Goal: Task Accomplishment & Management: Complete application form

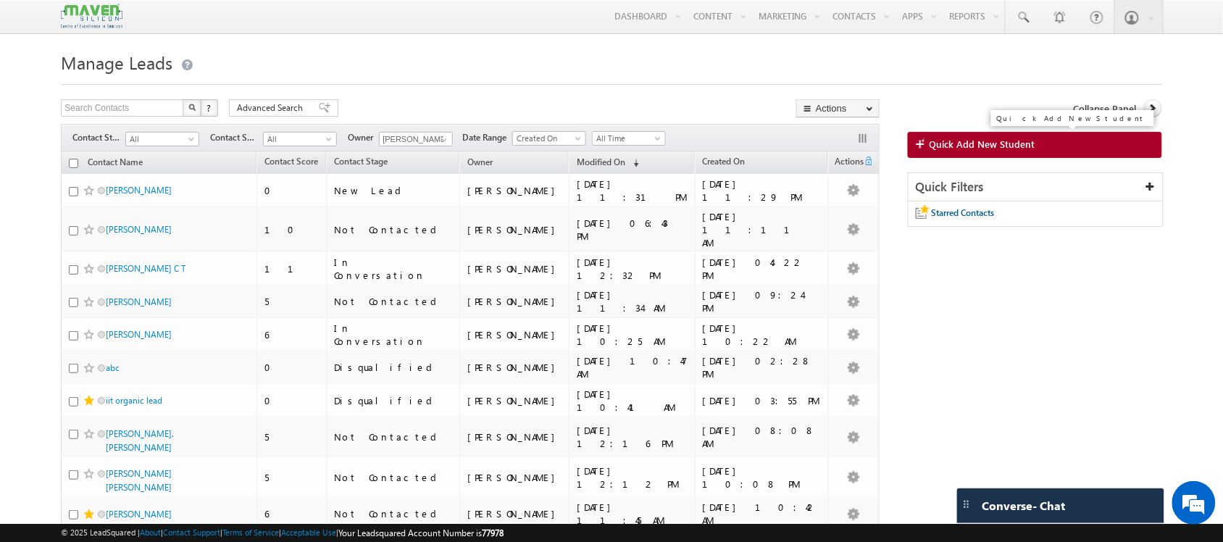
click at [1041, 149] on link "Quick Add New Student" at bounding box center [1035, 145] width 254 height 26
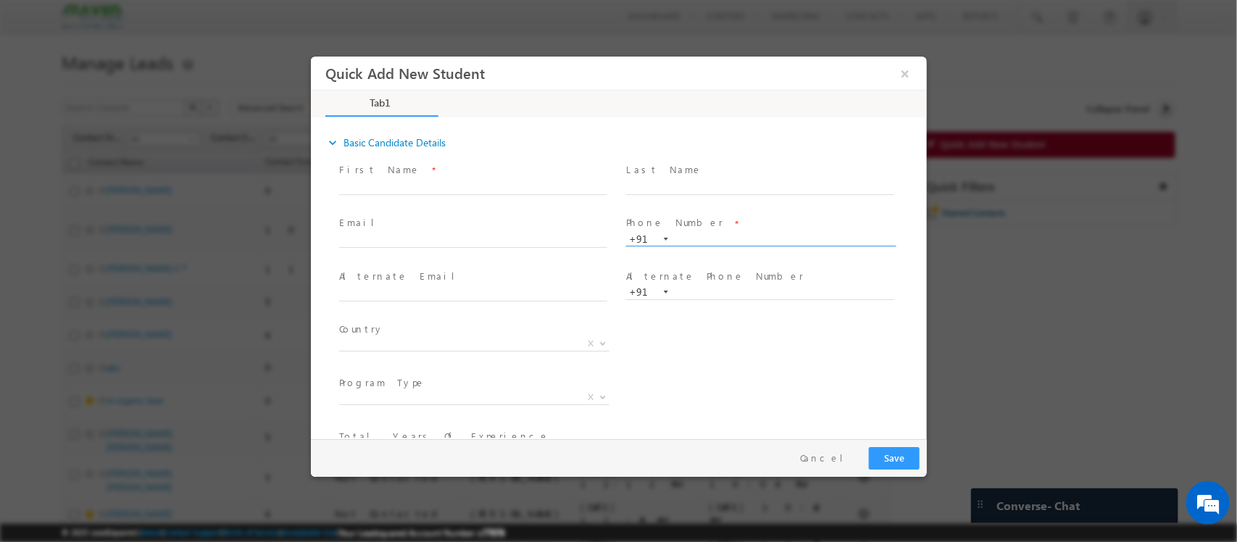
click at [671, 241] on input "text" at bounding box center [759, 240] width 268 height 14
paste input "63606 94339"
click at [703, 238] on input "63606 94339" at bounding box center [759, 240] width 268 height 14
type input "6360694339"
drag, startPoint x: 762, startPoint y: 226, endPoint x: 754, endPoint y: 238, distance: 13.7
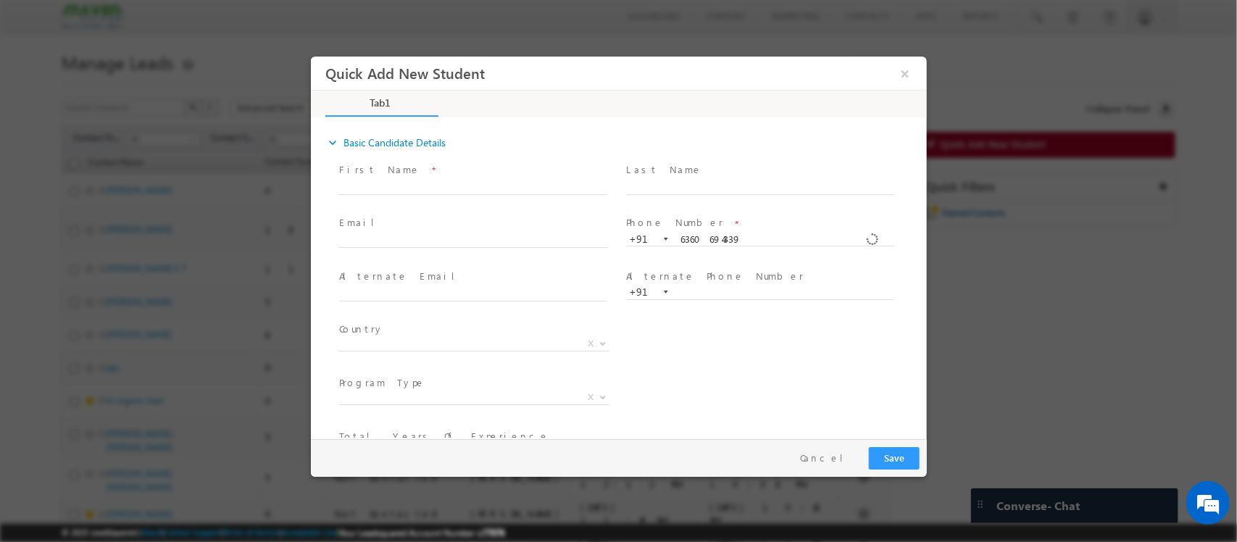
click at [754, 238] on div "Phone Number * +91-6360694339 6360694339 +91" at bounding box center [765, 231] width 281 height 31
click at [754, 238] on input "6360694339" at bounding box center [759, 240] width 268 height 14
click at [449, 238] on input "text" at bounding box center [472, 241] width 268 height 14
paste input "[EMAIL_ADDRESS][DOMAIN_NAME]"
type input "[EMAIL_ADDRESS][DOMAIN_NAME]"
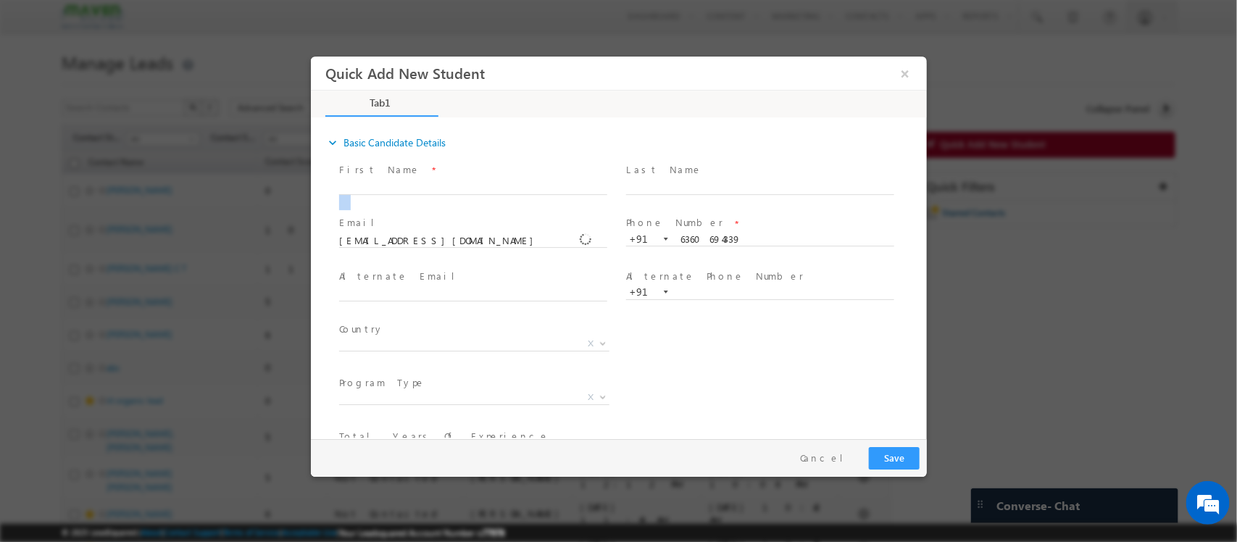
drag, startPoint x: 403, startPoint y: 176, endPoint x: 375, endPoint y: 195, distance: 33.4
click at [375, 195] on div "First Name *" at bounding box center [478, 178] width 281 height 33
click at [375, 195] on span at bounding box center [471, 202] width 267 height 16
click at [354, 175] on label "First Name" at bounding box center [378, 170] width 81 height 14
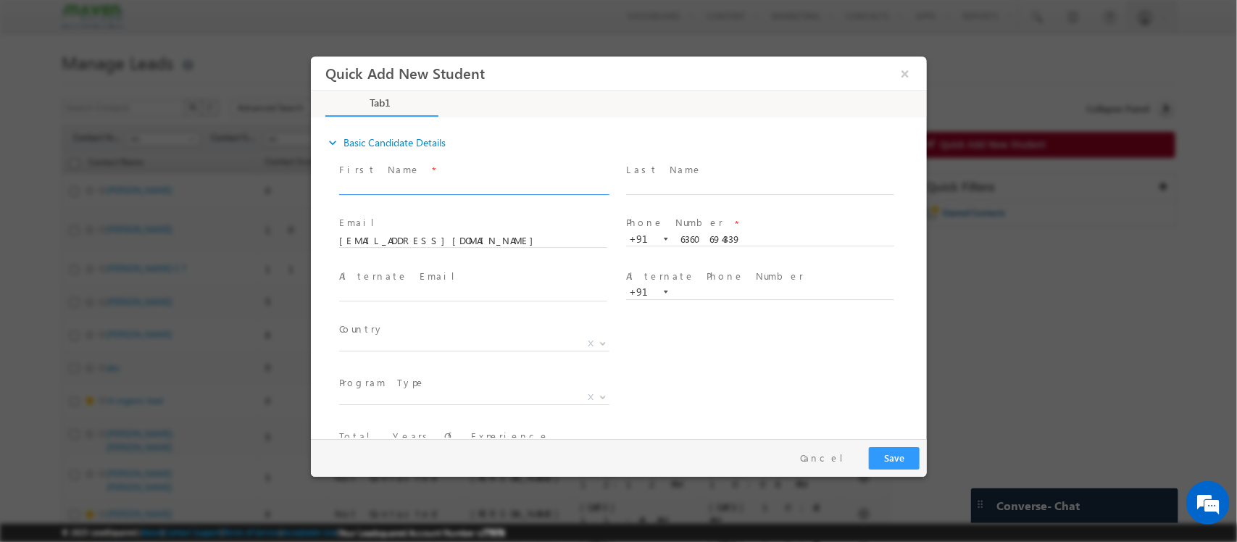
click at [370, 182] on input "text" at bounding box center [472, 187] width 268 height 14
type input "[PERSON_NAME]"
click at [666, 189] on input "text" at bounding box center [759, 187] width 268 height 14
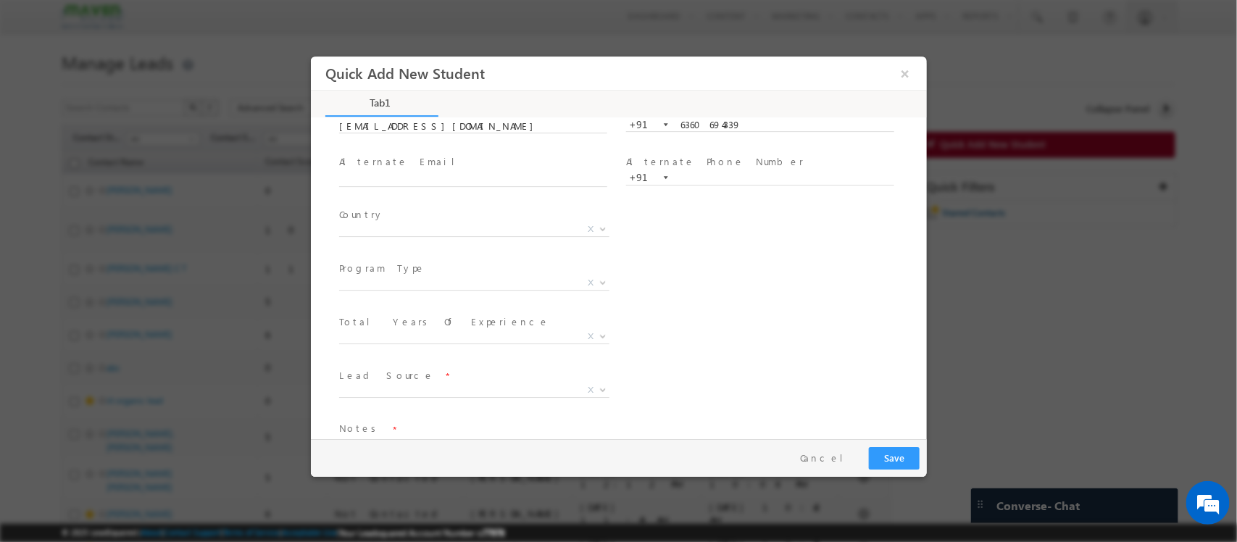
scroll to position [153, 0]
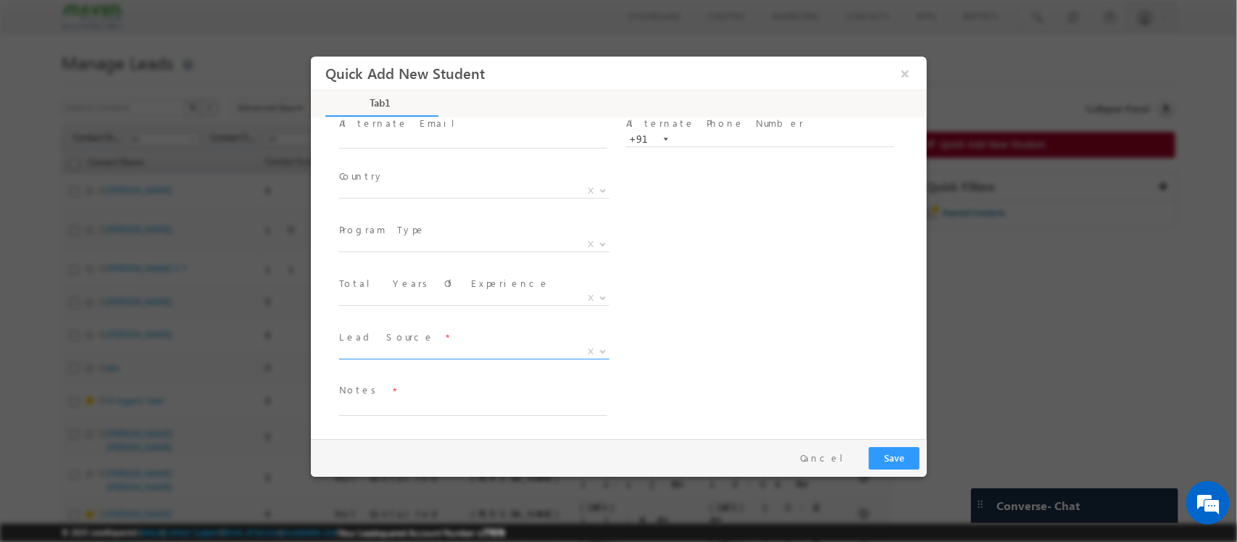
type input "MS"
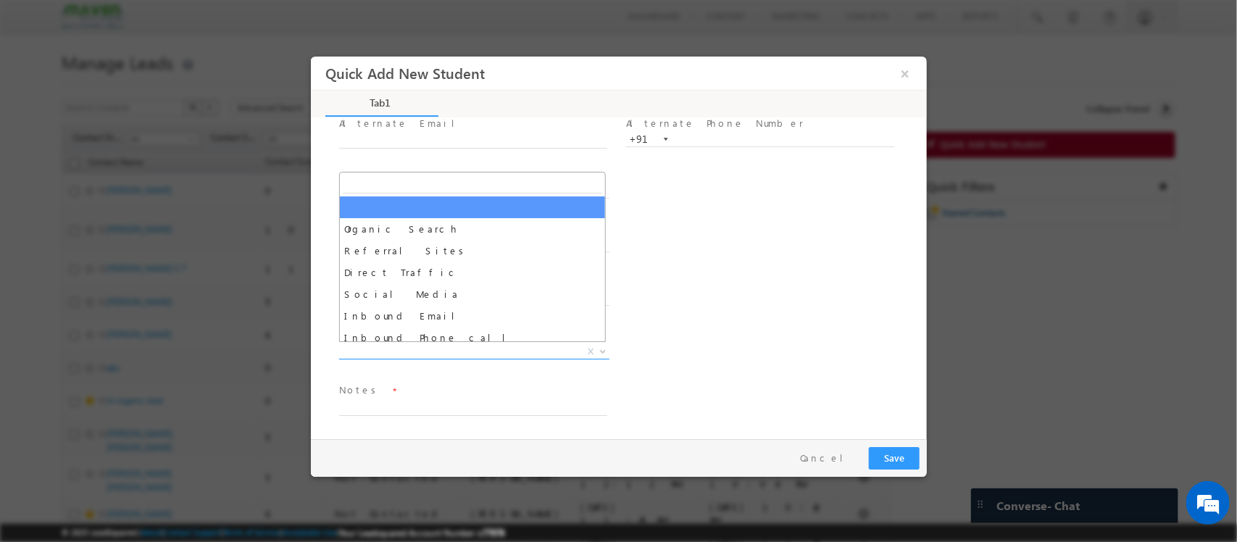
click at [449, 353] on span "X" at bounding box center [473, 352] width 270 height 14
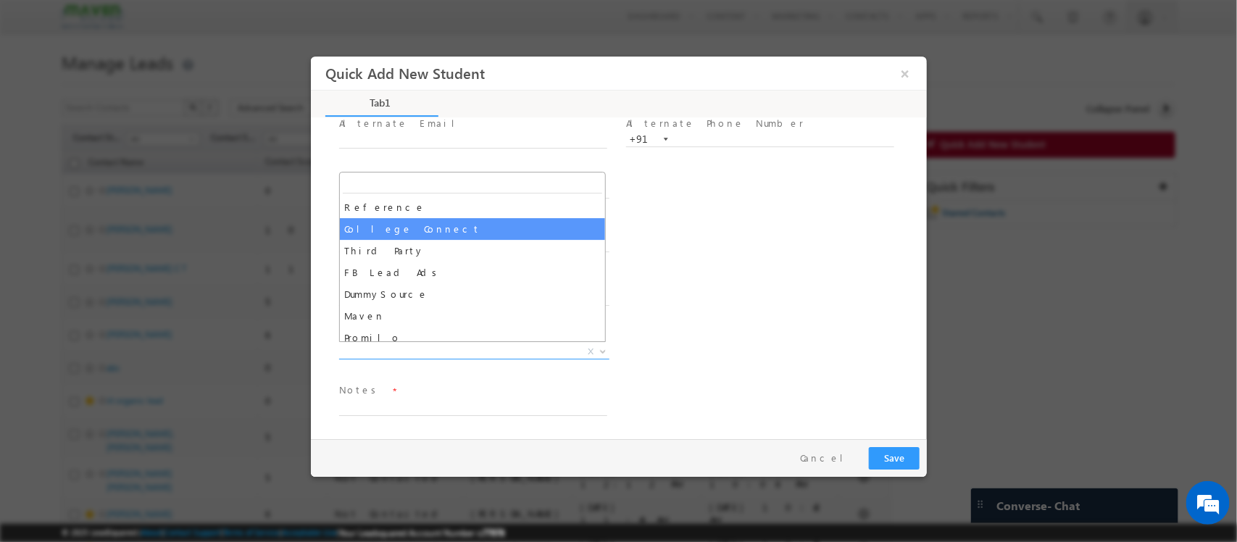
scroll to position [414, 0]
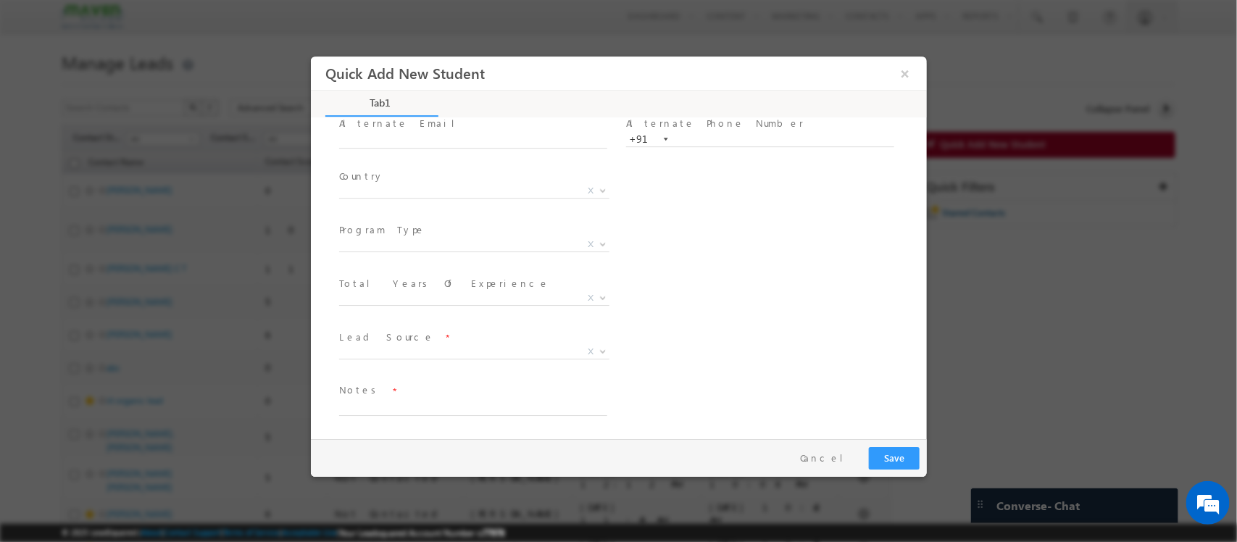
click at [769, 78] on span "Quick Add New Student" at bounding box center [551, 74] width 452 height 28
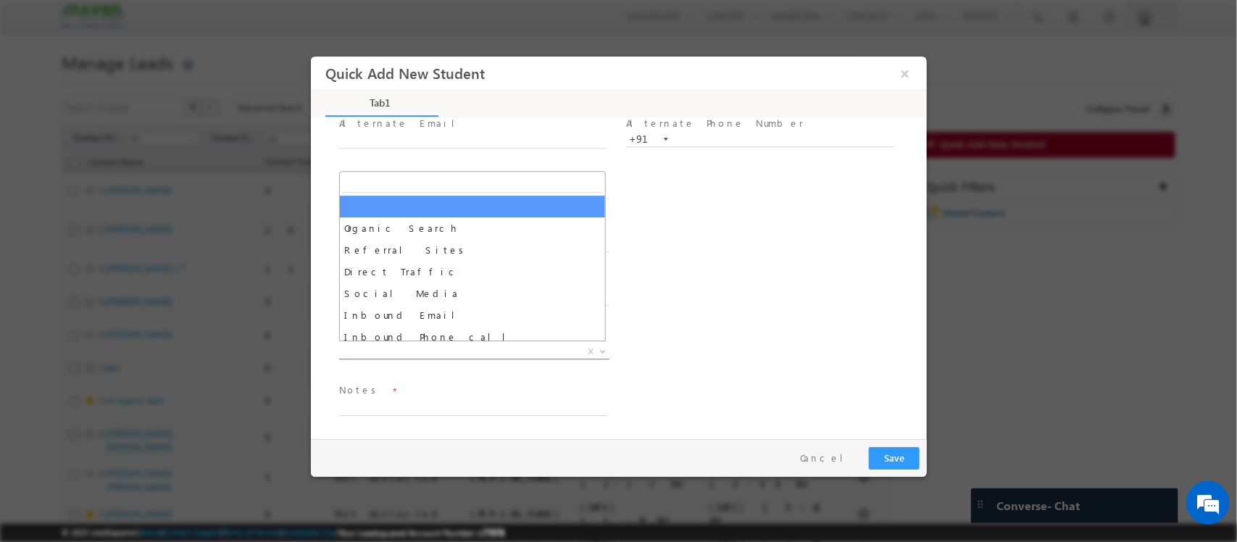
click at [451, 350] on span "X" at bounding box center [473, 352] width 270 height 14
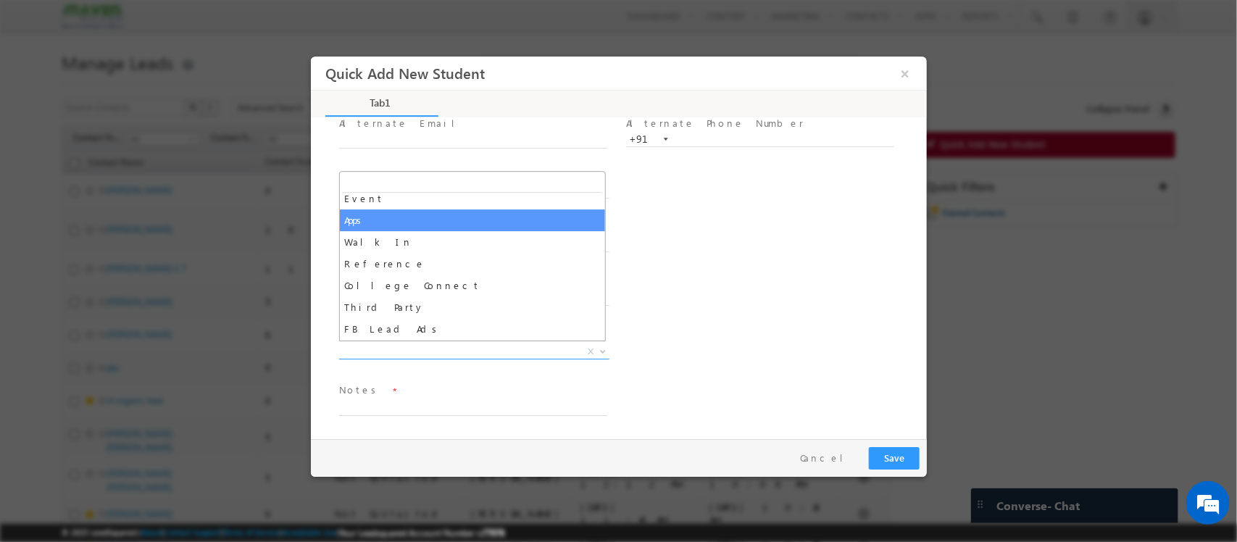
scroll to position [364, 0]
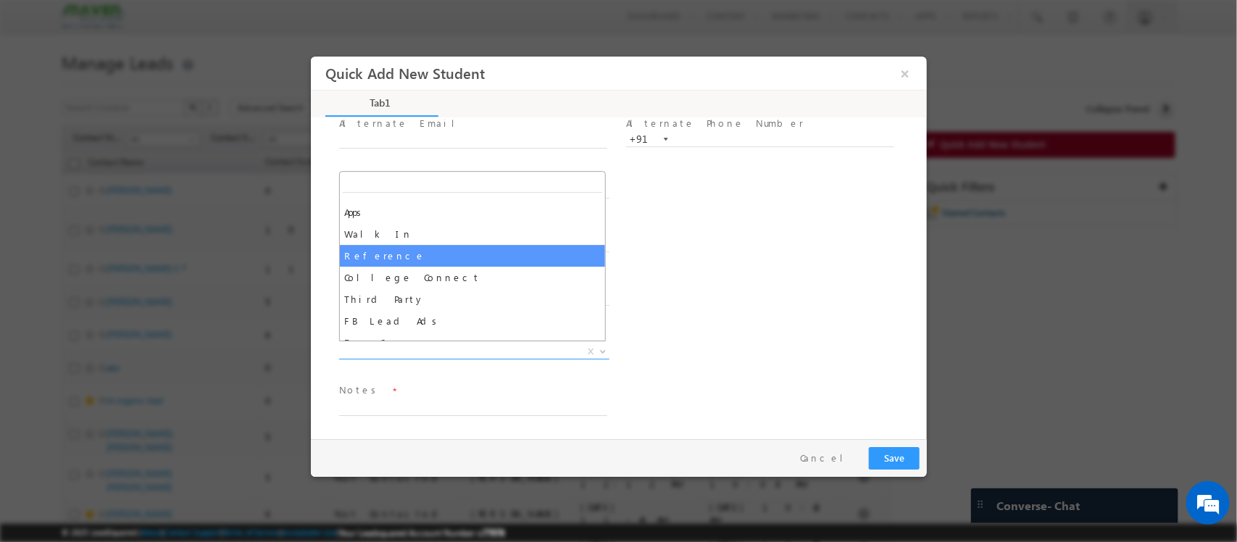
select select "Reference"
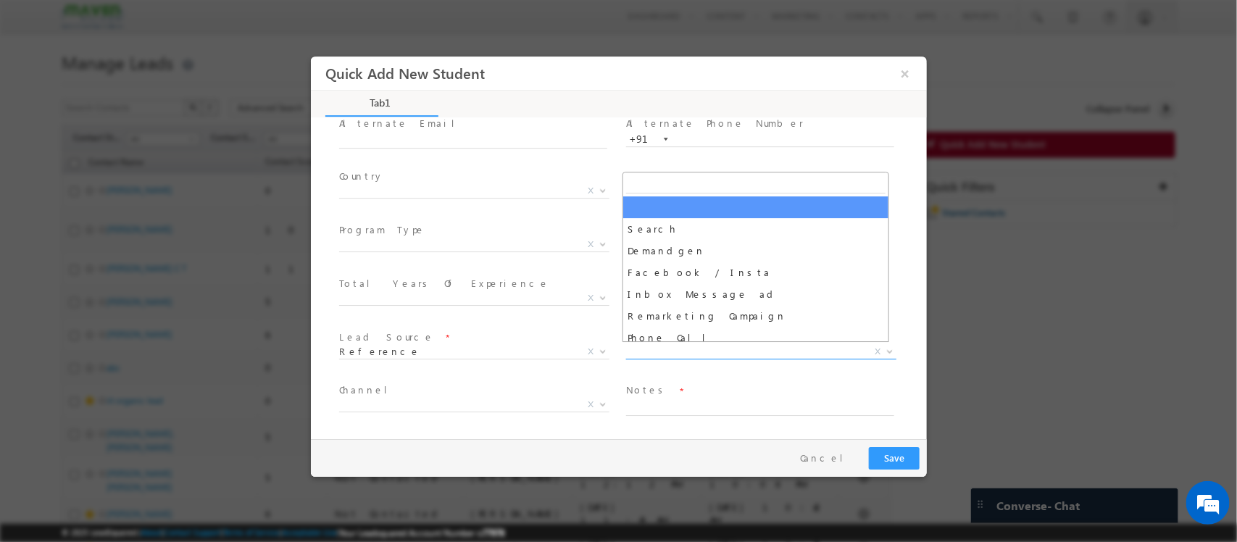
click at [712, 345] on span "X" at bounding box center [760, 352] width 270 height 14
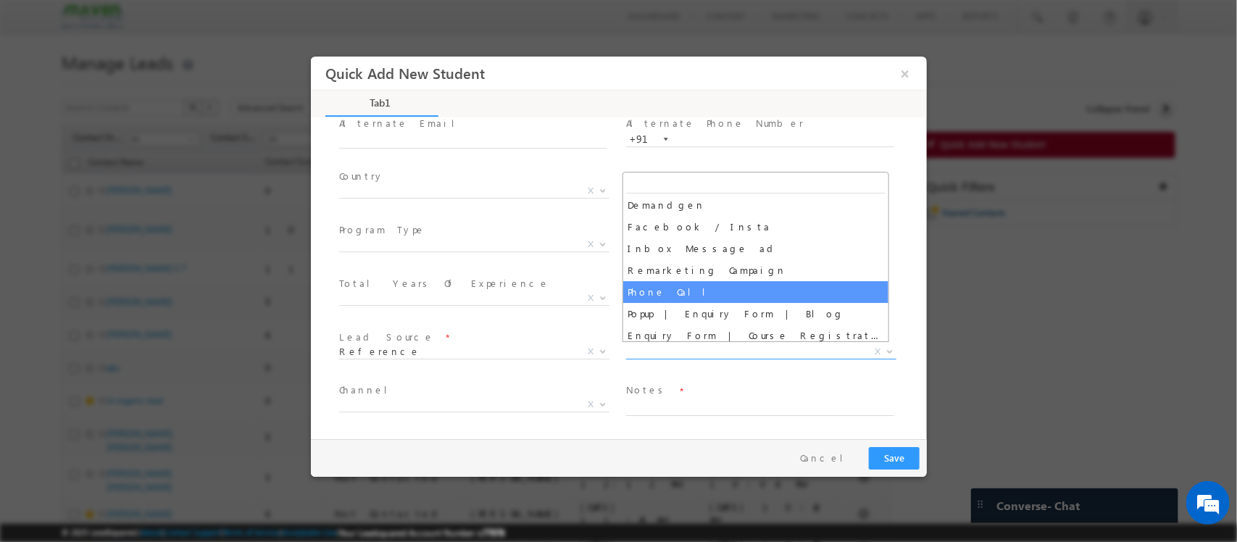
scroll to position [48, 0]
select select "Phone Call"
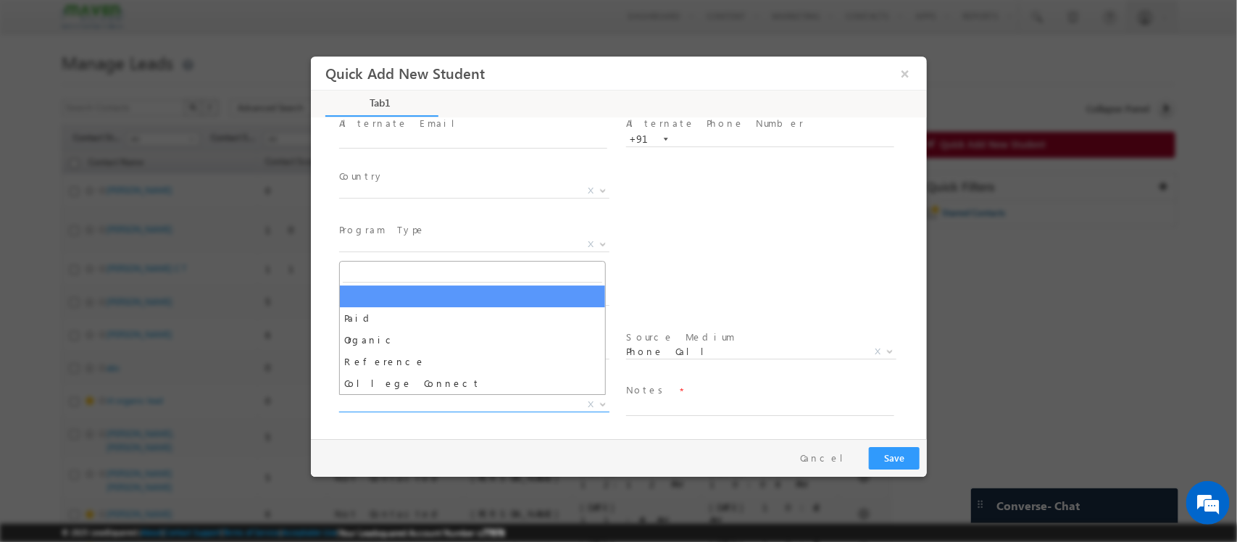
click at [449, 398] on span "X" at bounding box center [473, 405] width 270 height 14
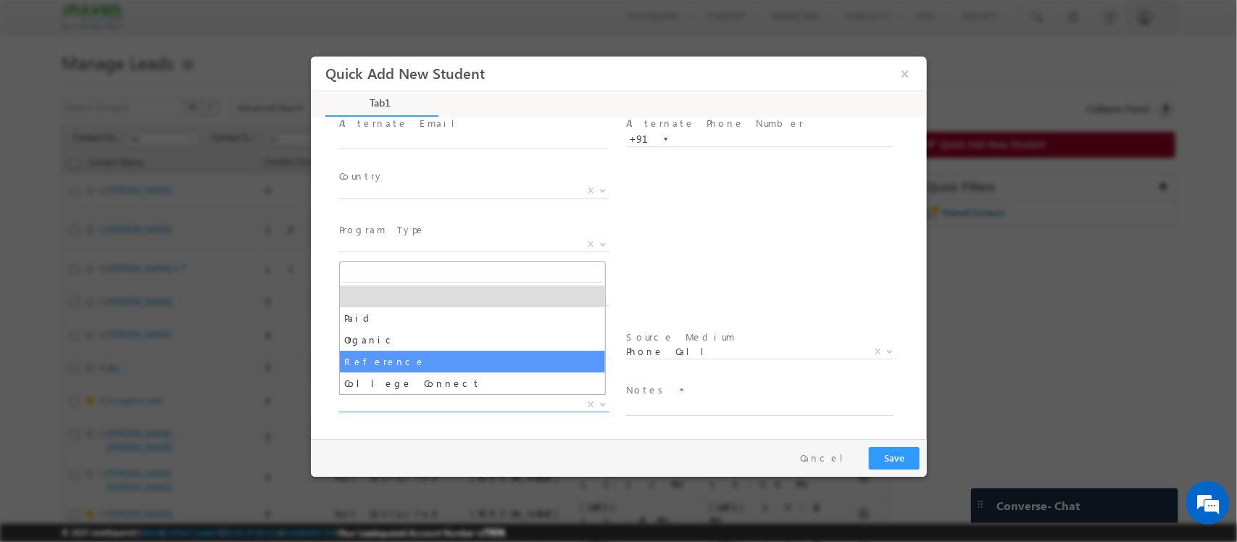
select select "Reference"
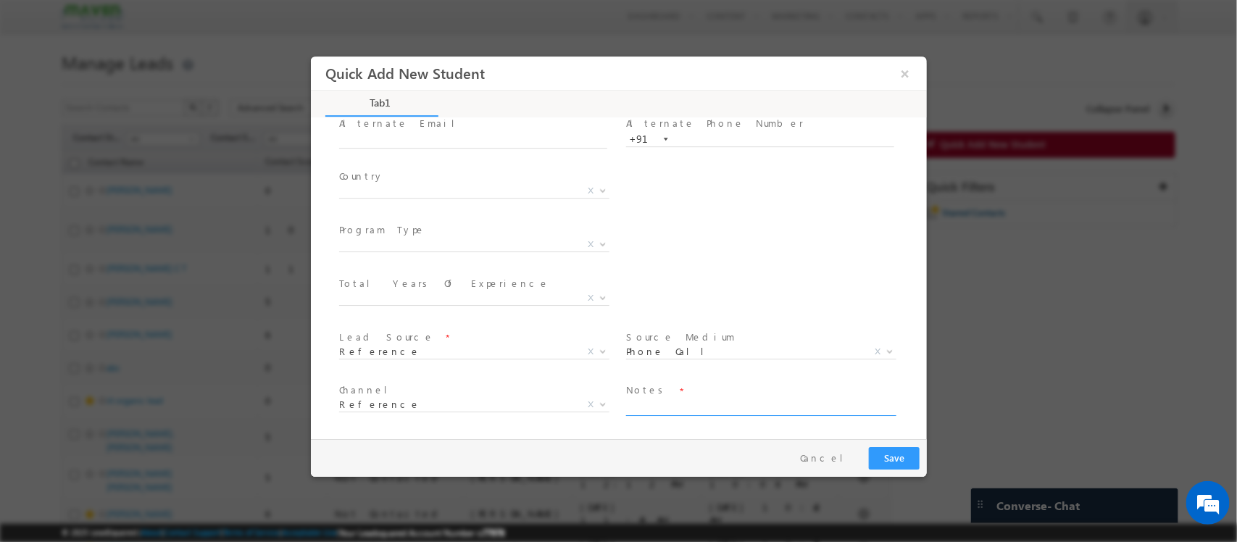
click at [680, 412] on textarea at bounding box center [759, 407] width 268 height 17
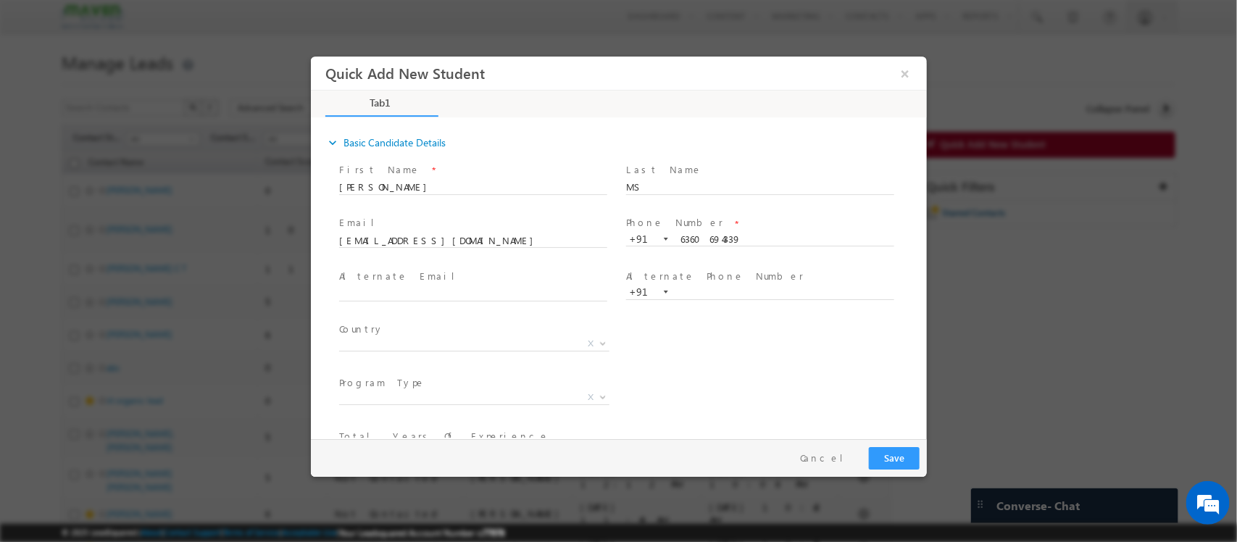
type textarea "Referred by Jeevan"
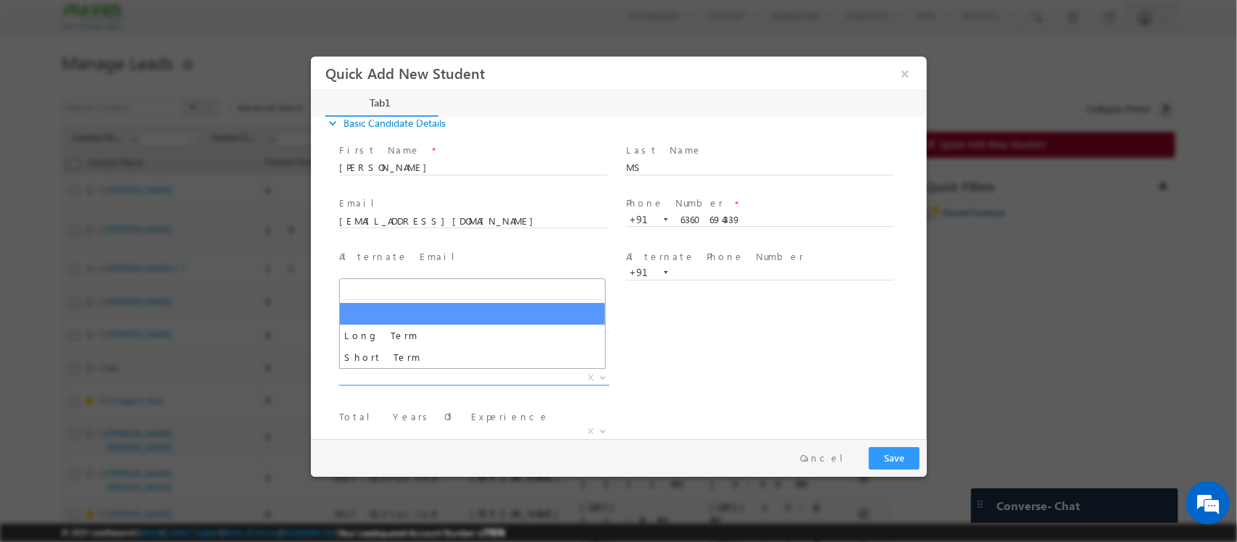
click at [464, 374] on span "X" at bounding box center [473, 378] width 270 height 14
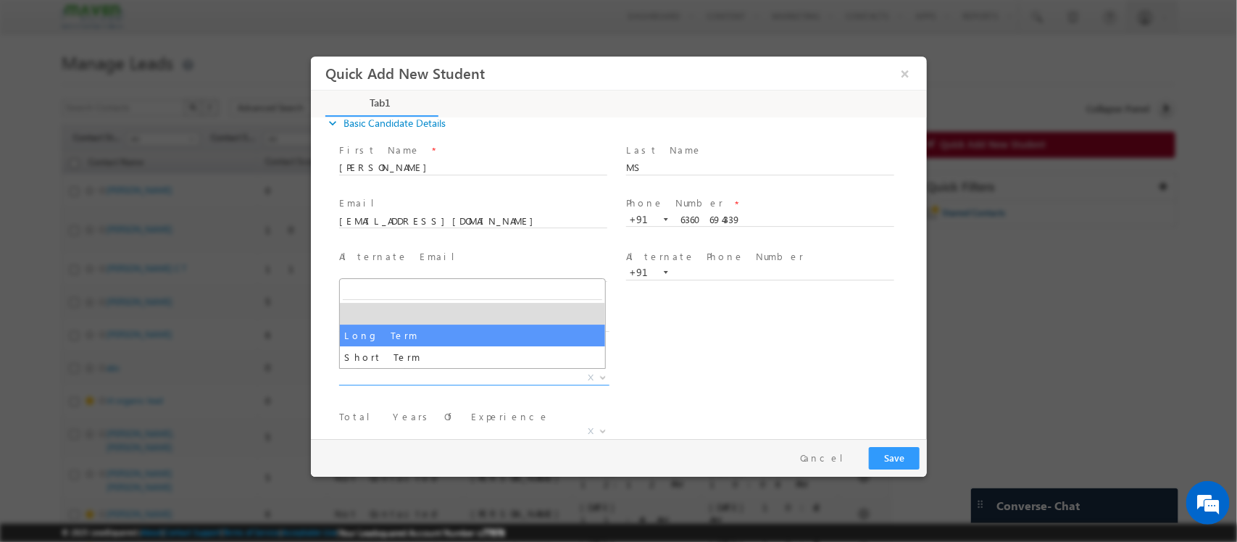
select select "Long Term"
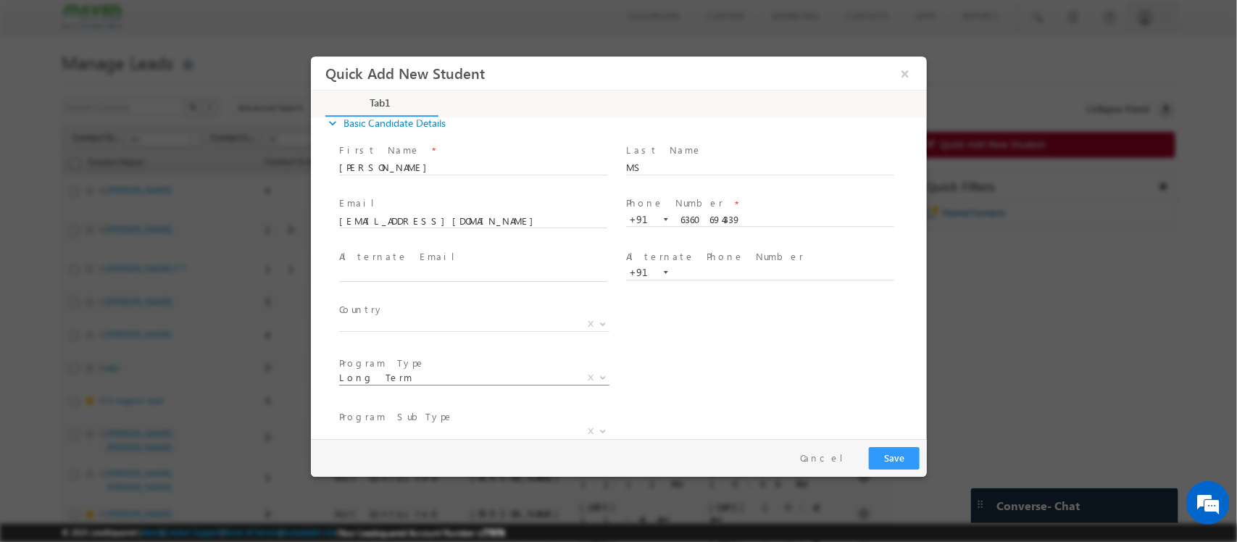
scroll to position [207, 0]
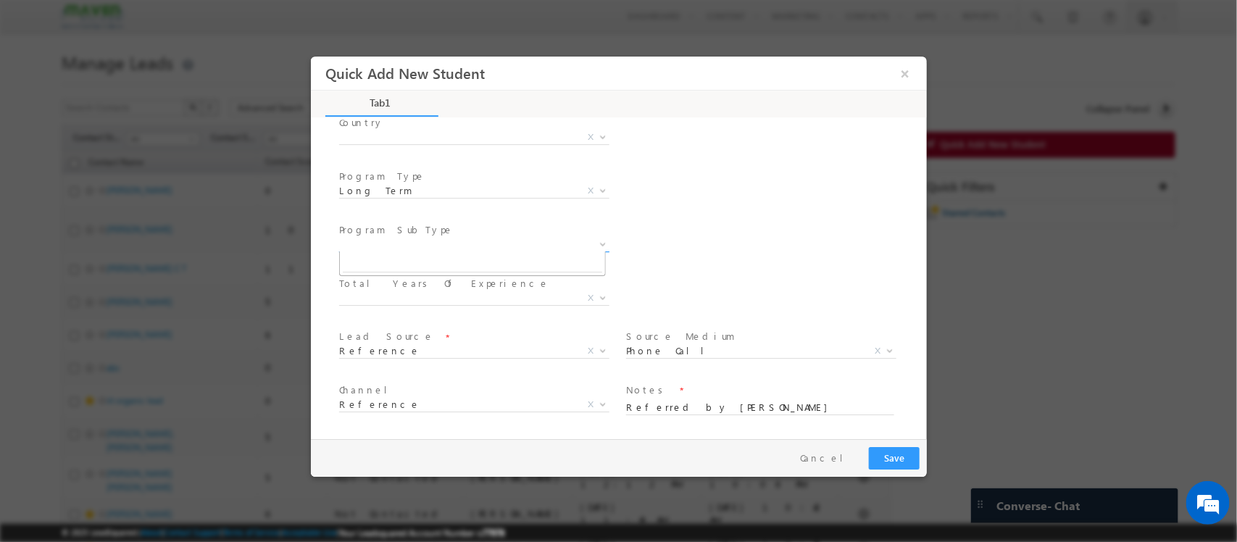
click at [446, 247] on span "X" at bounding box center [473, 245] width 270 height 14
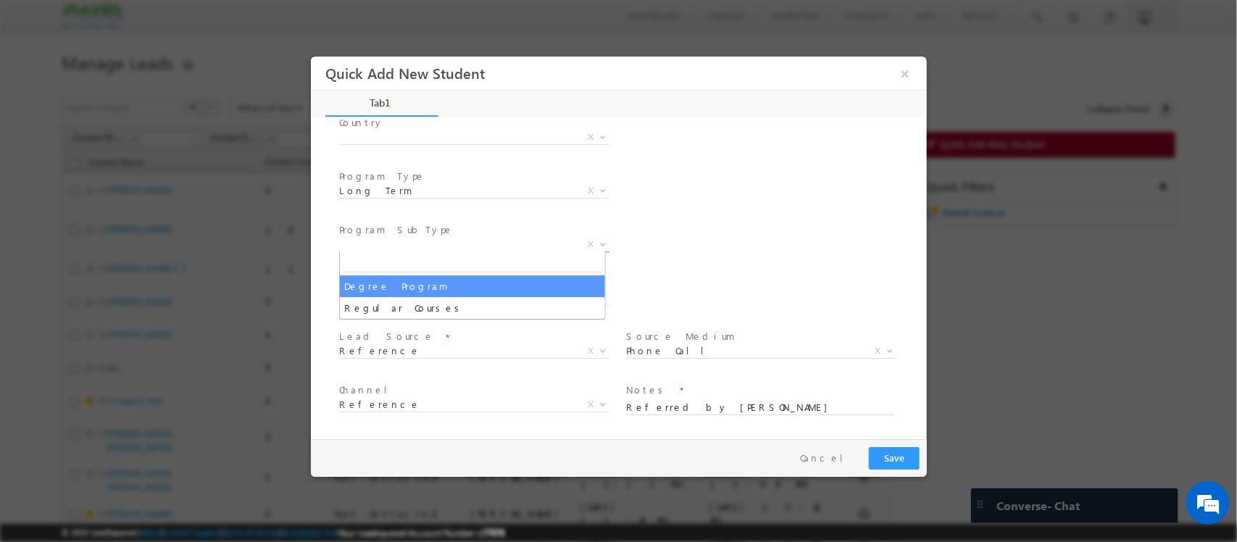
select select "Degree Program"
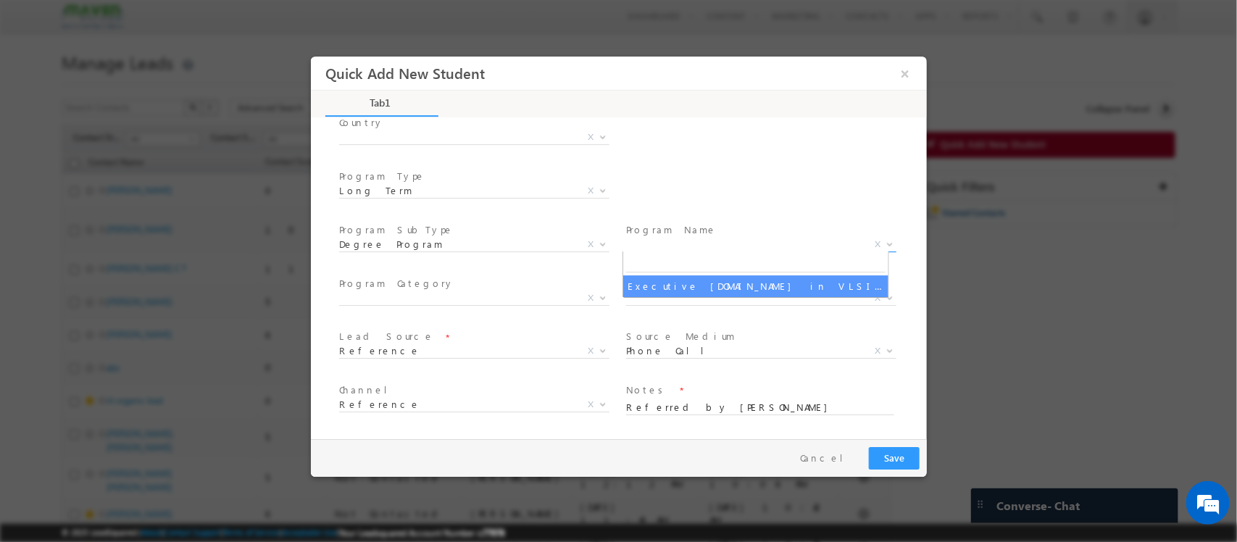
click at [742, 240] on span "X" at bounding box center [760, 245] width 270 height 14
select select "Executive [DOMAIN_NAME] in VLSI Design"
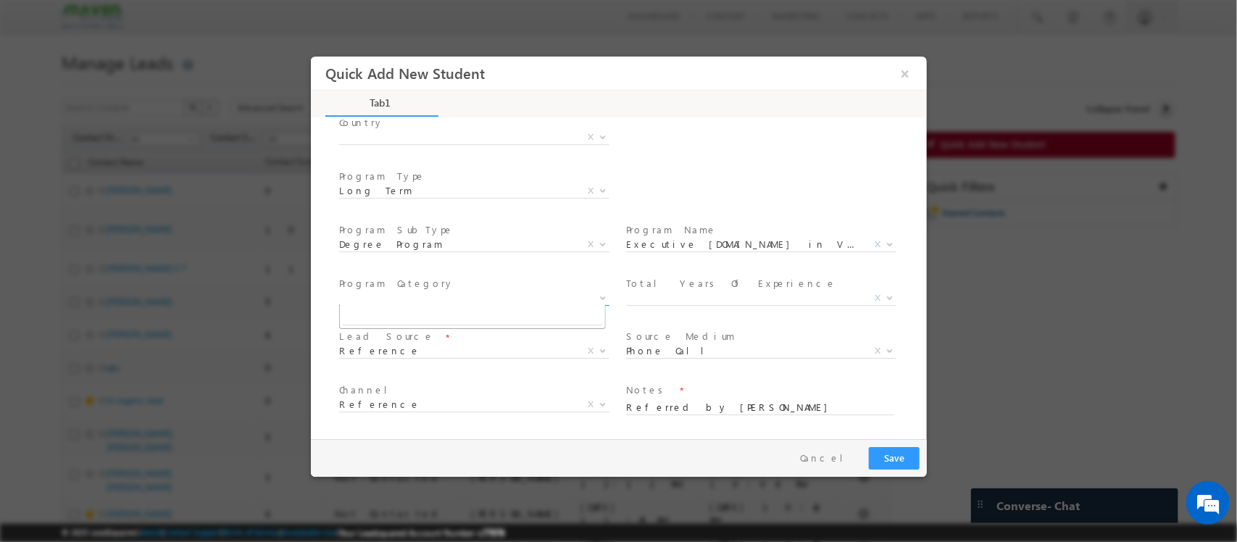
click at [544, 292] on span "X" at bounding box center [473, 298] width 270 height 14
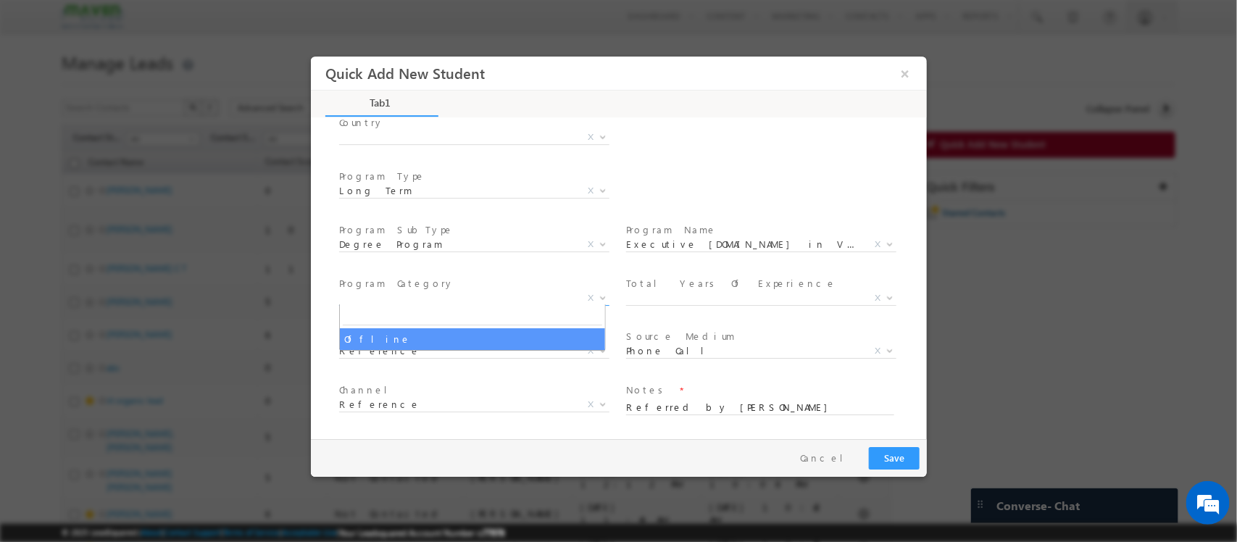
select select "Offline"
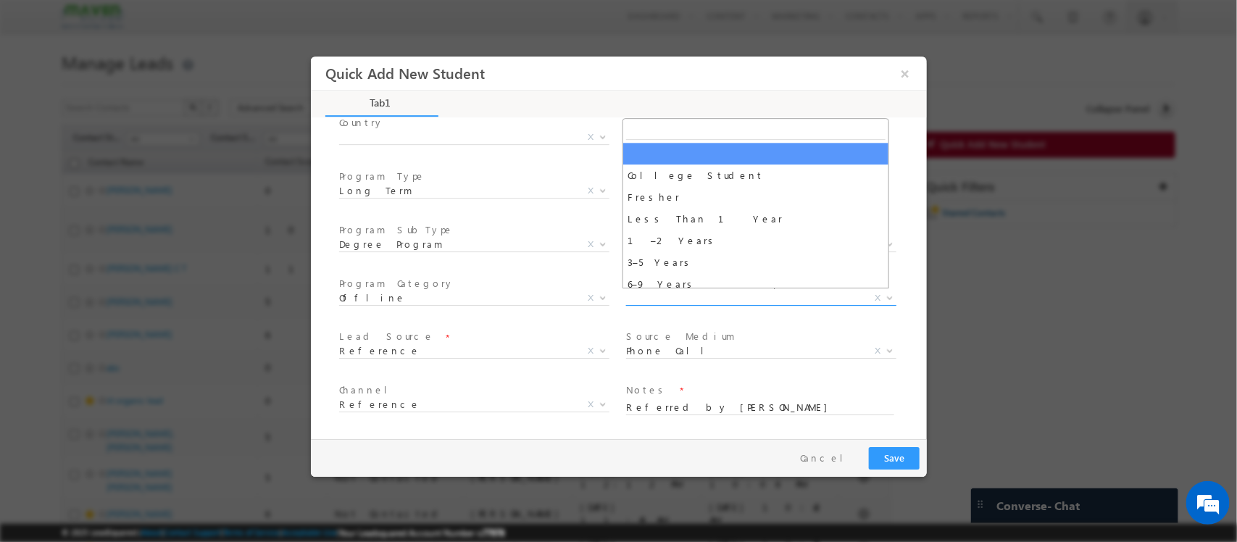
click at [762, 300] on span "X" at bounding box center [760, 298] width 270 height 14
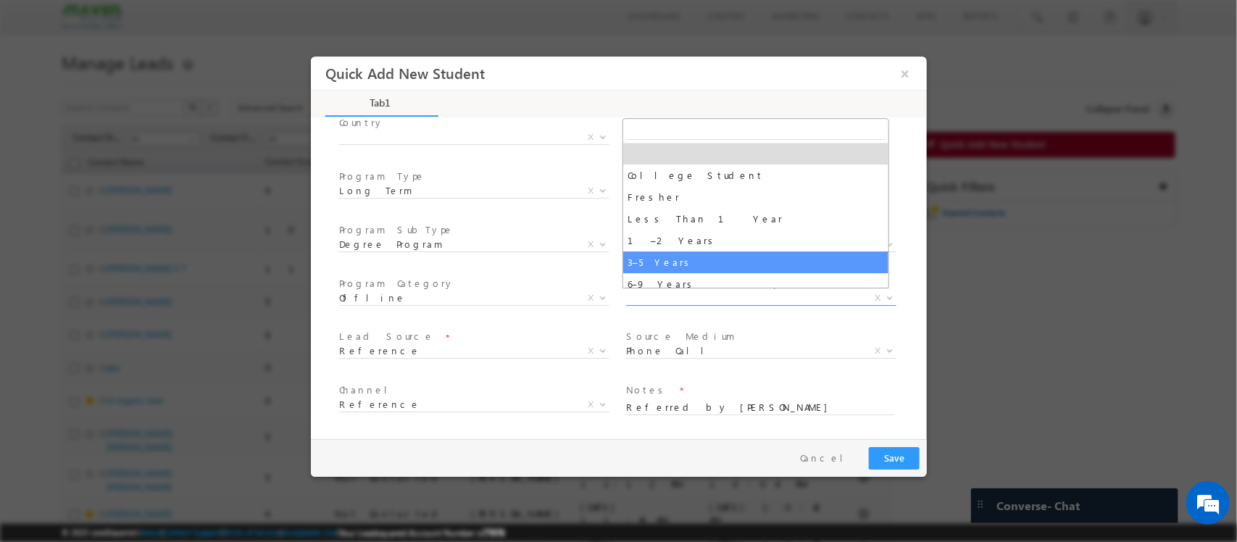
select select "3–5 Years"
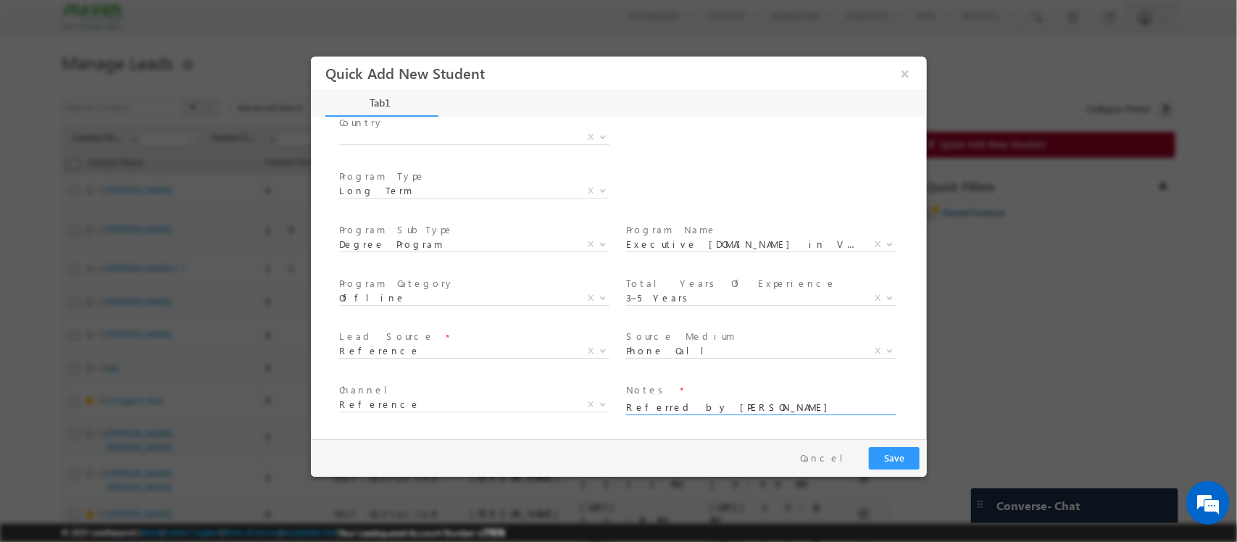
click at [776, 407] on textarea "Referred by Jeevan" at bounding box center [759, 407] width 268 height 17
type textarea "Referred by [PERSON_NAME]/ Wafer space"
click at [905, 464] on button "Save" at bounding box center [893, 458] width 51 height 22
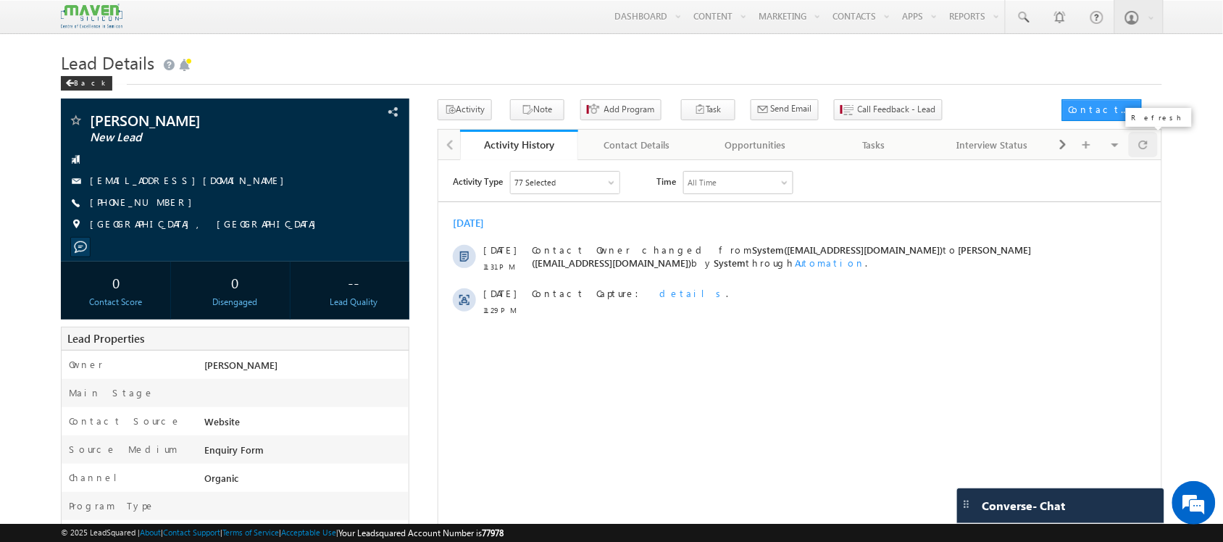
click at [1146, 135] on span at bounding box center [1143, 144] width 9 height 25
click at [522, 112] on icon "button" at bounding box center [528, 111] width 12 height 14
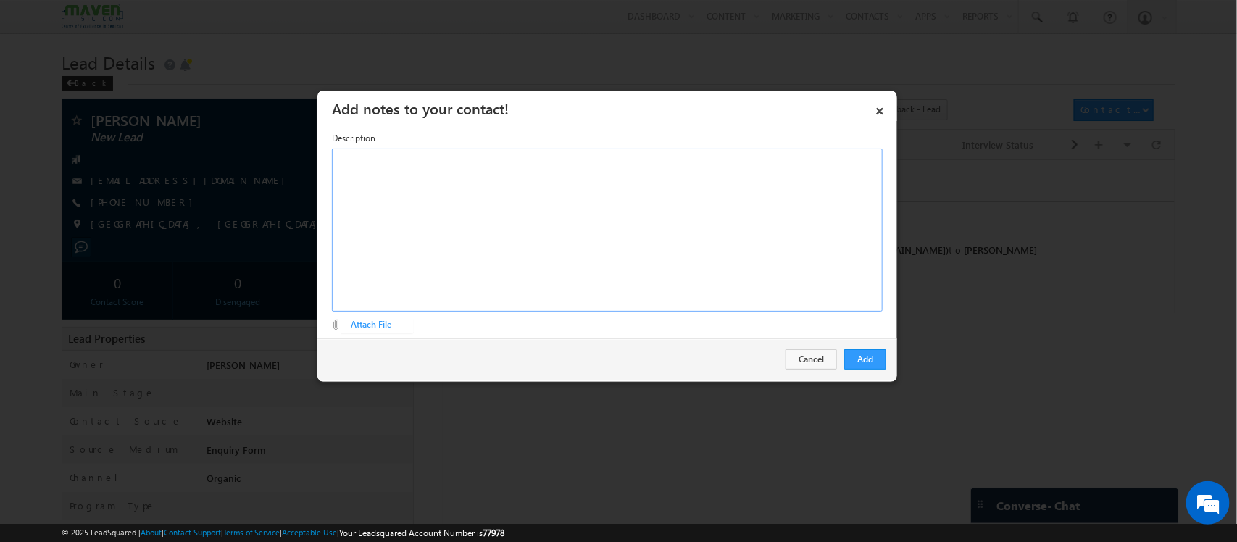
click at [685, 258] on div "Rich Text Editor, Description-inline-editor-div" at bounding box center [607, 230] width 551 height 163
click at [609, 171] on div "Education :- 2021- Btech Physical Design - 4.5 years - Waferspace - Bannerghatt…" at bounding box center [607, 230] width 551 height 163
click at [487, 156] on div "Education :- 2021- Btech Physical Design - 4.5 years - Waferspace - Bannerghatt…" at bounding box center [607, 230] width 551 height 163
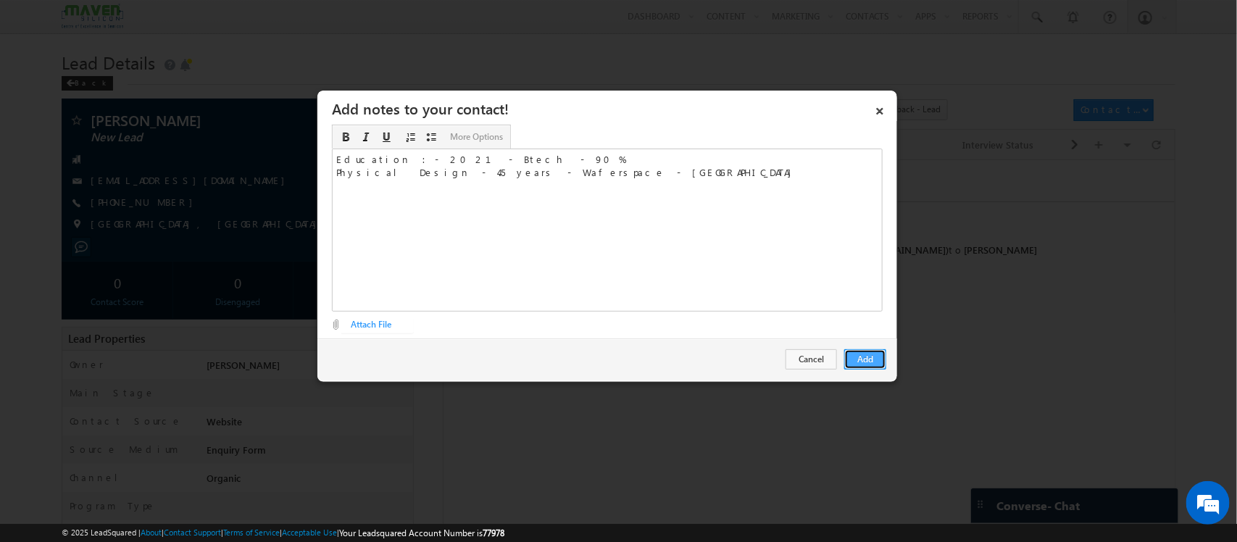
click at [885, 362] on button "Add" at bounding box center [865, 359] width 42 height 20
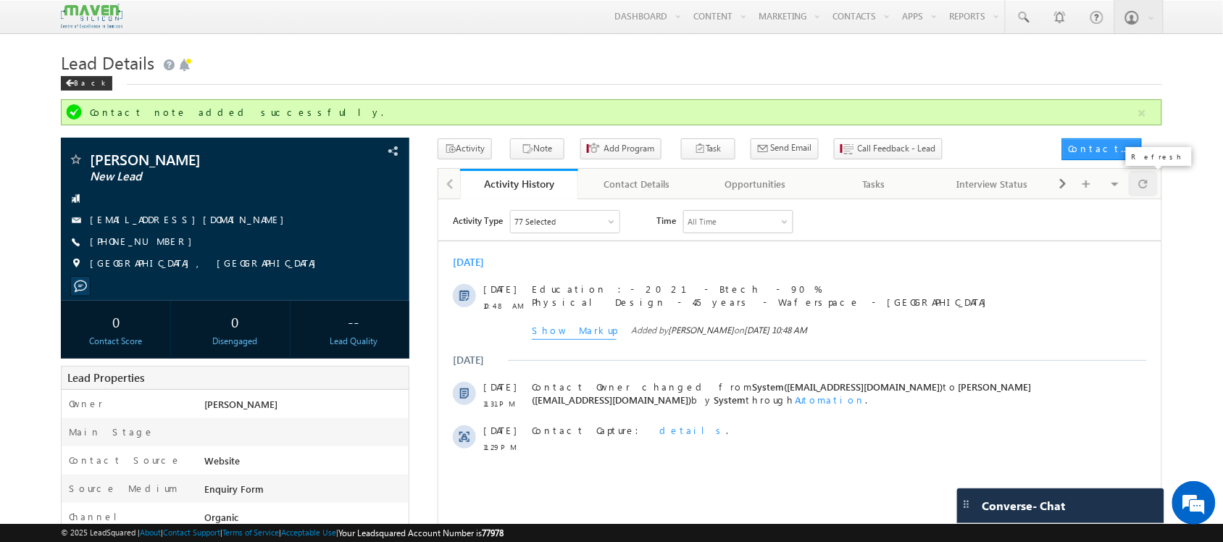
click at [1150, 185] on div at bounding box center [1143, 183] width 28 height 25
click at [859, 155] on span "Call Feedback - Lead" at bounding box center [897, 148] width 78 height 13
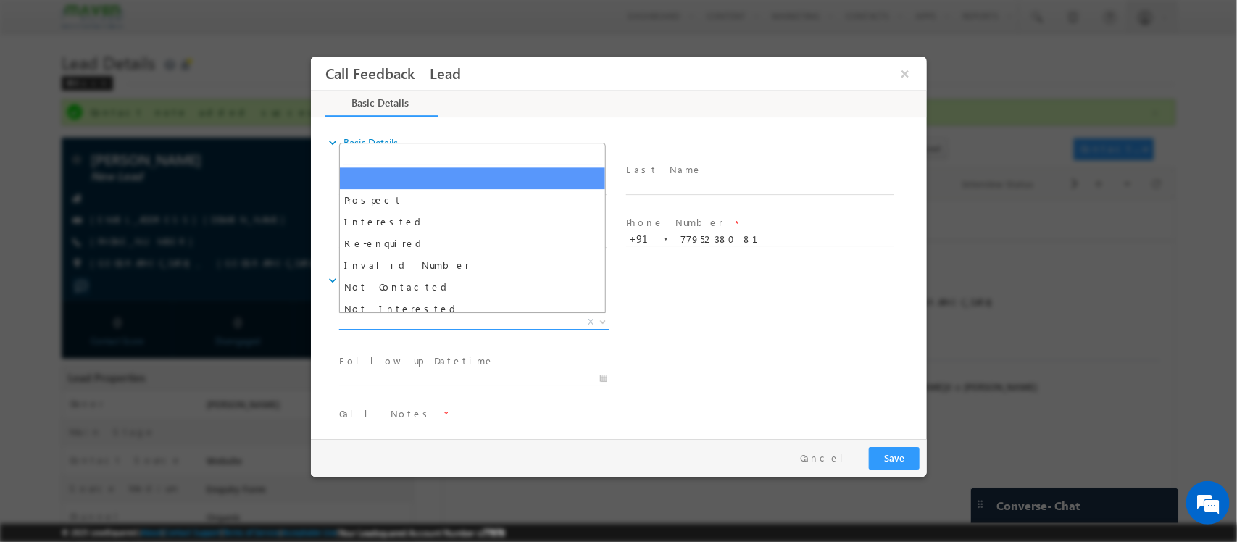
click at [529, 323] on span "X" at bounding box center [473, 322] width 270 height 14
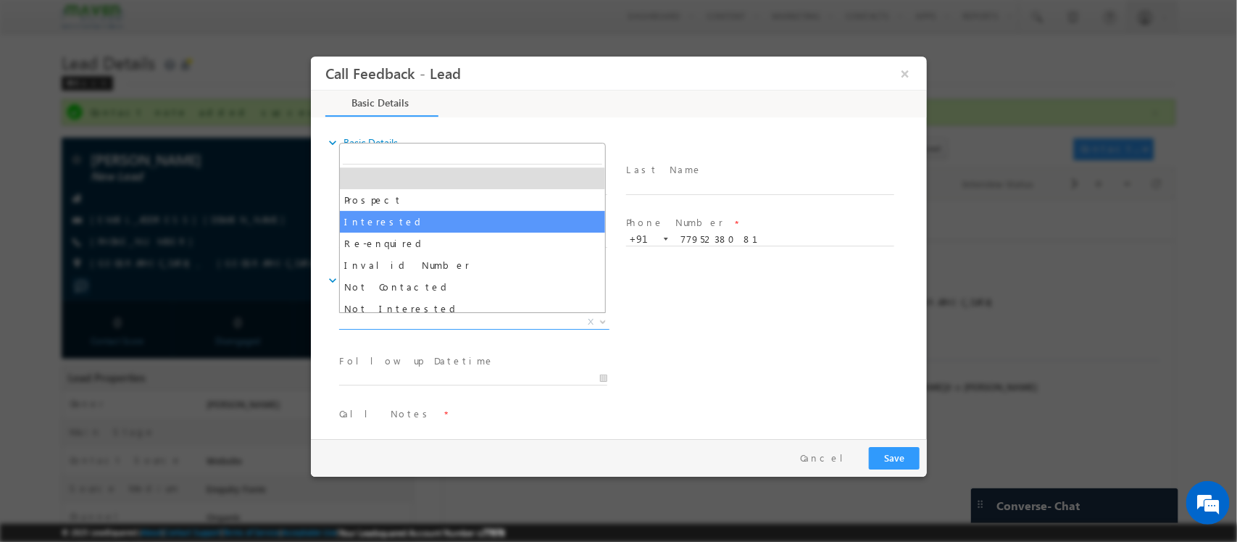
select select "Interested"
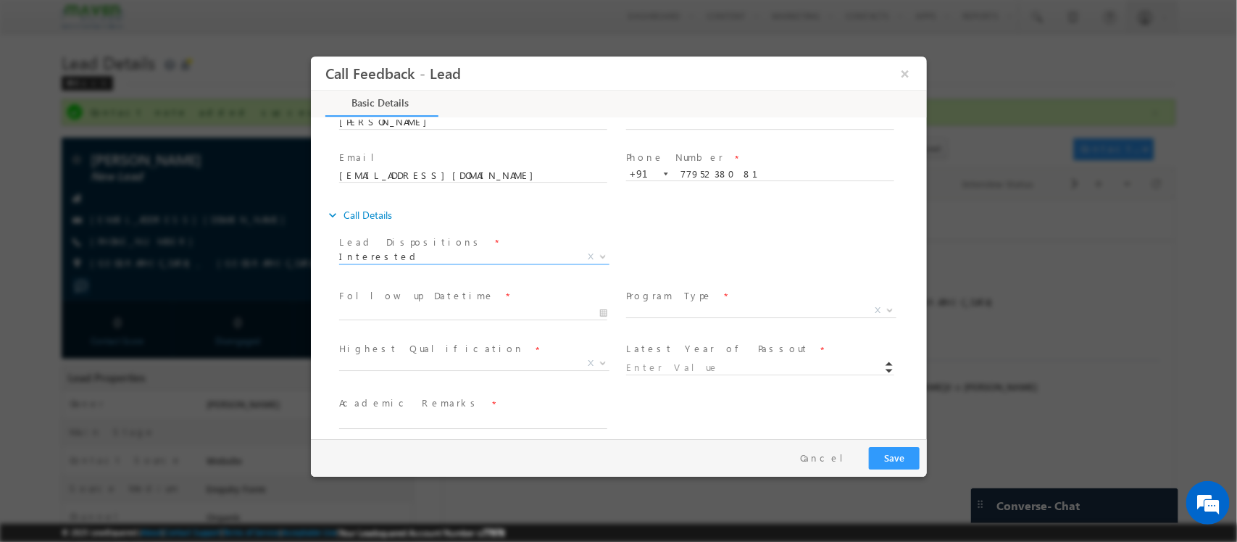
scroll to position [132, 0]
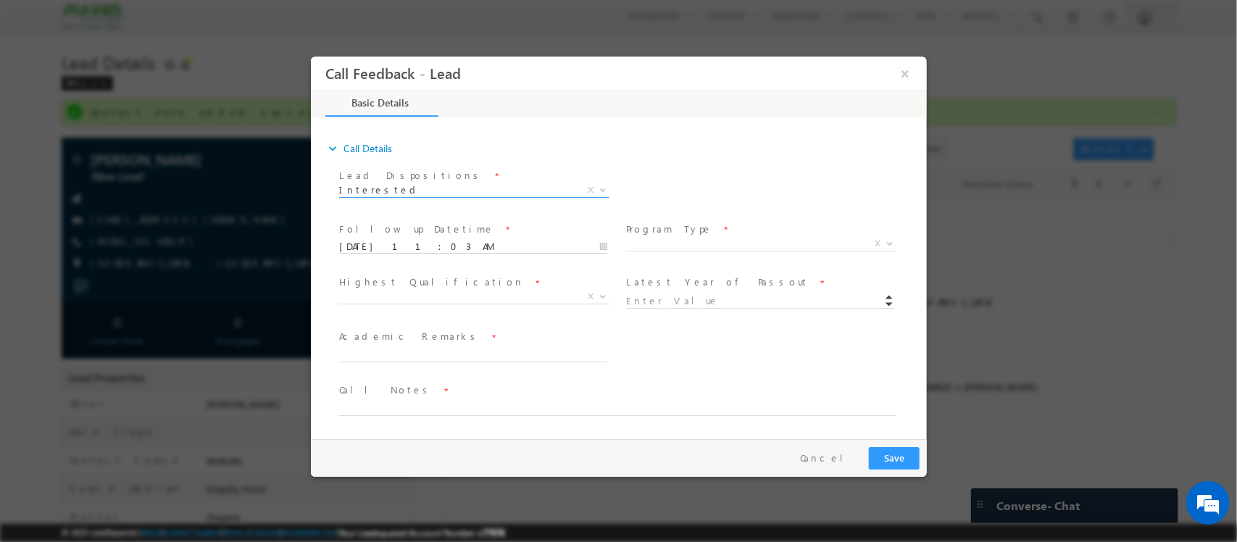
click at [492, 240] on input "26/08/2025 11:03 AM" at bounding box center [472, 247] width 268 height 14
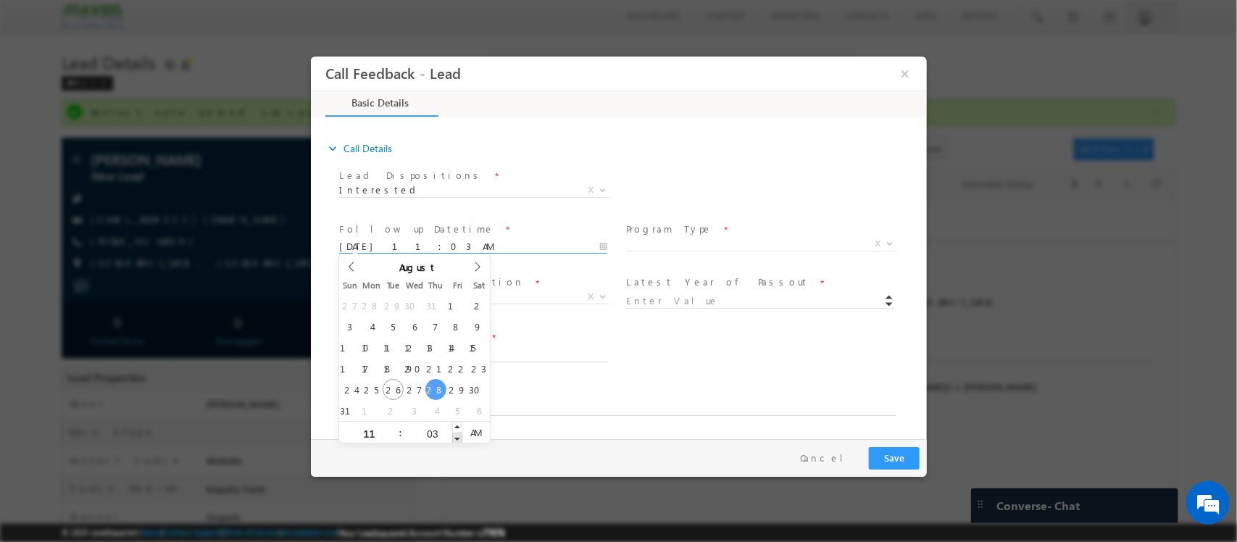
type input "28/08/2025 11:02 AM"
type input "02"
click at [451, 434] on span at bounding box center [456, 438] width 10 height 11
type input "28/08/2025 11:01 AM"
type input "01"
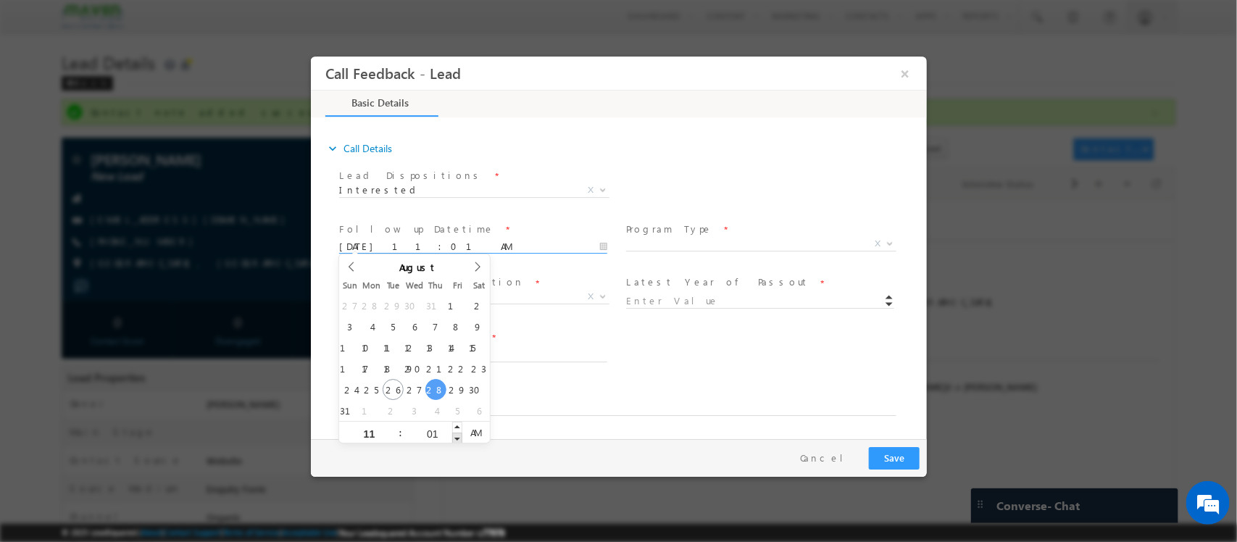
click at [451, 434] on span at bounding box center [456, 438] width 10 height 11
type input "28/08/2025 11:00 AM"
type input "00"
click at [451, 435] on span at bounding box center [456, 438] width 10 height 11
click at [641, 328] on div "Course Interested In * Executive M.Tech in VLSI Design Advanced VLSI Design & V…" at bounding box center [630, 354] width 591 height 54
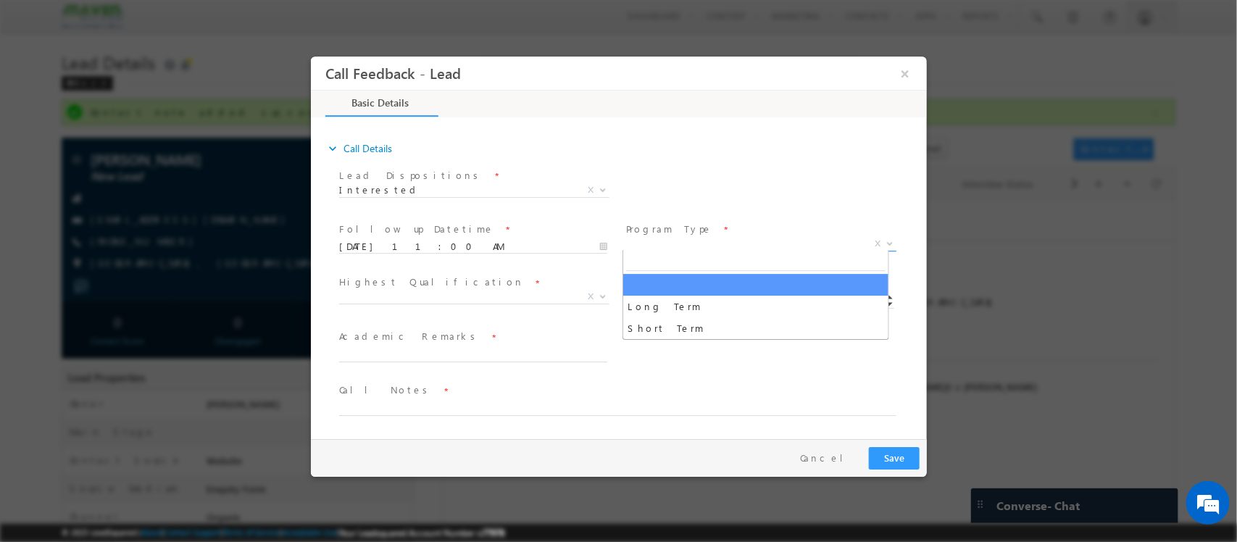
click at [688, 238] on span "X" at bounding box center [760, 244] width 270 height 14
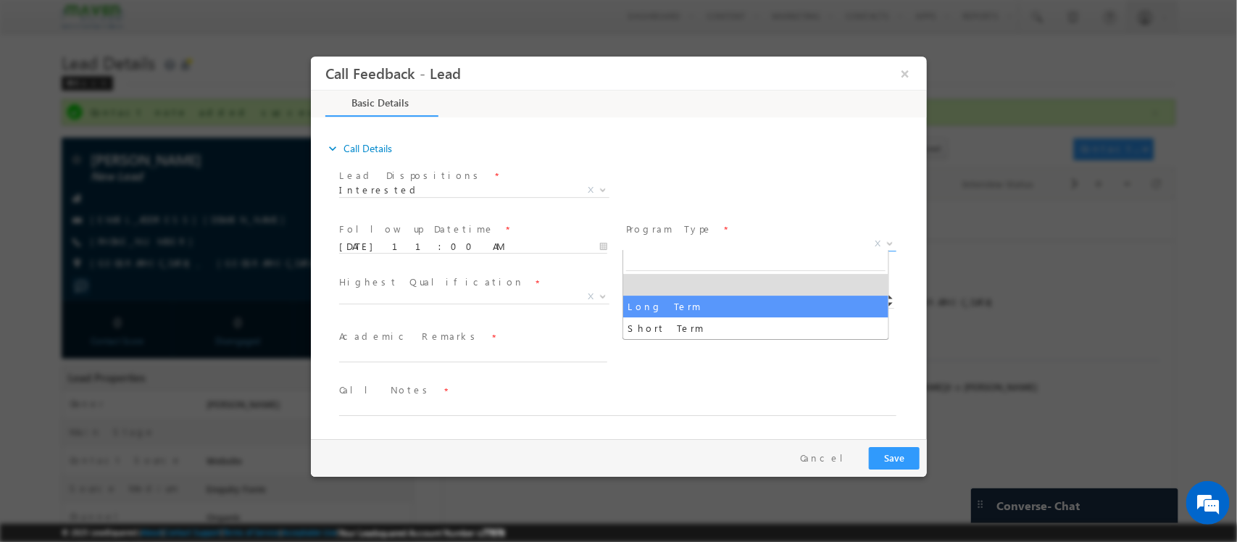
select select "Long Term"
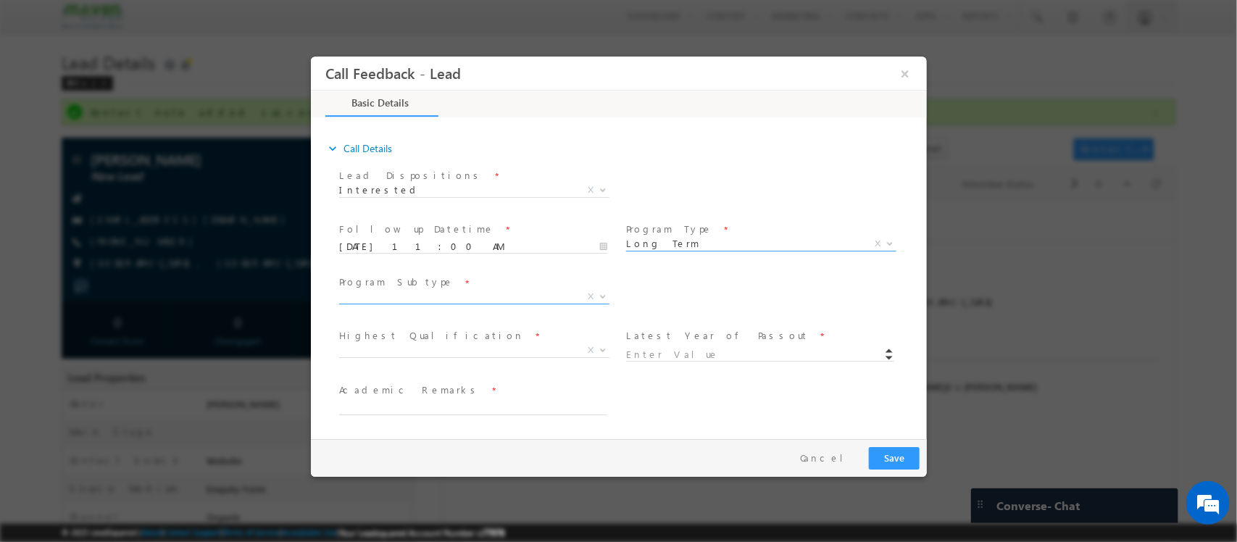
click at [514, 299] on span "X" at bounding box center [473, 297] width 270 height 14
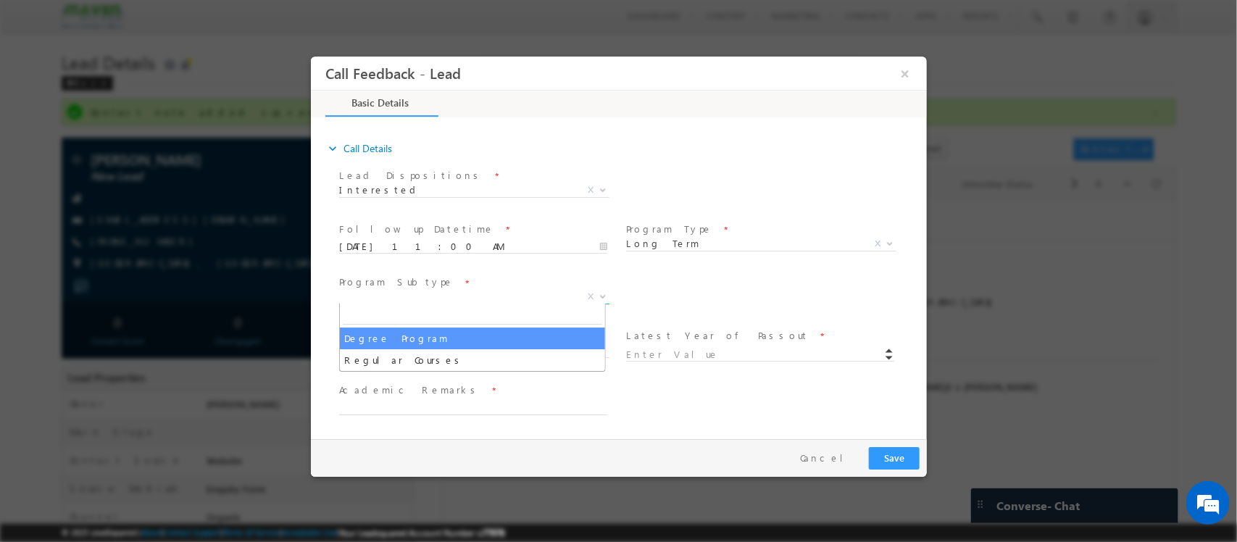
select select "Degree Program"
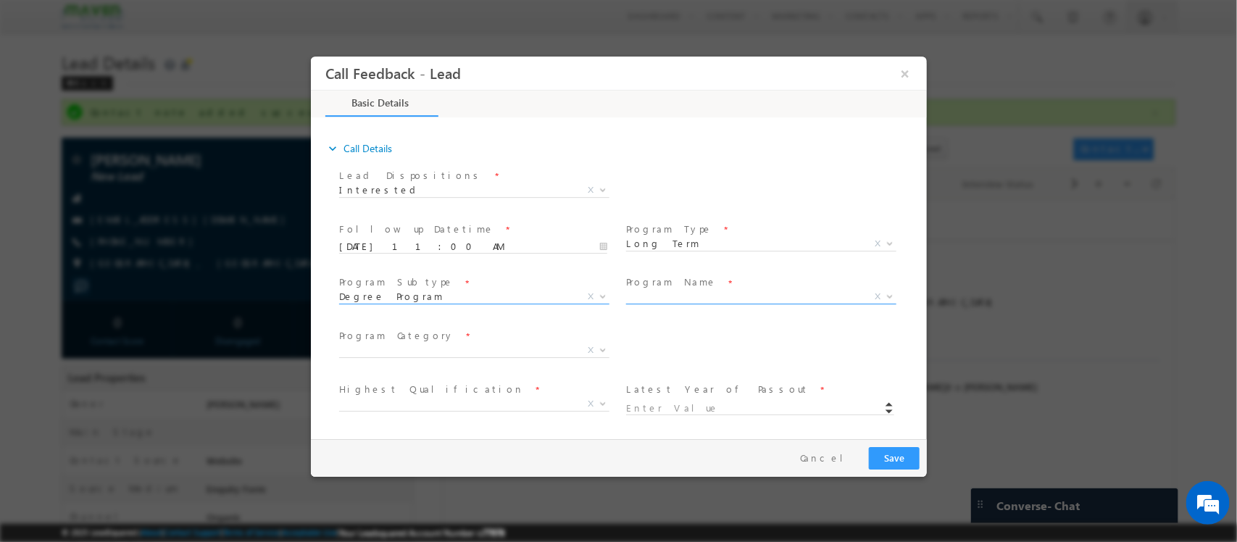
click at [711, 296] on span "X" at bounding box center [760, 297] width 270 height 14
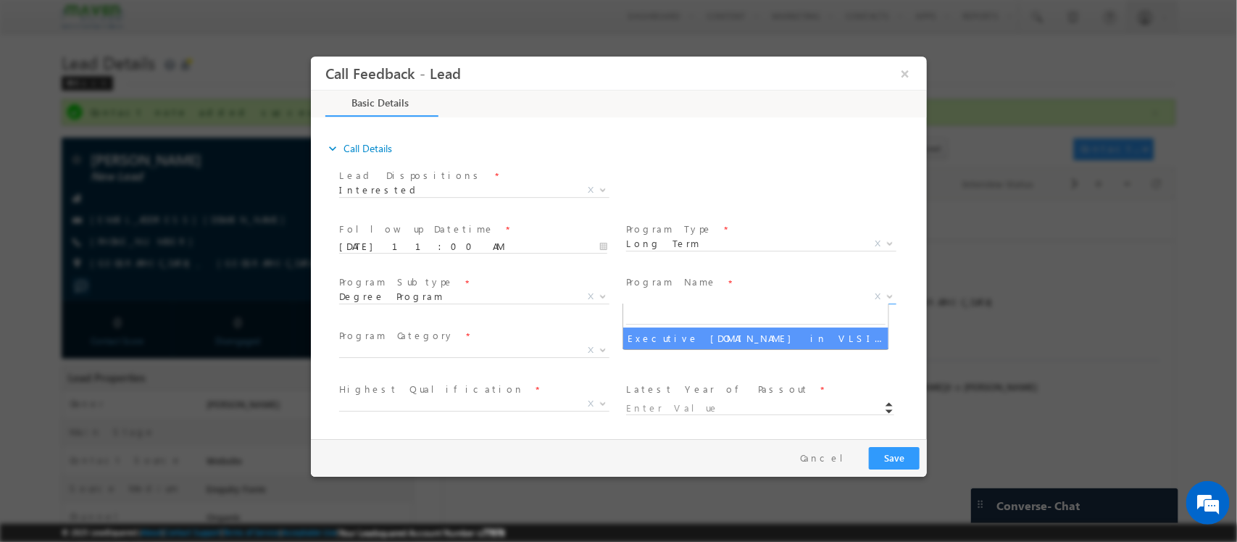
select select "Executive [DOMAIN_NAME] in VLSI Design"
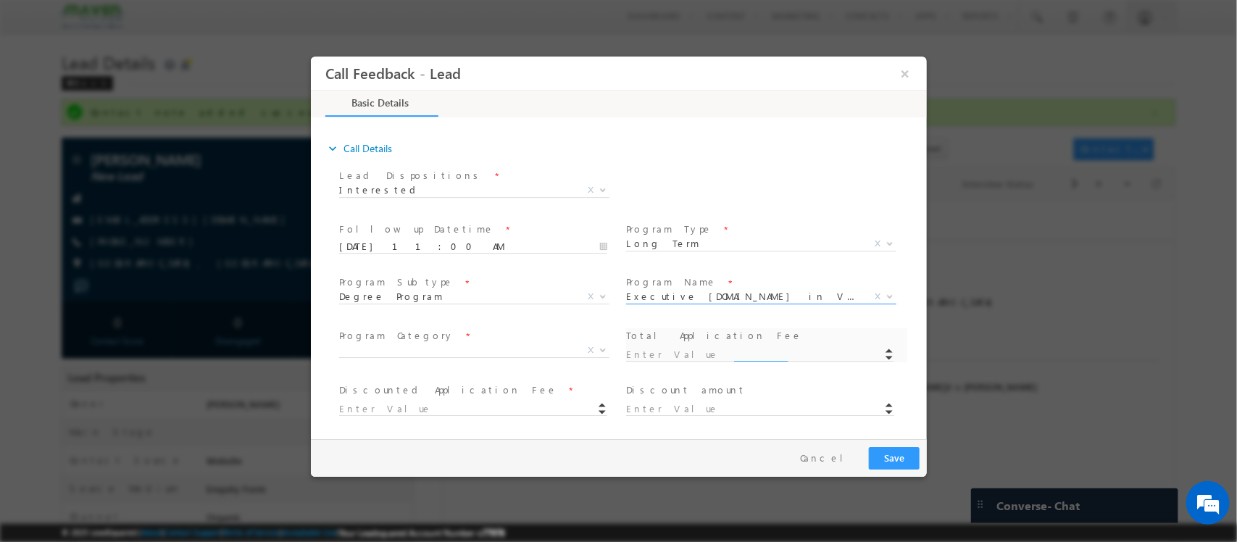
type input "1180"
click at [511, 339] on span "Program Category *" at bounding box center [471, 336] width 267 height 16
click at [511, 351] on span "X" at bounding box center [473, 350] width 270 height 14
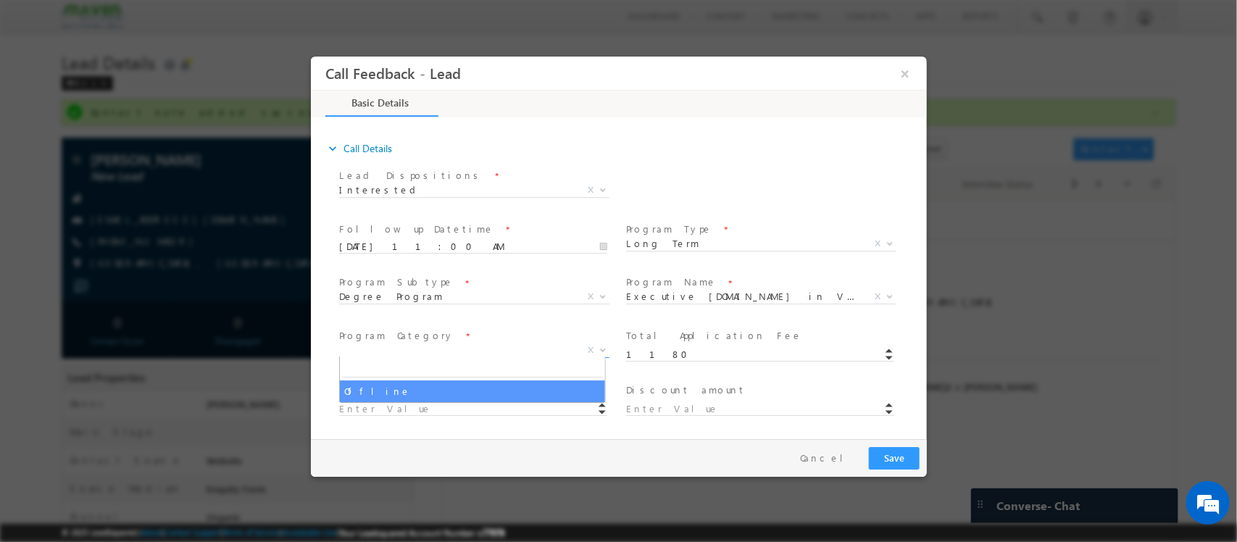
select select "Offline"
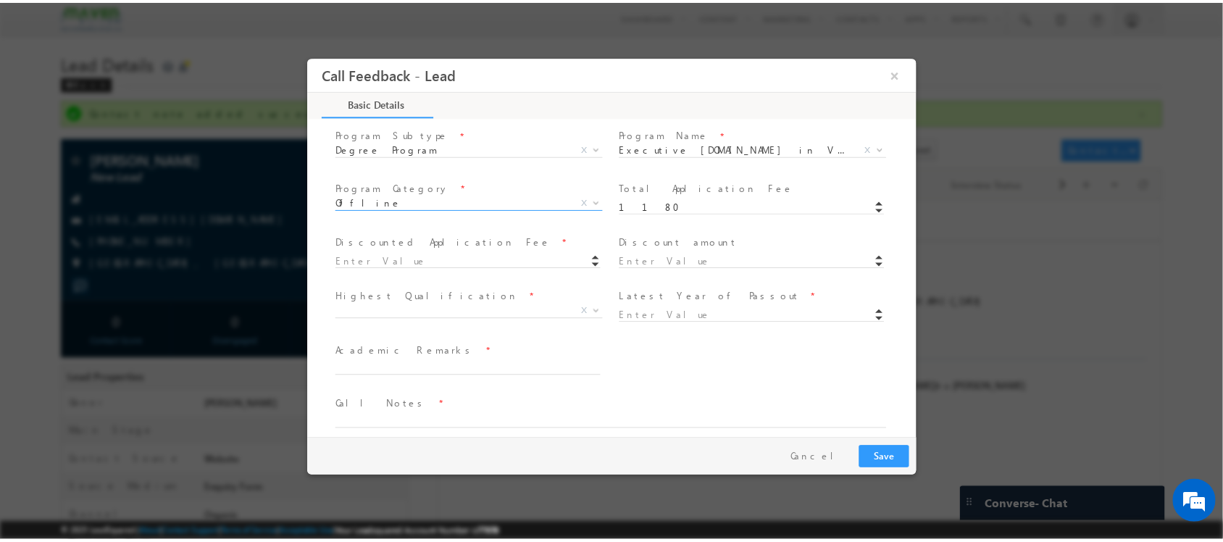
scroll to position [293, 0]
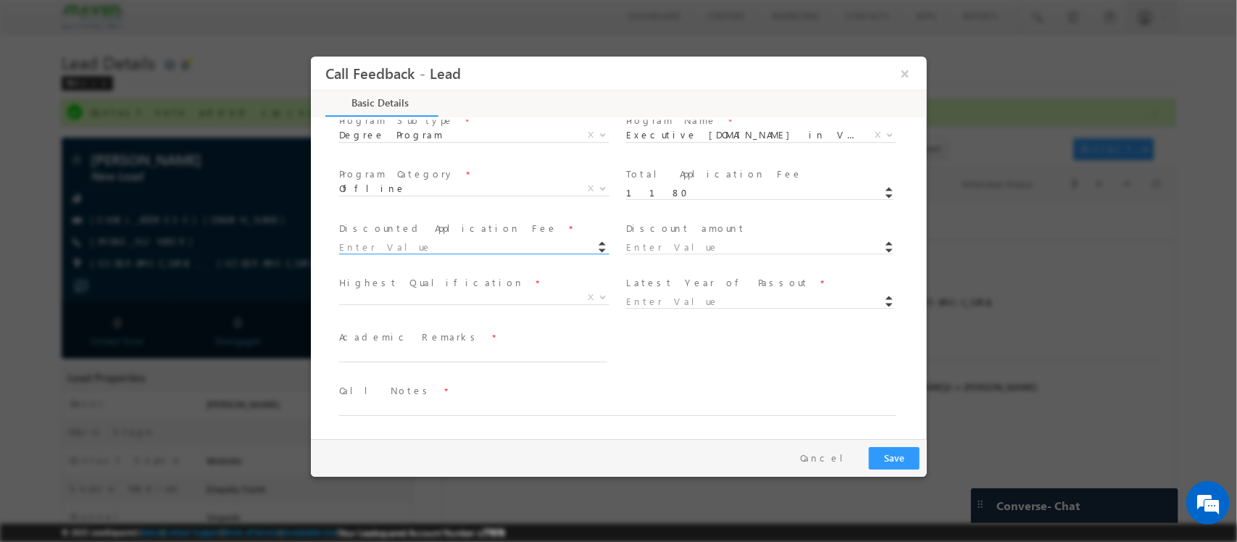
click at [485, 251] on input at bounding box center [472, 248] width 268 height 14
type input "1180.00"
type input "0"
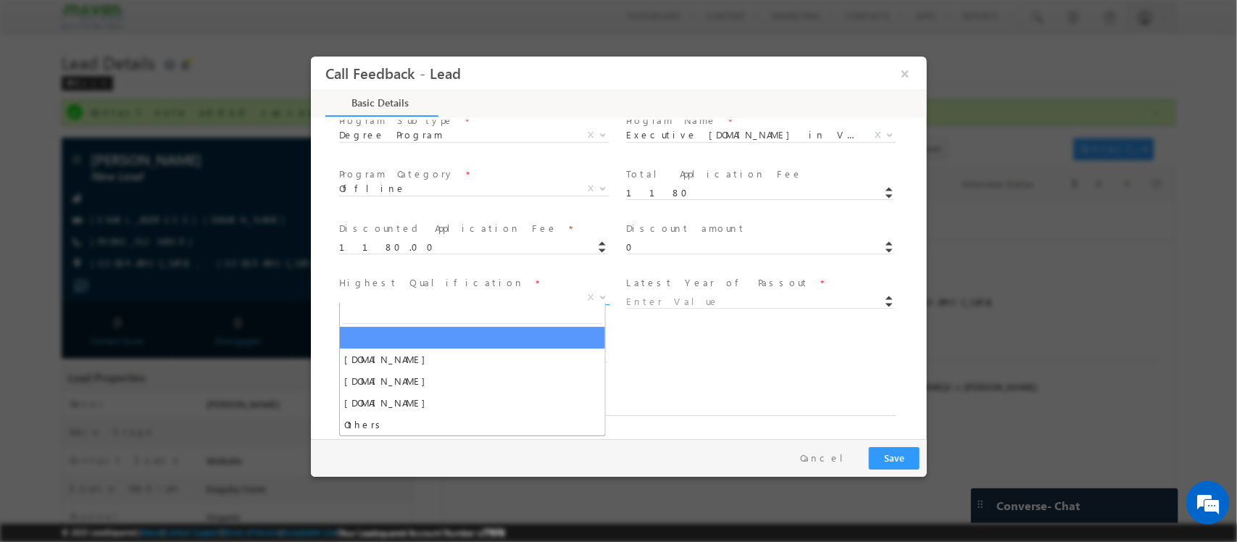
click at [499, 291] on span "X" at bounding box center [473, 298] width 270 height 14
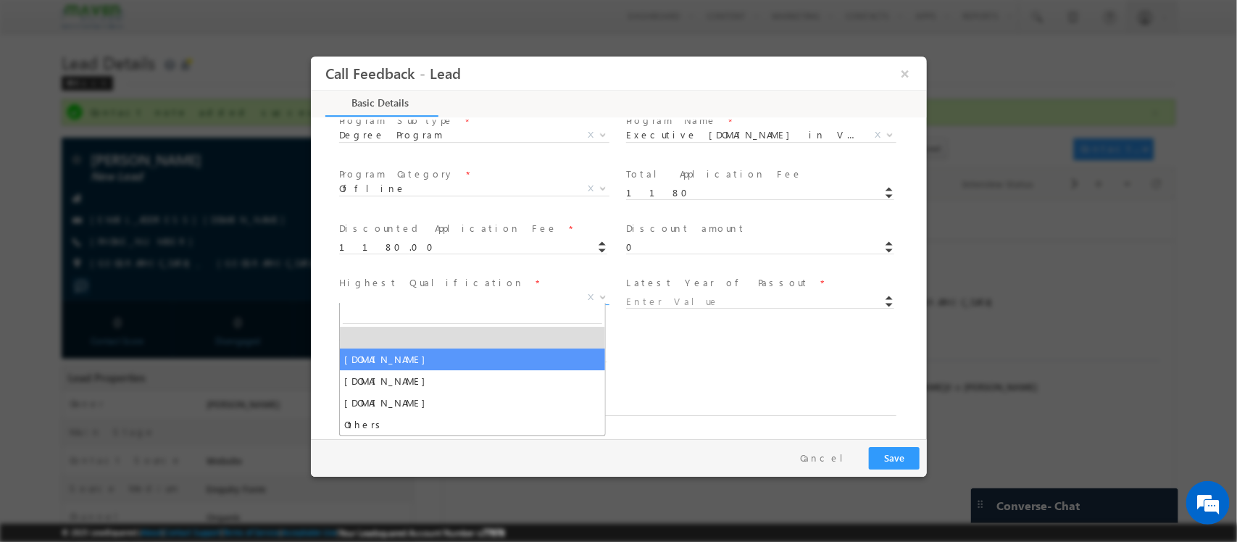
select select "B.Tech"
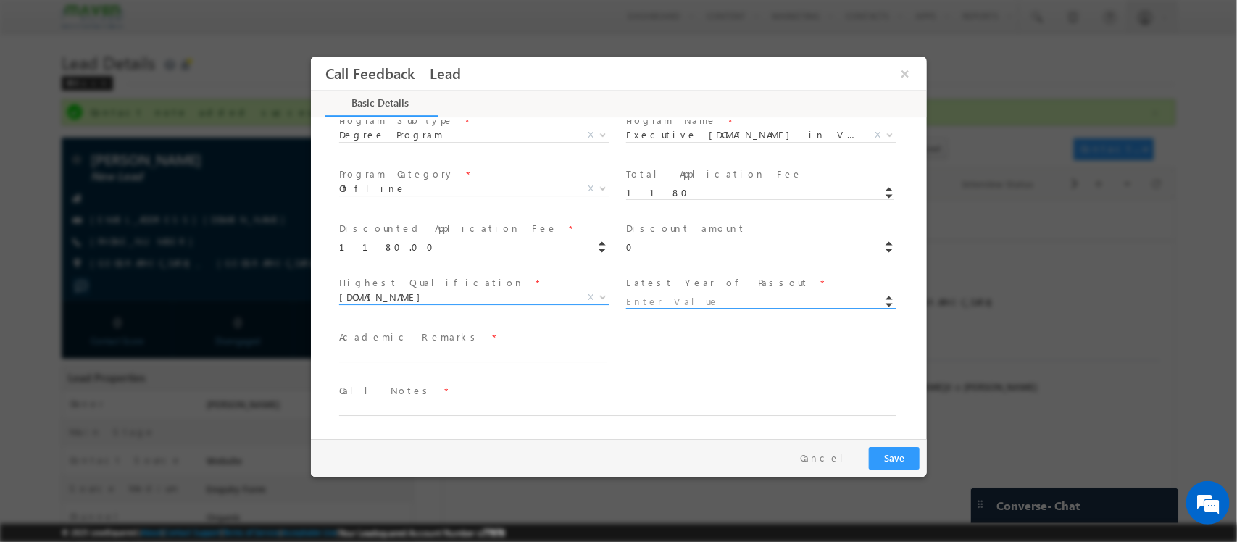
click at [680, 295] on input at bounding box center [759, 302] width 268 height 14
type input "2021"
click at [480, 353] on textarea at bounding box center [472, 354] width 268 height 17
type textarea "8"
type textarea "90 %"
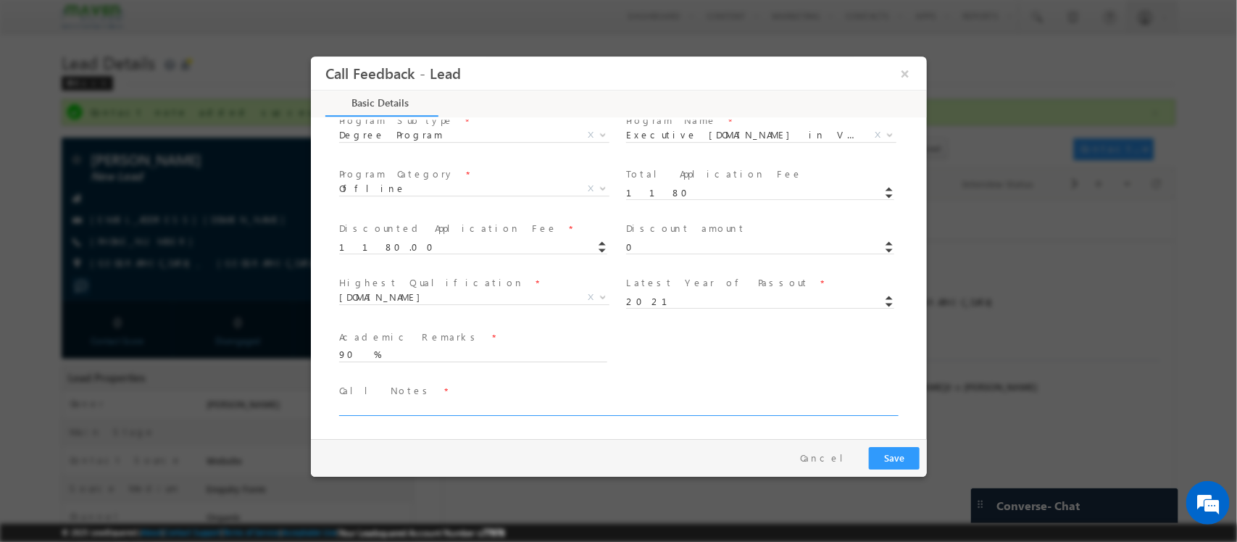
click at [431, 405] on textarea at bounding box center [616, 407] width 557 height 17
type textarea "Eligible"
click at [914, 455] on button "Save" at bounding box center [893, 458] width 51 height 22
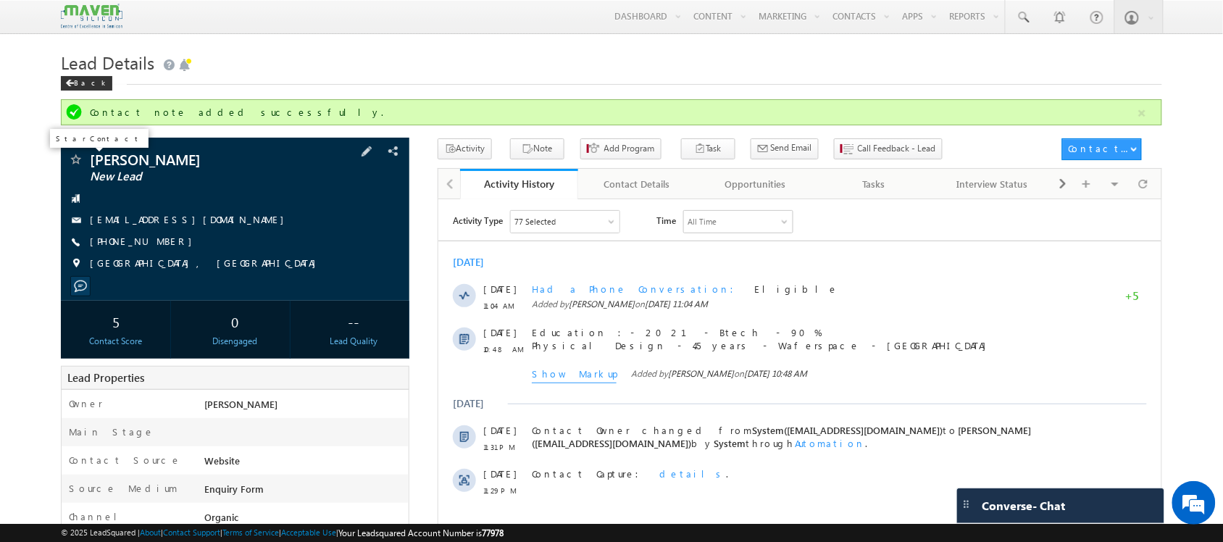
click at [74, 165] on span at bounding box center [75, 161] width 14 height 14
click at [131, 241] on span "[PHONE_NUMBER]" at bounding box center [144, 242] width 109 height 14
click at [120, 237] on span "[PHONE_NUMBER]" at bounding box center [144, 242] width 109 height 14
click at [138, 243] on span "[PHONE_NUMBER]" at bounding box center [144, 242] width 109 height 14
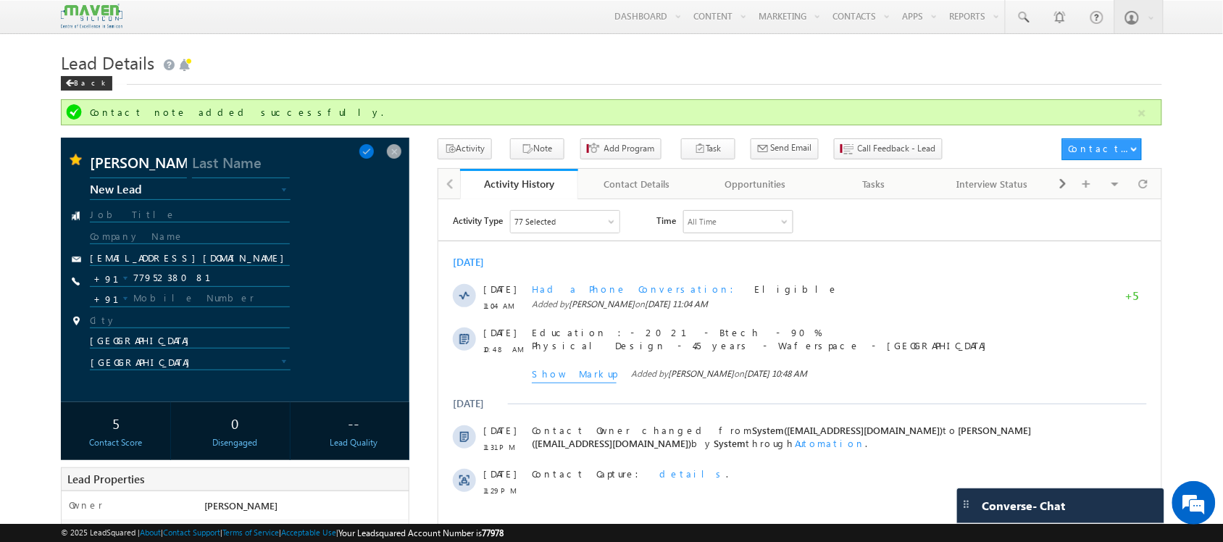
copy span "7795238081"
click at [164, 279] on input "7795238081" at bounding box center [189, 278] width 199 height 17
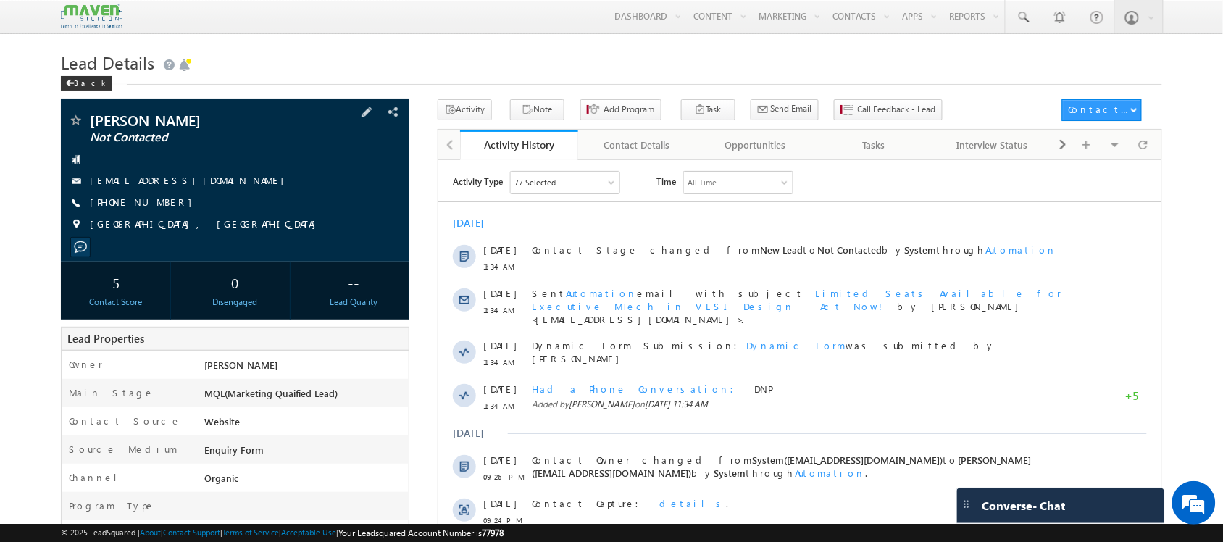
click at [135, 201] on span "[PHONE_NUMBER]" at bounding box center [144, 203] width 109 height 14
copy span "9677537255"
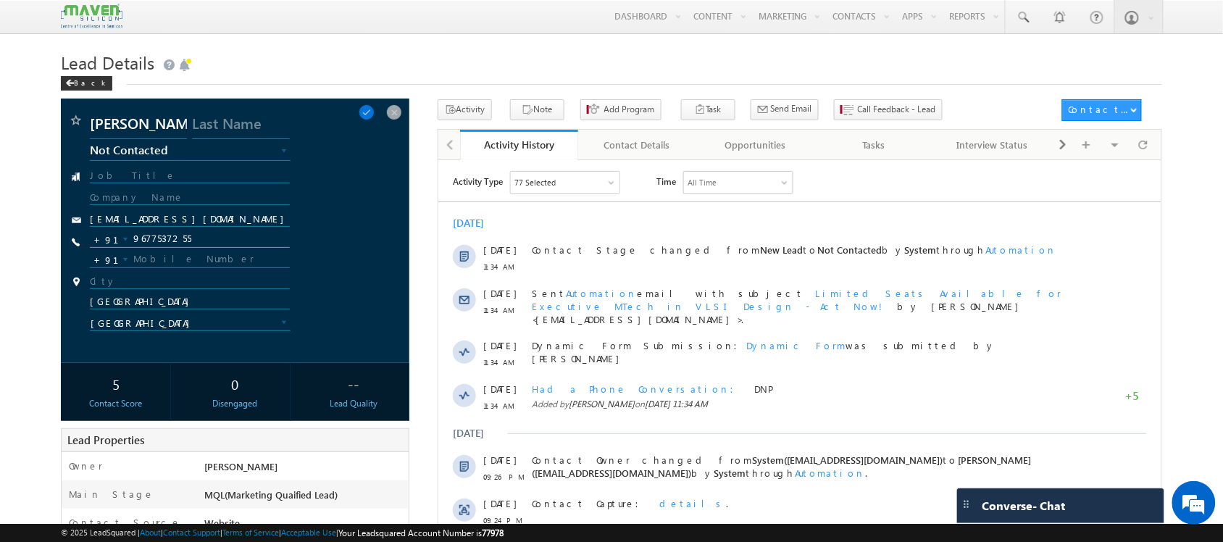
click at [172, 237] on input "9677537255" at bounding box center [189, 238] width 199 height 17
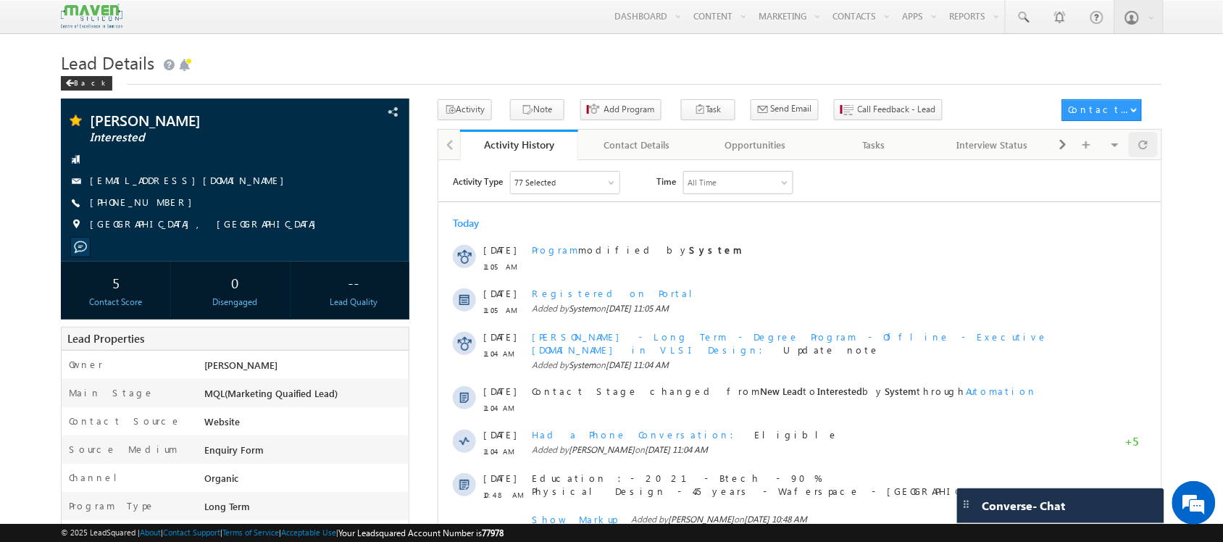
click at [1143, 142] on span at bounding box center [1143, 144] width 9 height 25
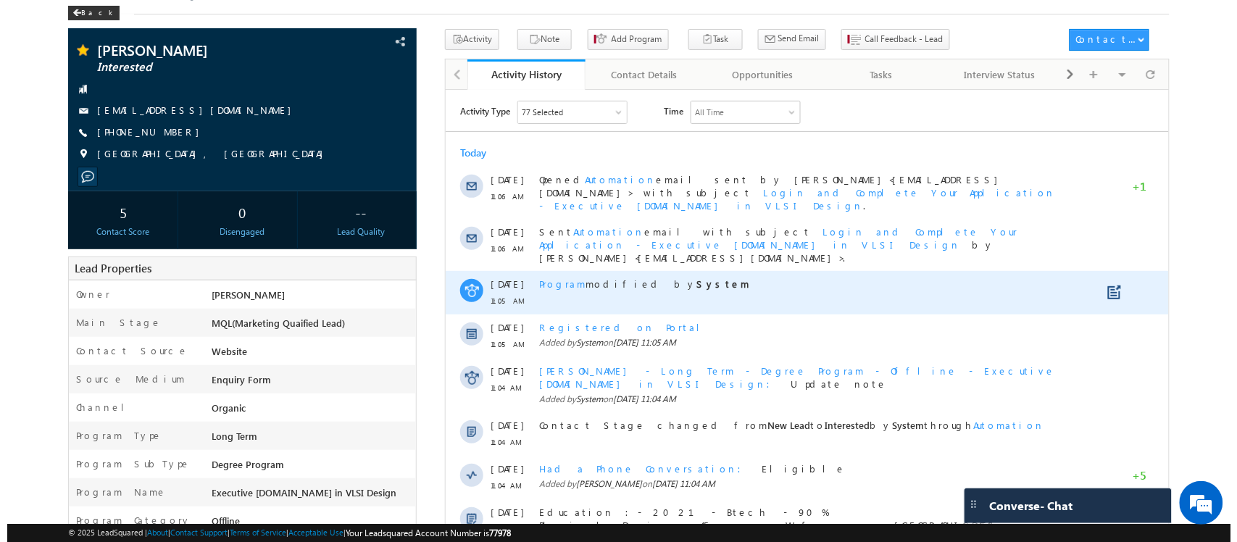
scroll to position [71, 0]
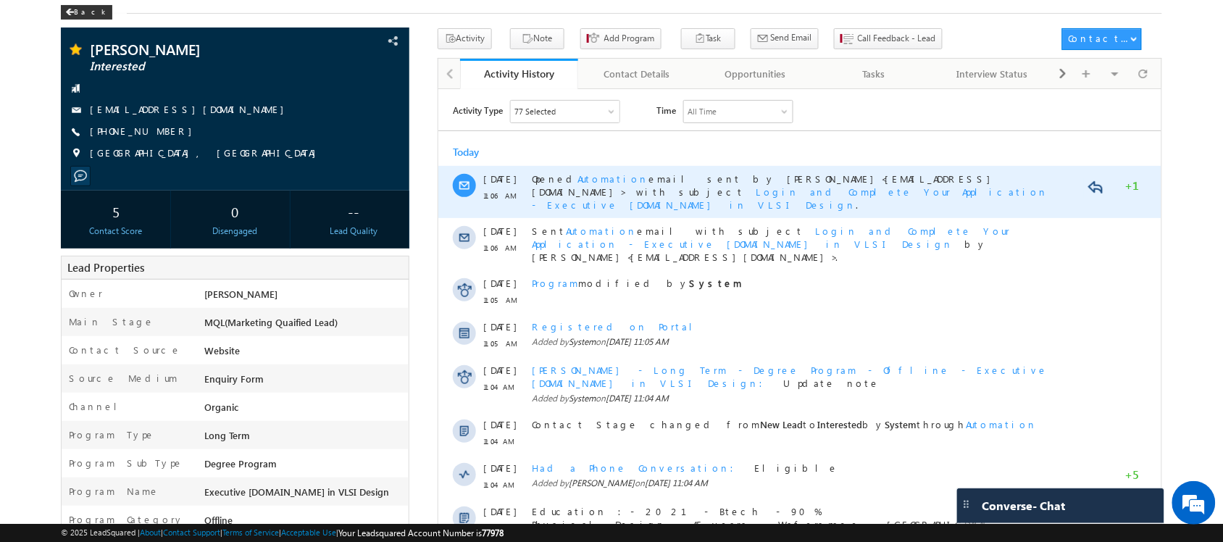
click at [914, 185] on span "Login and Complete Your Application - Executive [DOMAIN_NAME] in VLSI Design" at bounding box center [789, 197] width 517 height 25
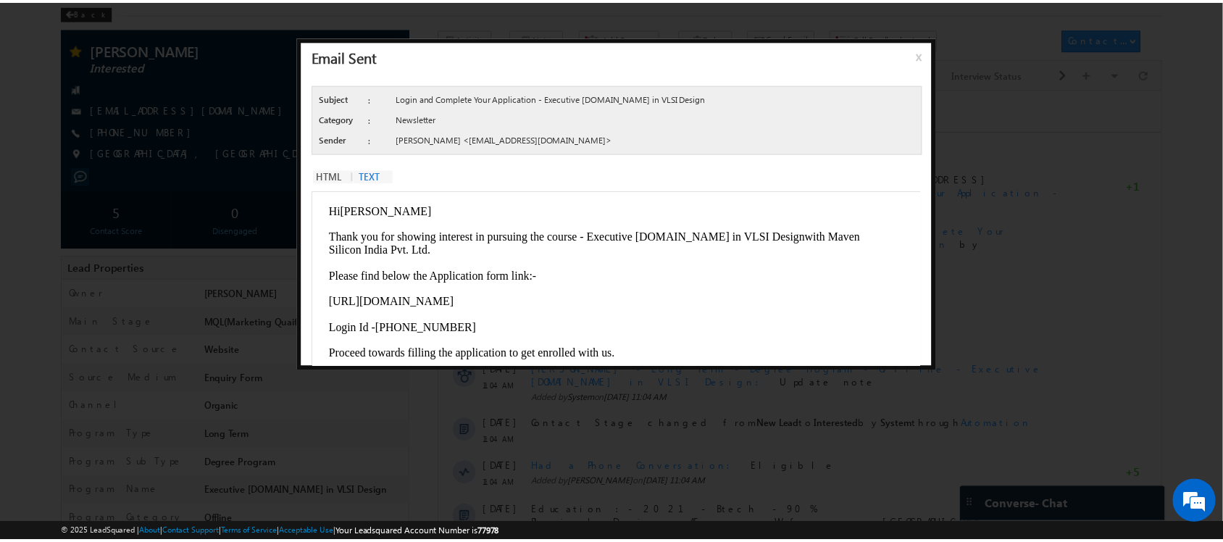
scroll to position [0, 0]
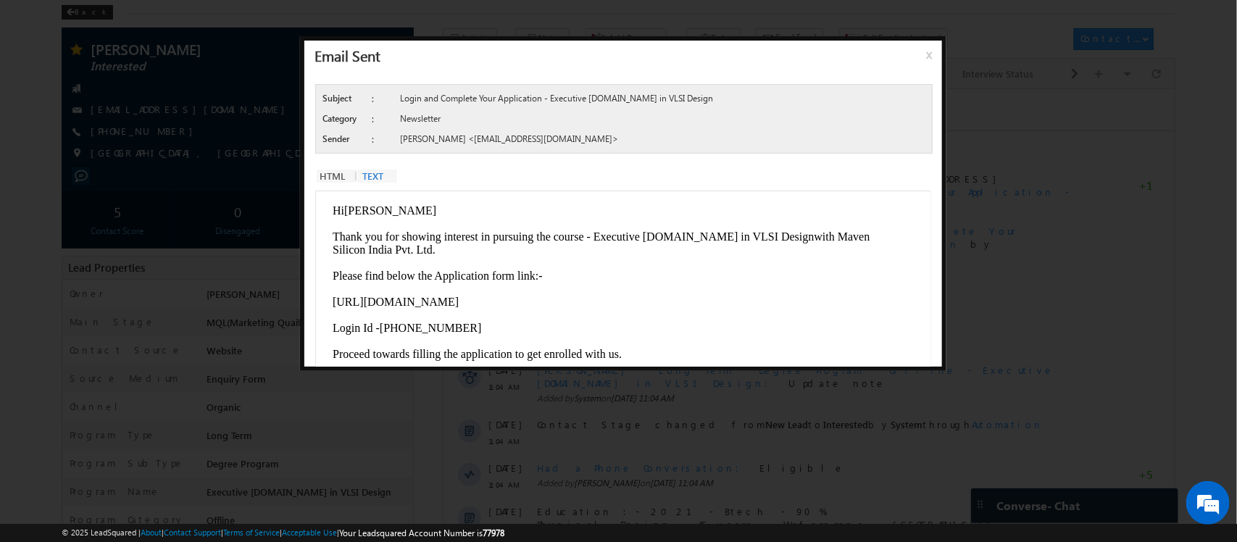
click at [926, 55] on span "x" at bounding box center [932, 60] width 12 height 26
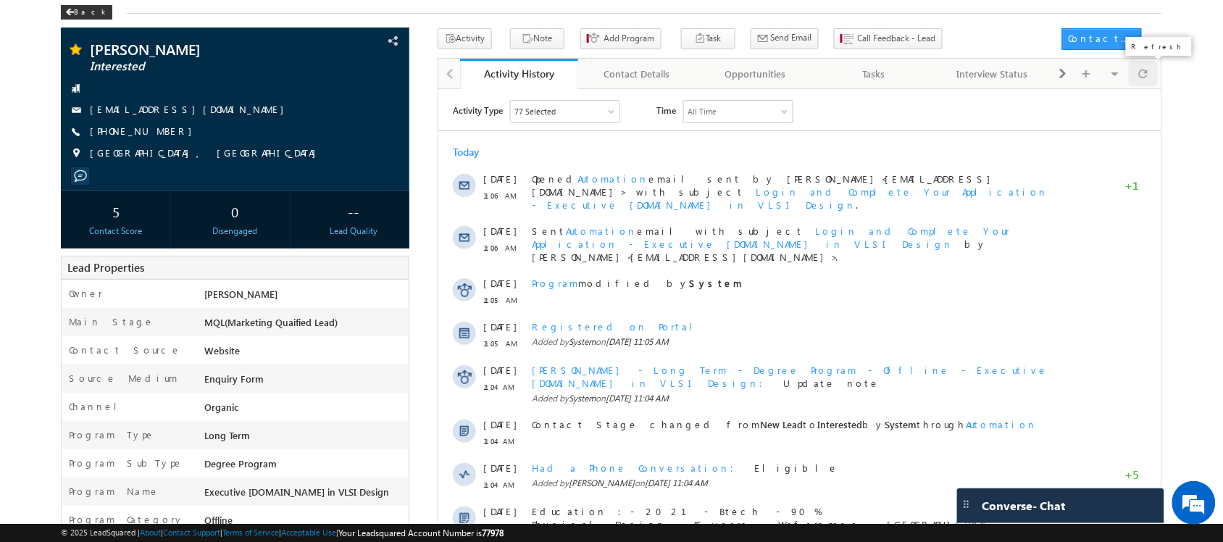
click at [1153, 78] on div at bounding box center [1143, 73] width 28 height 25
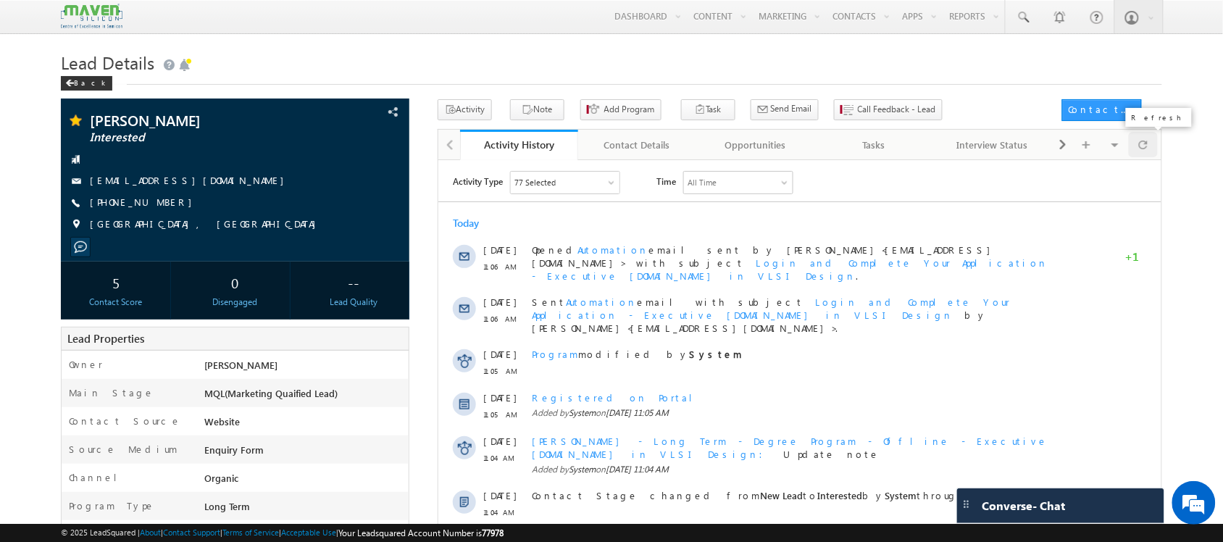
click at [1153, 138] on div at bounding box center [1143, 144] width 28 height 25
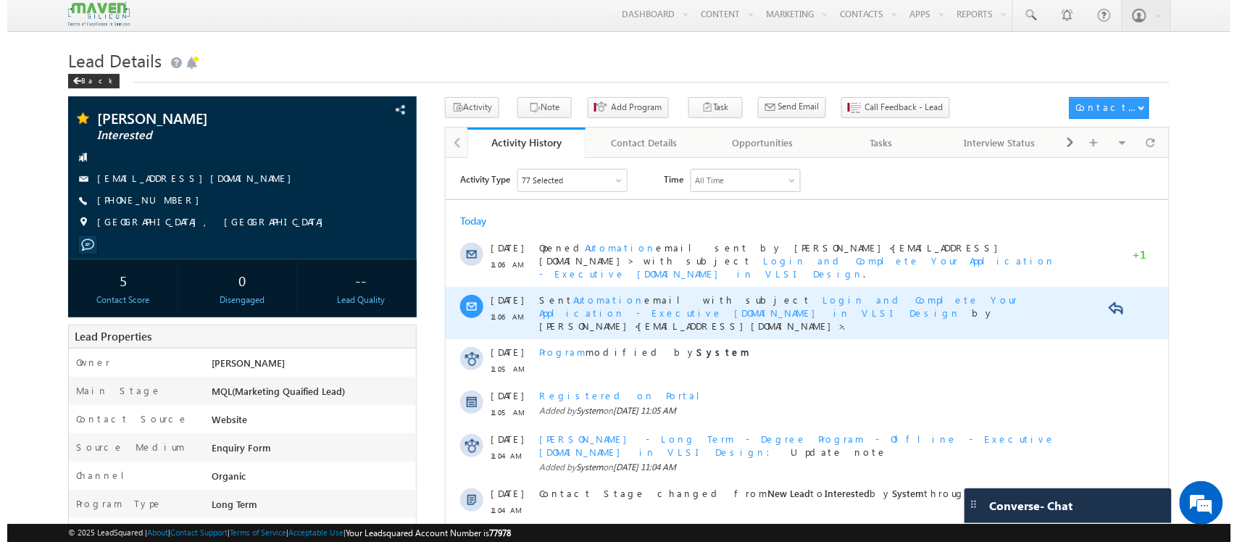
scroll to position [4, 0]
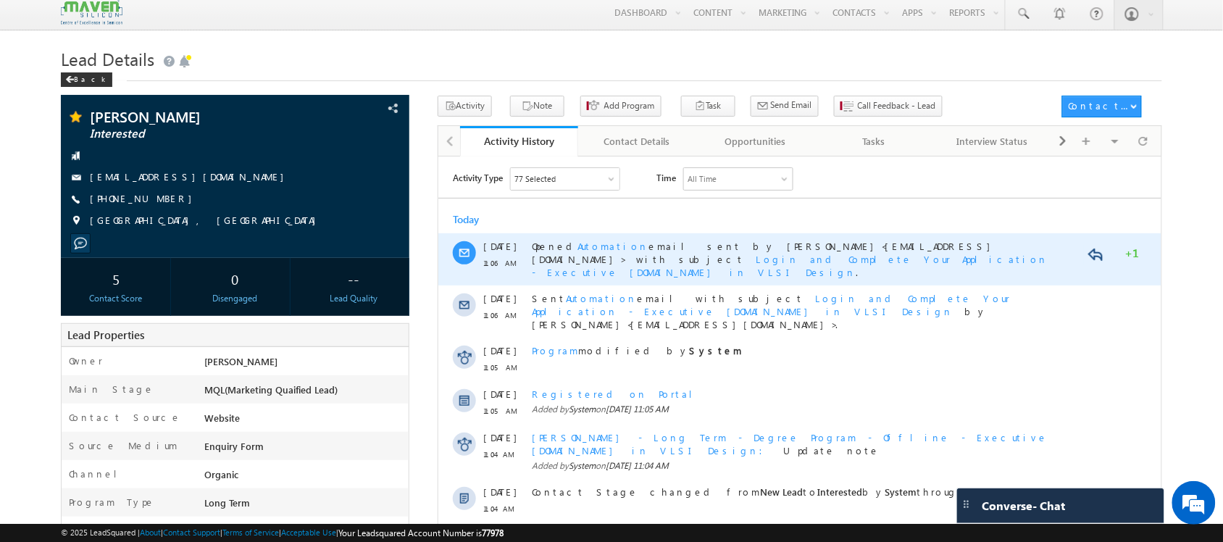
click at [933, 252] on span "Login and Complete Your Application - Executive M.Tech in VLSI Design" at bounding box center [789, 264] width 517 height 25
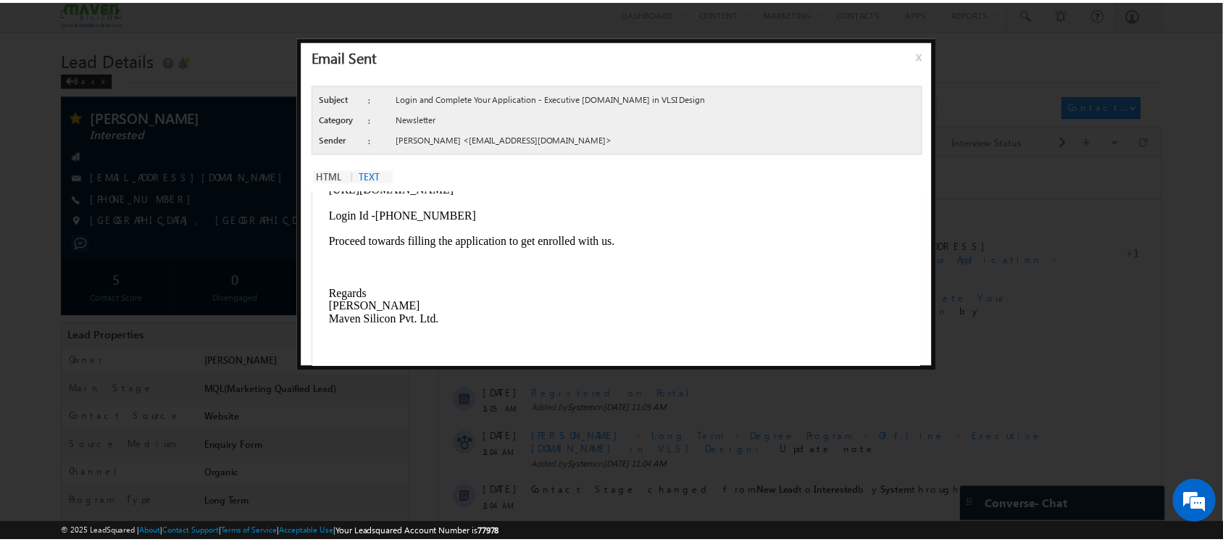
scroll to position [0, 0]
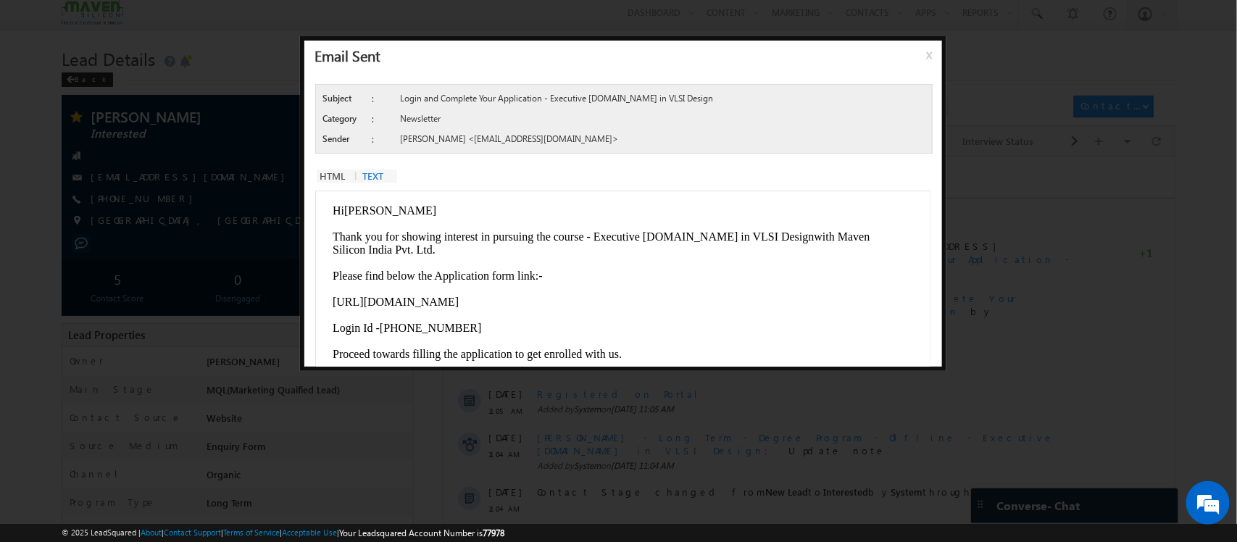
click at [922, 54] on div "Email Sent x" at bounding box center [623, 57] width 638 height 33
click at [930, 47] on span "x" at bounding box center [932, 60] width 12 height 26
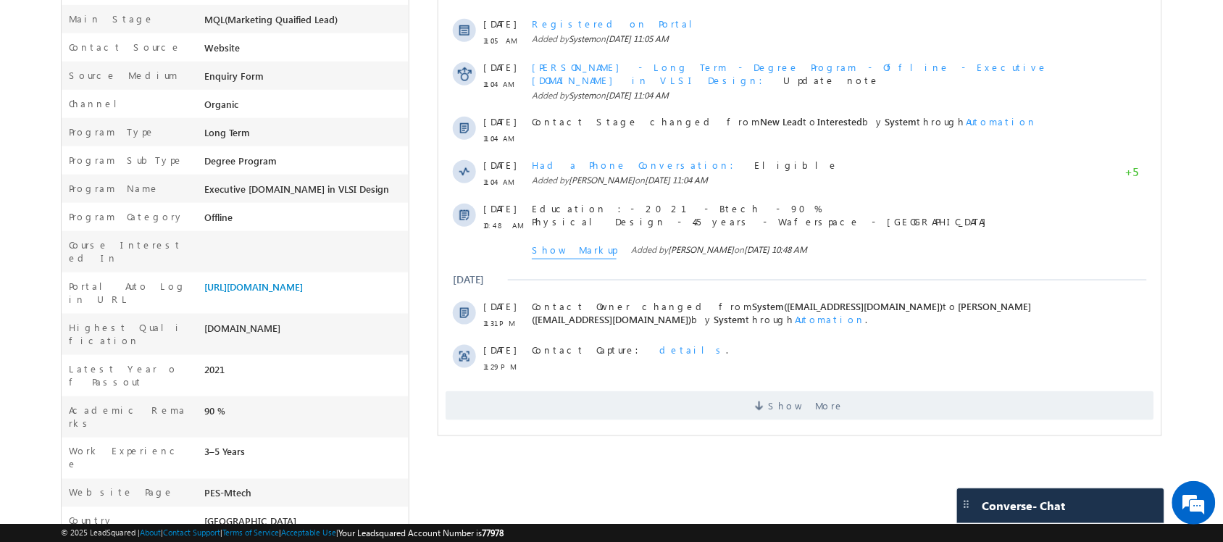
scroll to position [432, 0]
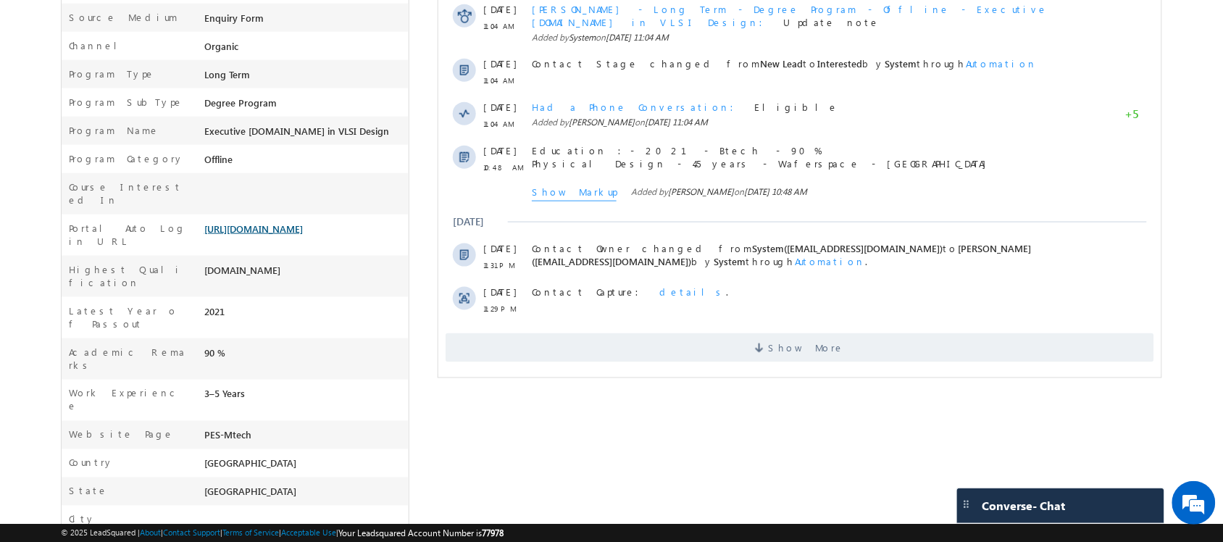
drag, startPoint x: 306, startPoint y: 228, endPoint x: 288, endPoint y: 217, distance: 21.1
click at [288, 222] on div "[URL][DOMAIN_NAME]" at bounding box center [305, 232] width 208 height 20
click at [256, 222] on link "[URL][DOMAIN_NAME]" at bounding box center [253, 228] width 99 height 12
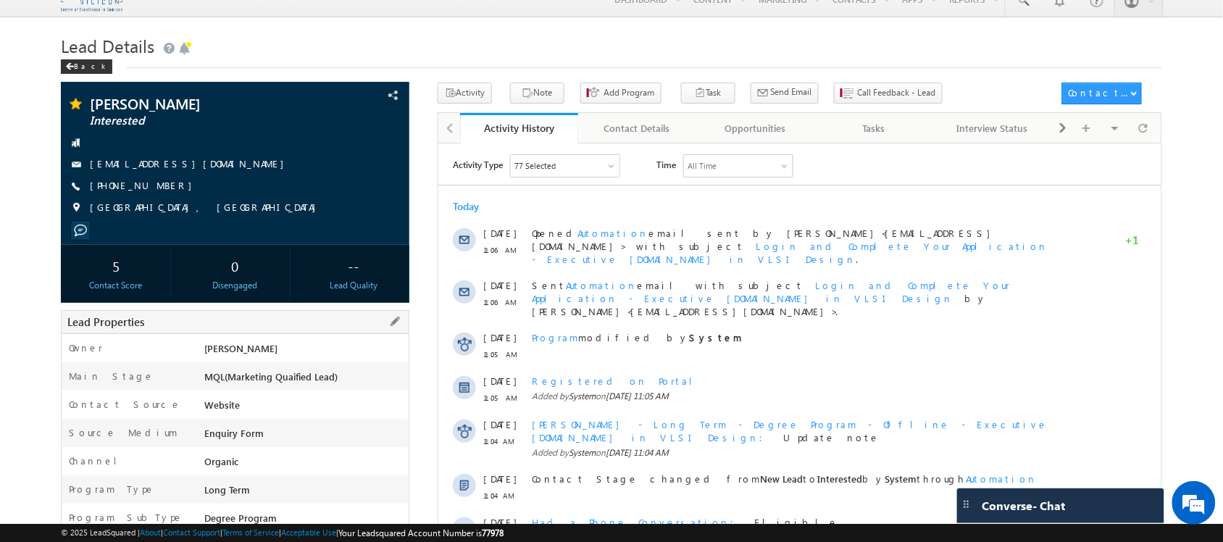
scroll to position [0, 0]
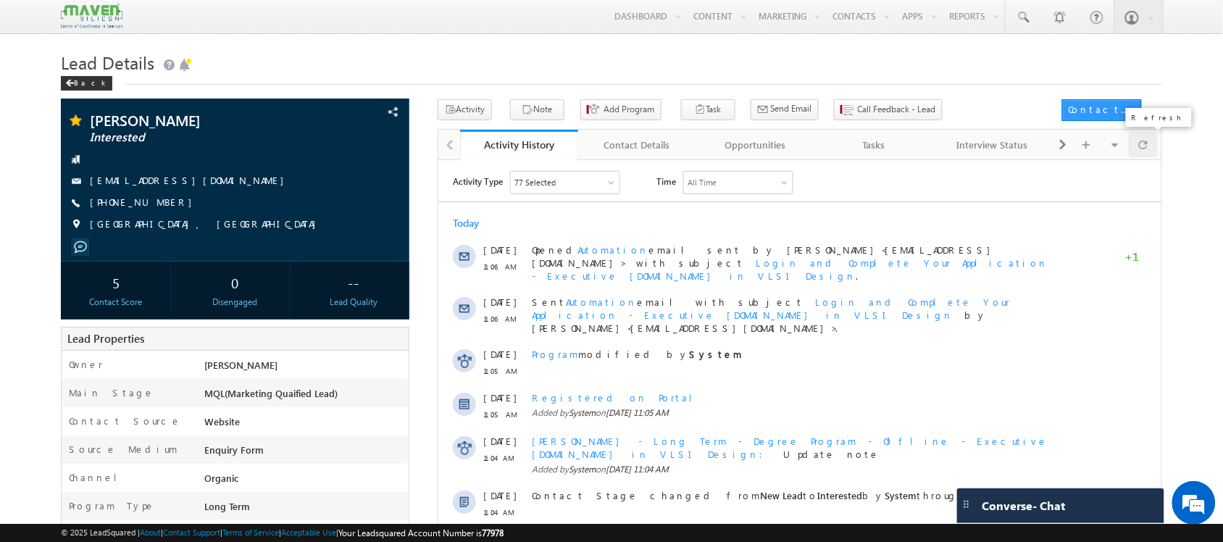
drag, startPoint x: 704, startPoint y: 0, endPoint x: 1143, endPoint y: 136, distance: 459.5
click at [1143, 136] on div "Activity History Activity History Contact Details Contact Details Opportunities…" at bounding box center [800, 469] width 725 height 681
click at [1143, 136] on span at bounding box center [1143, 144] width 9 height 25
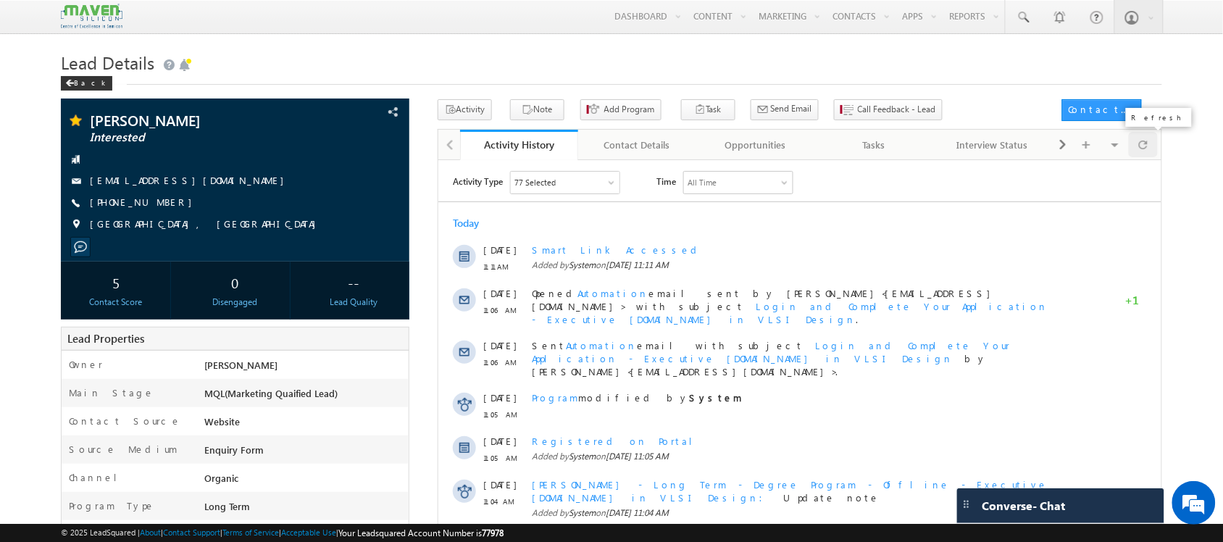
click at [1138, 142] on div at bounding box center [1143, 144] width 28 height 25
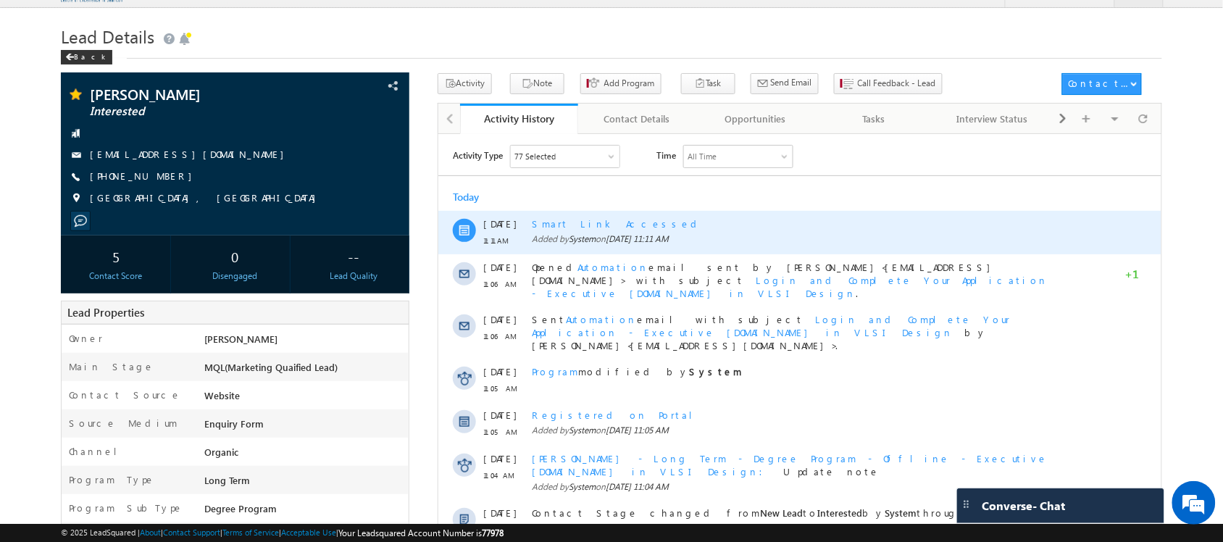
scroll to position [27, 0]
click at [578, 223] on div "Smart Link Accessed" at bounding box center [797, 222] width 532 height 13
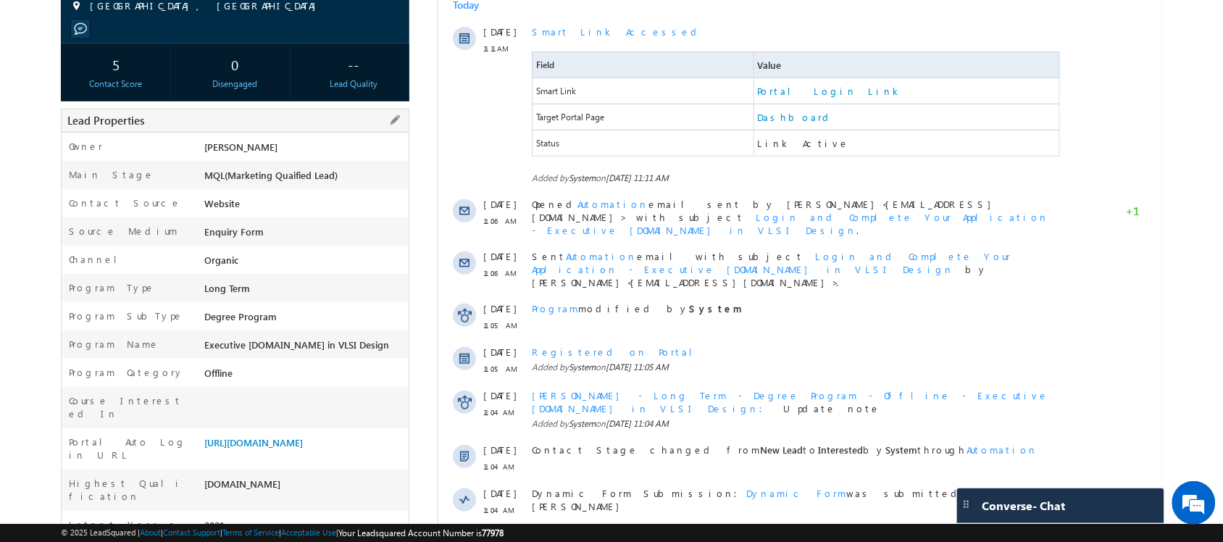
scroll to position [0, 0]
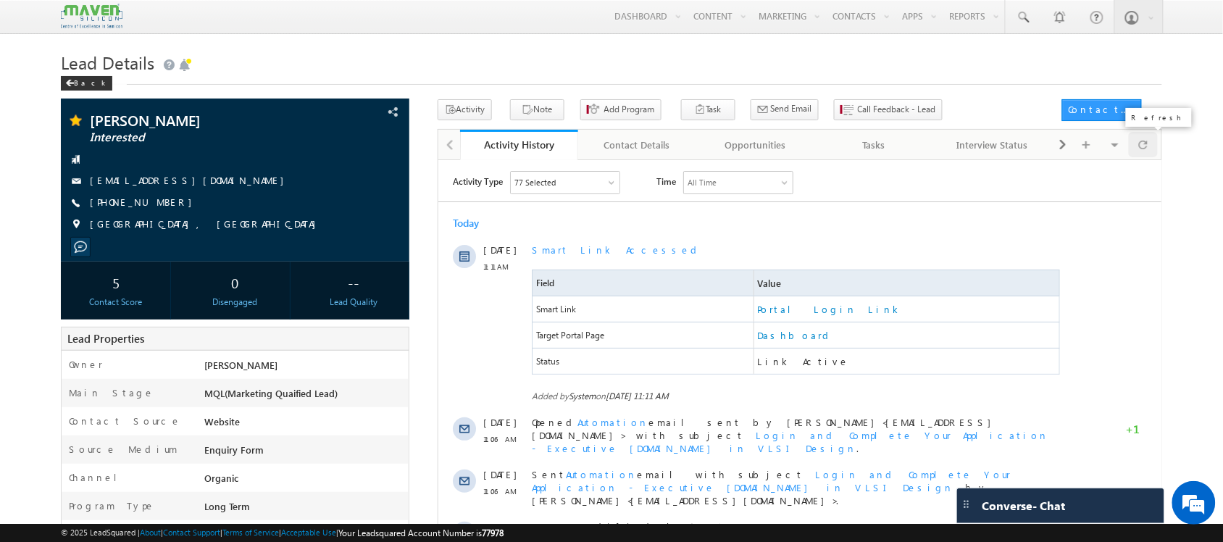
click at [1139, 149] on span at bounding box center [1143, 144] width 9 height 25
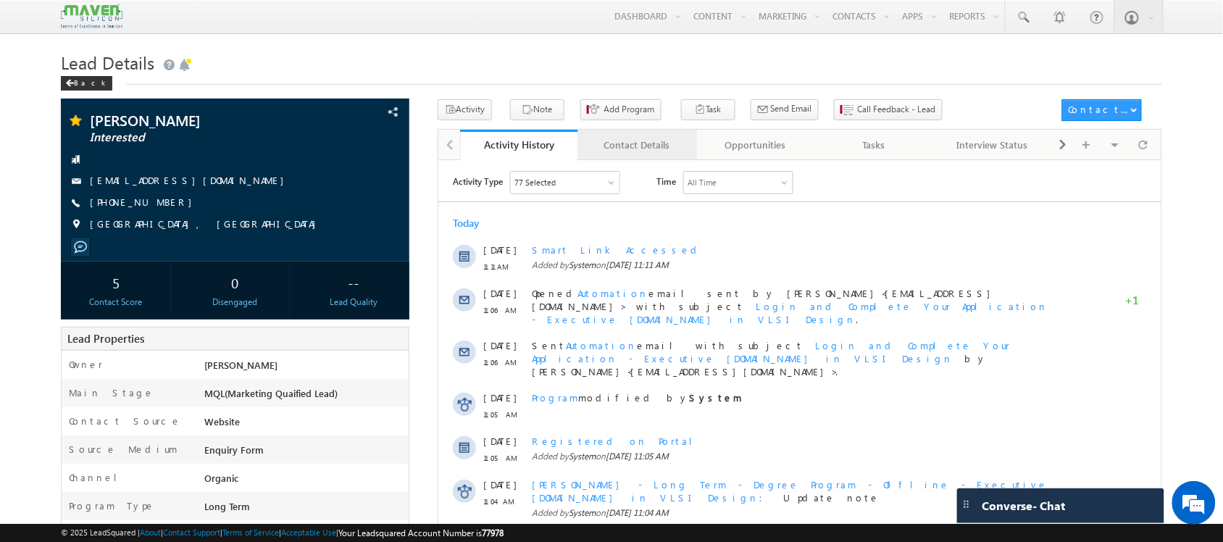
click at [668, 154] on div "Contact Details" at bounding box center [637, 144] width 94 height 17
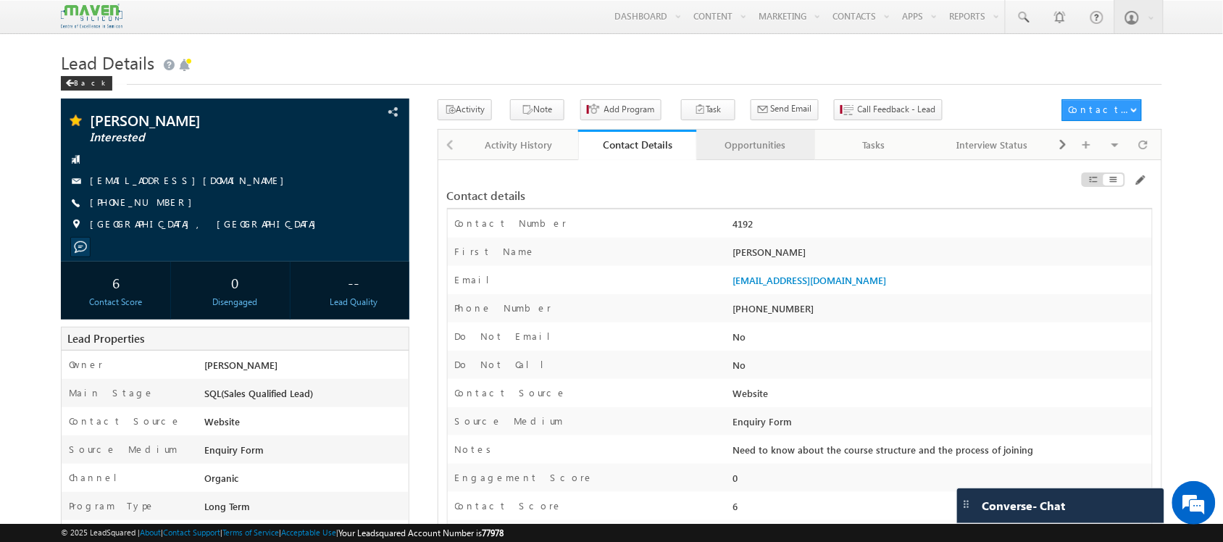
click at [743, 143] on div "Opportunities" at bounding box center [756, 144] width 94 height 17
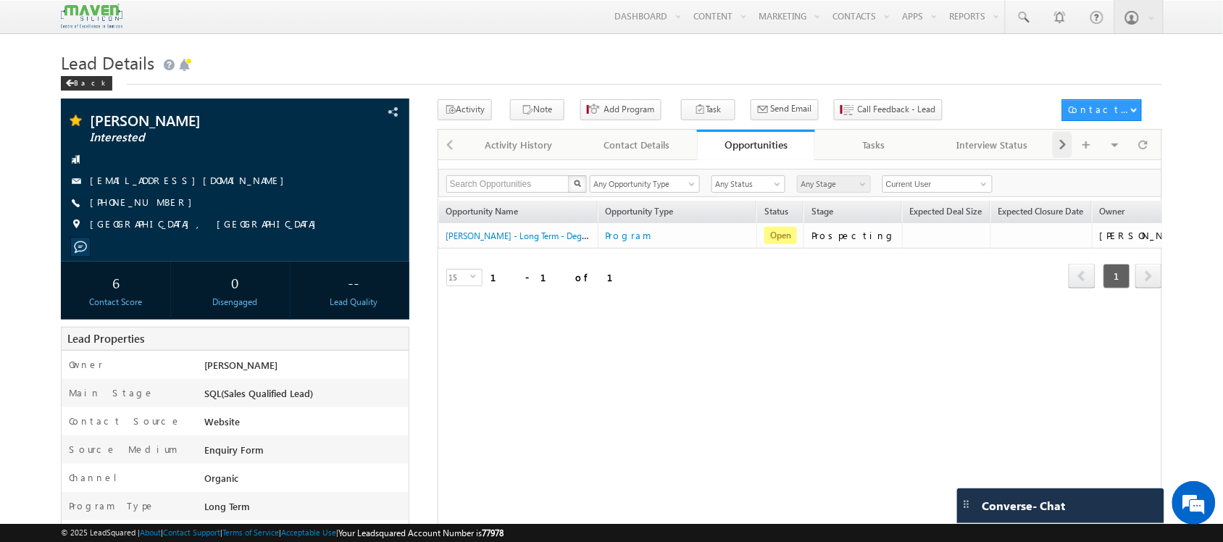
click at [1054, 154] on div at bounding box center [1063, 145] width 20 height 26
click at [1064, 143] on span at bounding box center [1063, 145] width 9 height 26
click at [1066, 150] on span at bounding box center [1063, 145] width 9 height 26
click at [1012, 143] on div "Summary" at bounding box center [991, 144] width 94 height 17
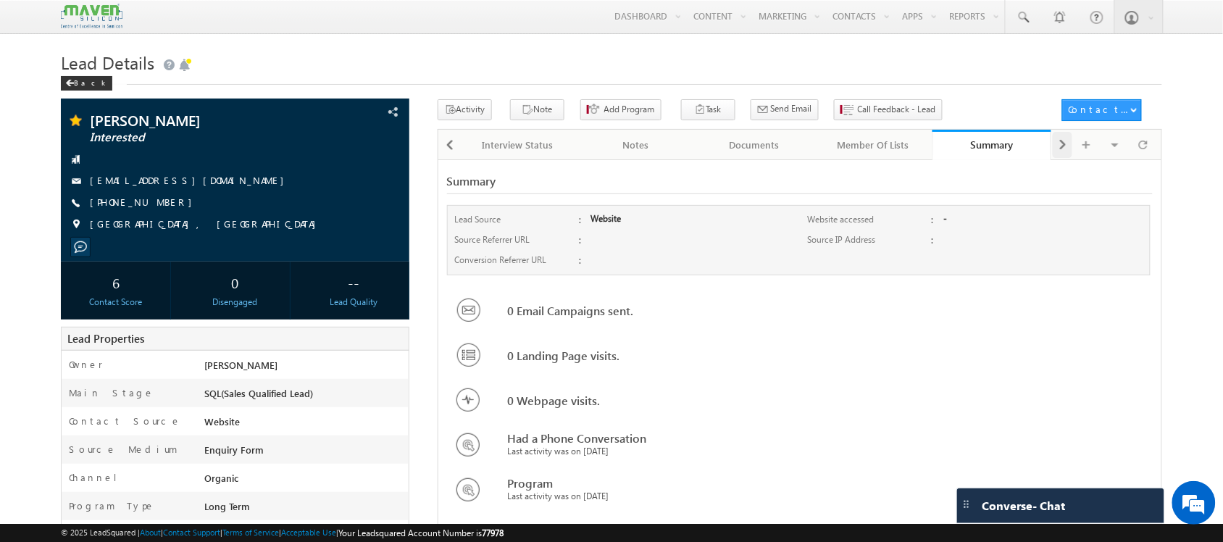
click at [1059, 152] on span at bounding box center [1063, 145] width 9 height 26
click at [1062, 151] on span at bounding box center [1063, 145] width 9 height 26
click at [451, 149] on span at bounding box center [450, 145] width 9 height 26
click at [621, 145] on div "Documents" at bounding box center [634, 144] width 94 height 17
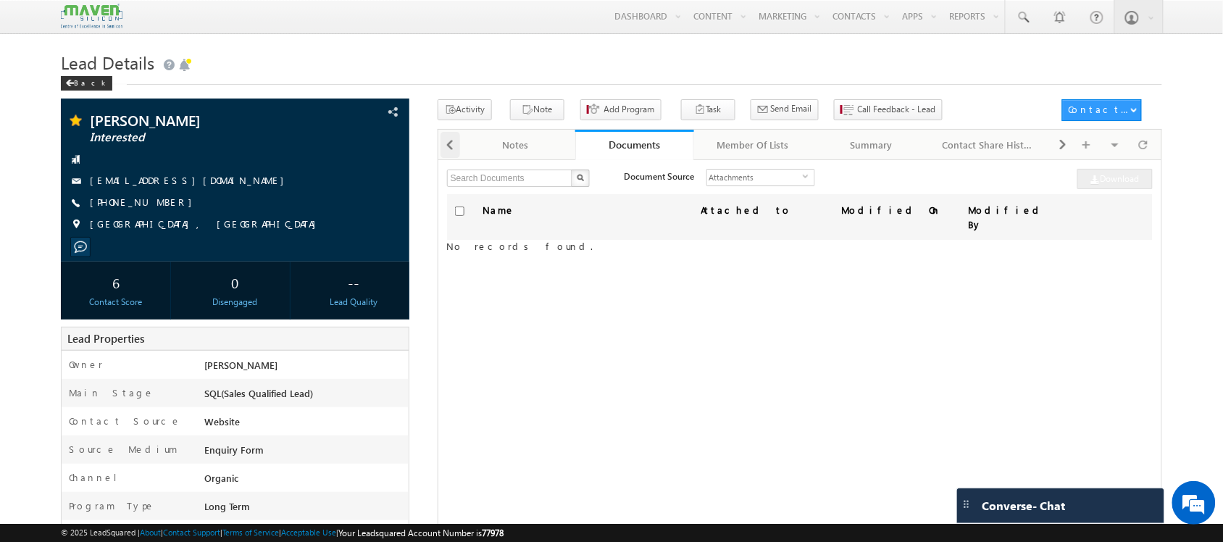
click at [453, 150] on span at bounding box center [450, 145] width 9 height 26
click at [548, 136] on link "Contact Details" at bounding box center [517, 145] width 119 height 30
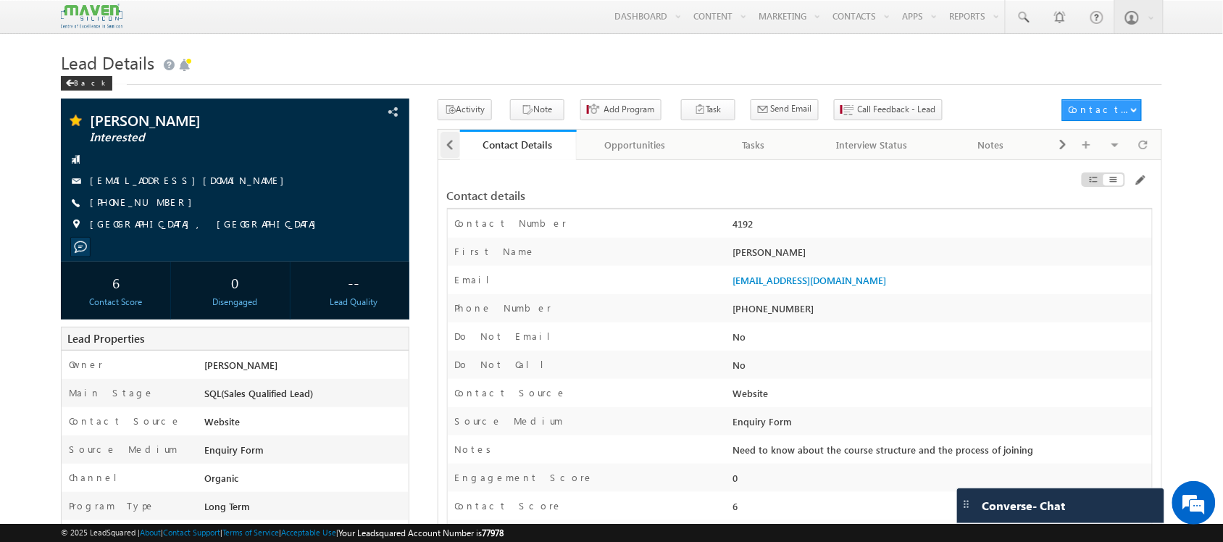
click at [451, 151] on span at bounding box center [450, 145] width 9 height 26
click at [537, 146] on div "Activity History" at bounding box center [517, 144] width 94 height 17
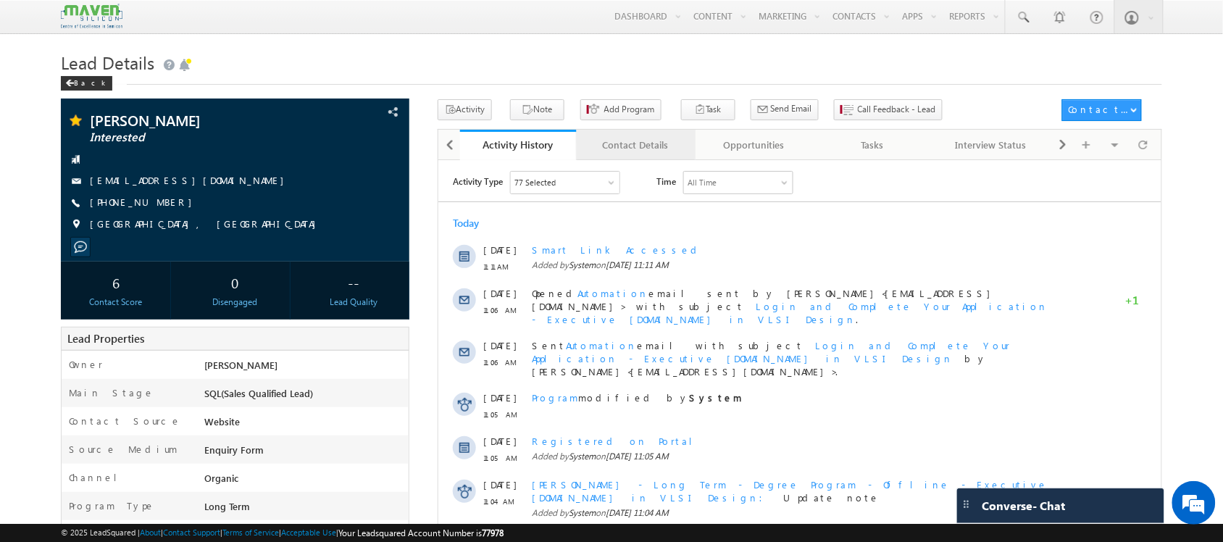
click at [645, 149] on div "Contact Details" at bounding box center [635, 144] width 94 height 17
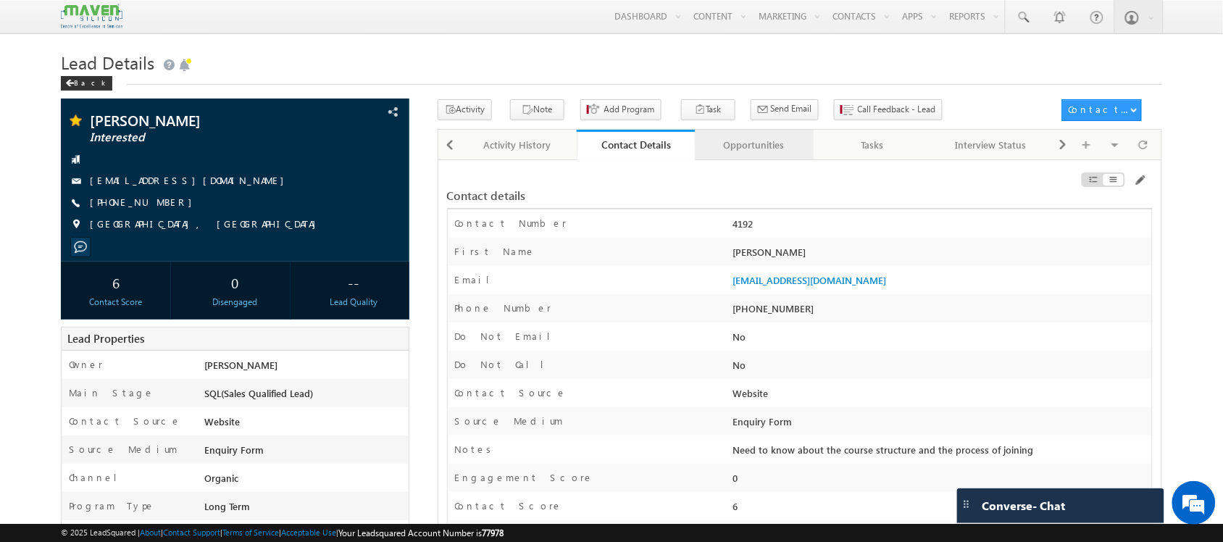
click at [743, 151] on div "Opportunities" at bounding box center [754, 144] width 94 height 17
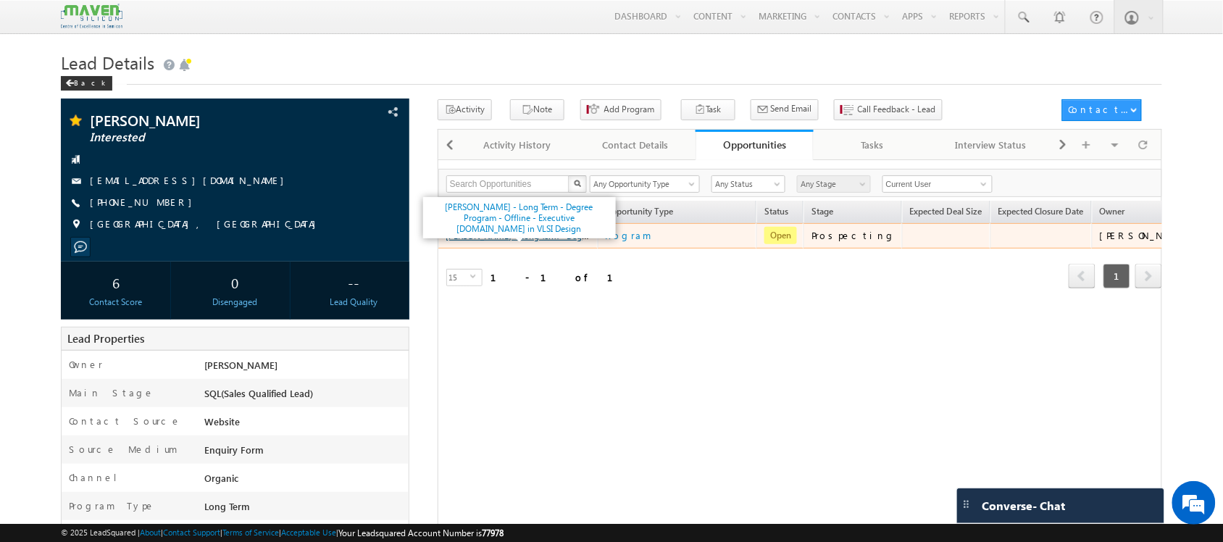
click at [535, 238] on link "Jeevan J M - Long Term - Degree Program - Offline - Executive M.Tech in VLSI De…" at bounding box center [640, 235] width 388 height 12
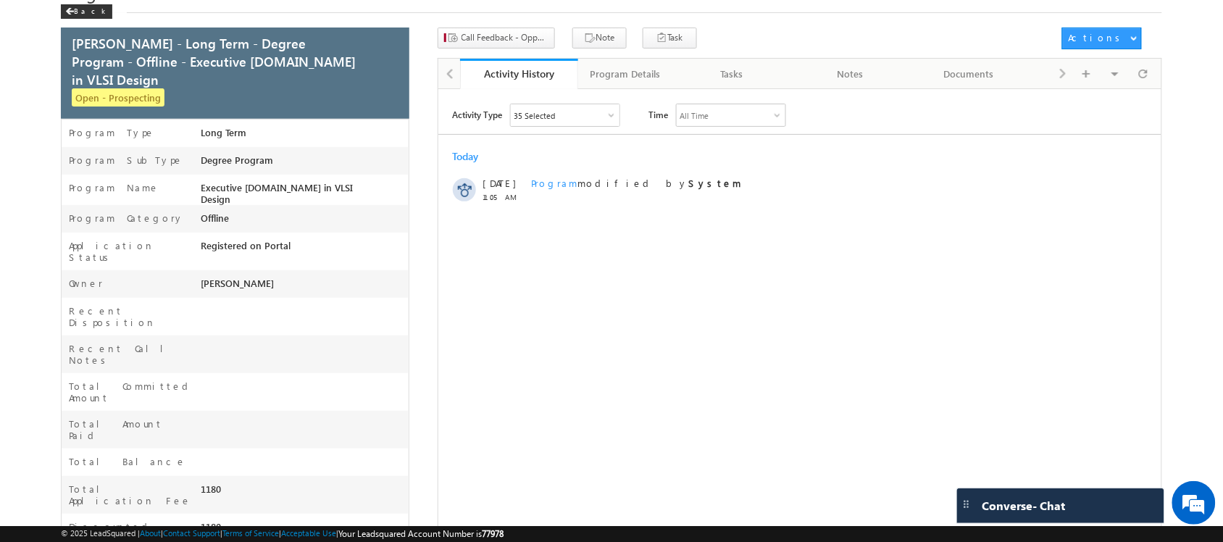
scroll to position [69, 0]
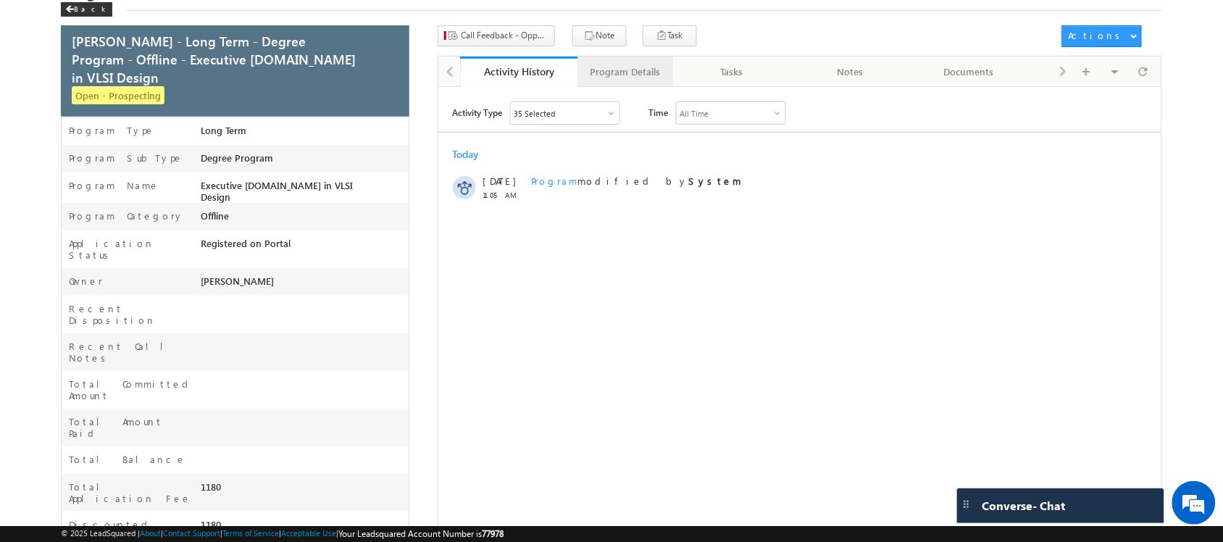
click at [635, 80] on div "Program Details" at bounding box center [625, 71] width 70 height 17
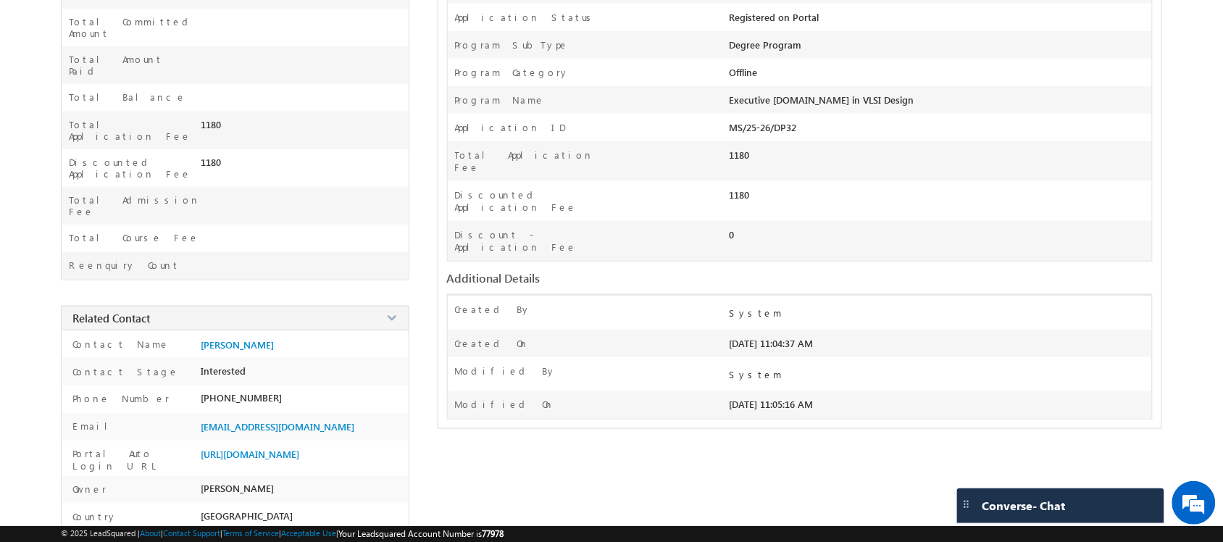
scroll to position [0, 0]
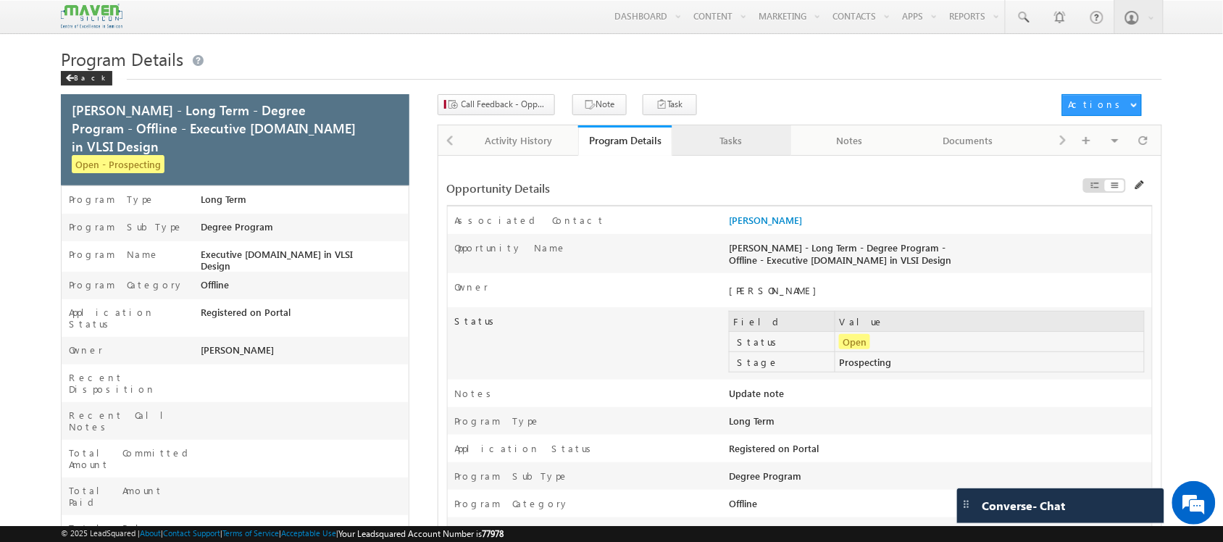
click at [740, 145] on div "Tasks" at bounding box center [731, 140] width 94 height 17
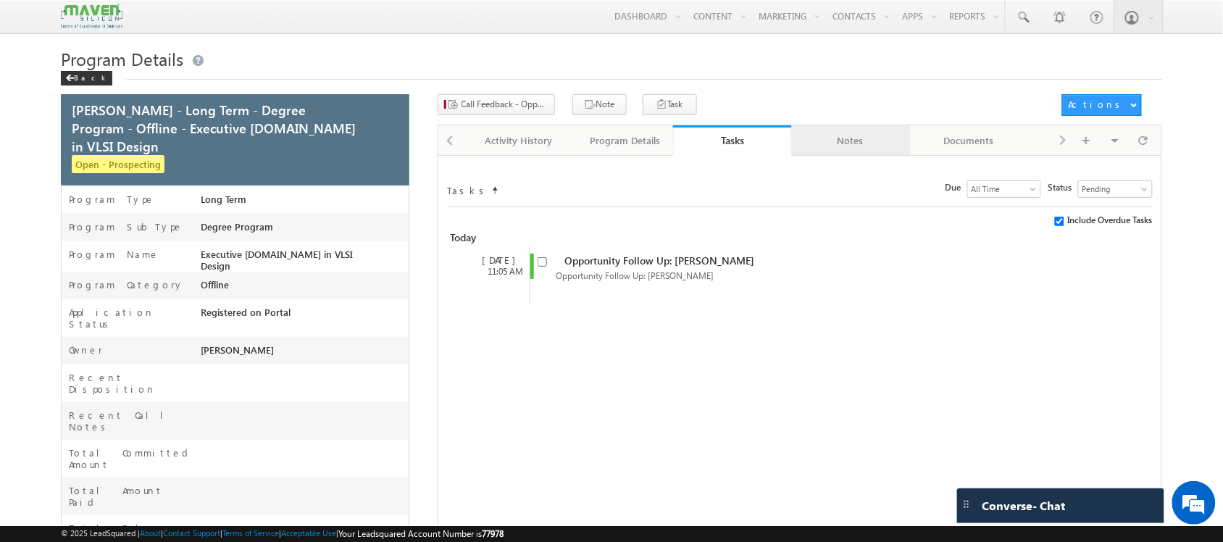
click at [841, 143] on div "Notes" at bounding box center [851, 140] width 94 height 17
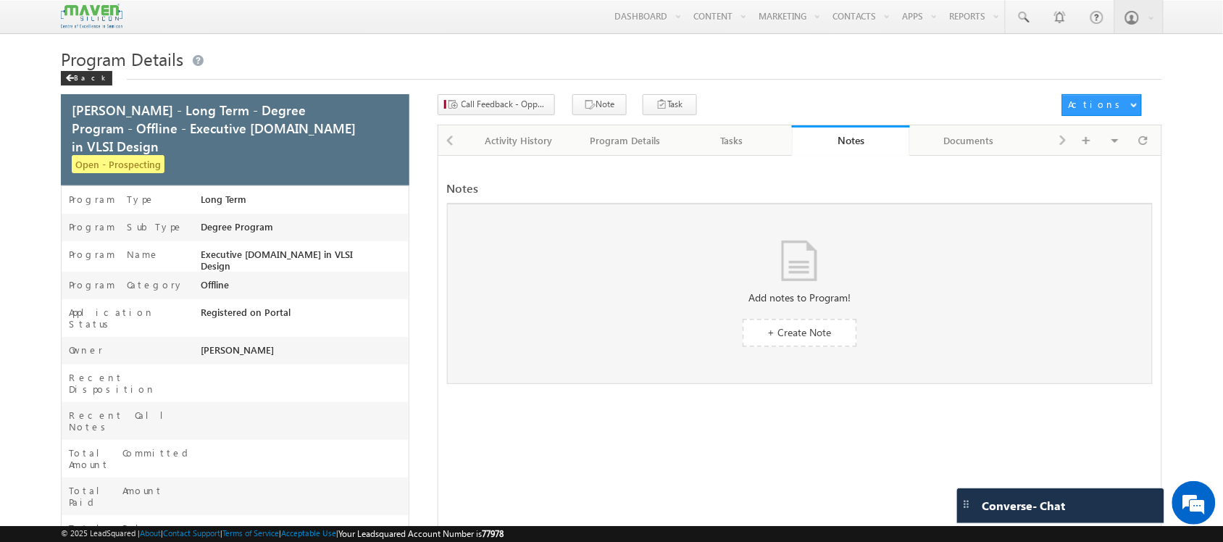
click at [1060, 145] on div "Visible Tabs Activity History Default Program Details Default Tasks Default Not…" at bounding box center [1105, 139] width 105 height 28
click at [982, 141] on div "Documents" at bounding box center [969, 140] width 94 height 17
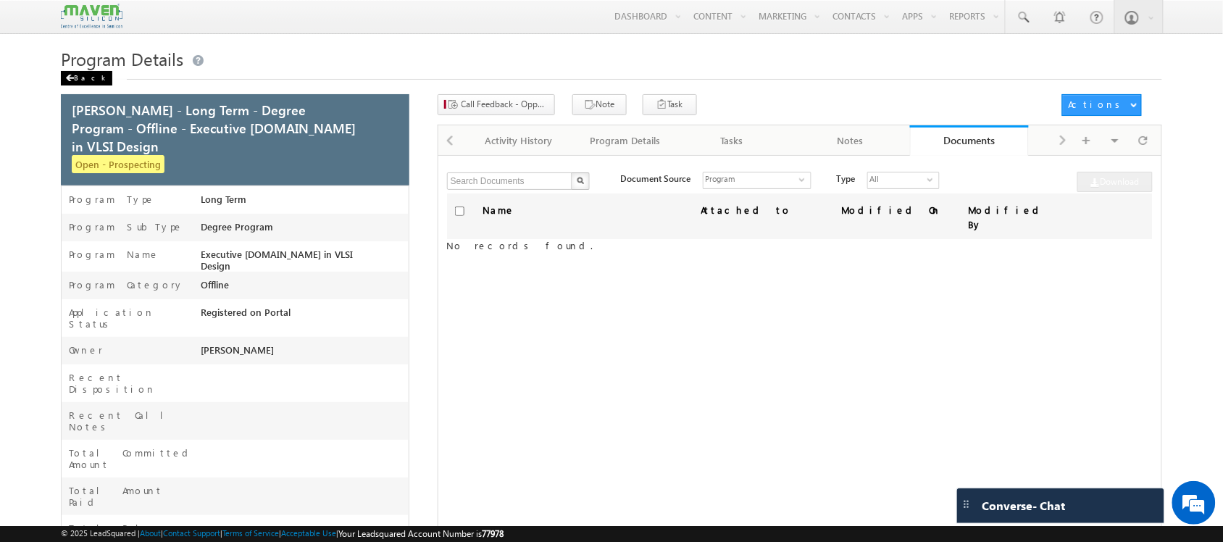
click at [70, 77] on span at bounding box center [69, 78] width 9 height 7
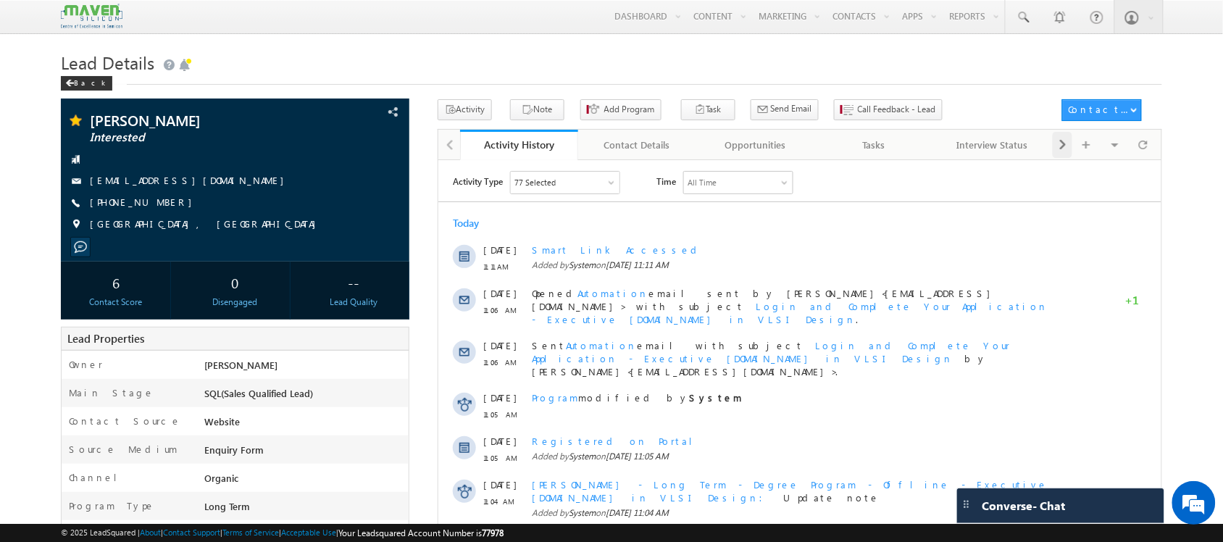
click at [1060, 154] on span at bounding box center [1063, 145] width 9 height 26
click at [624, 145] on div "Opportunities" at bounding box center [637, 144] width 94 height 17
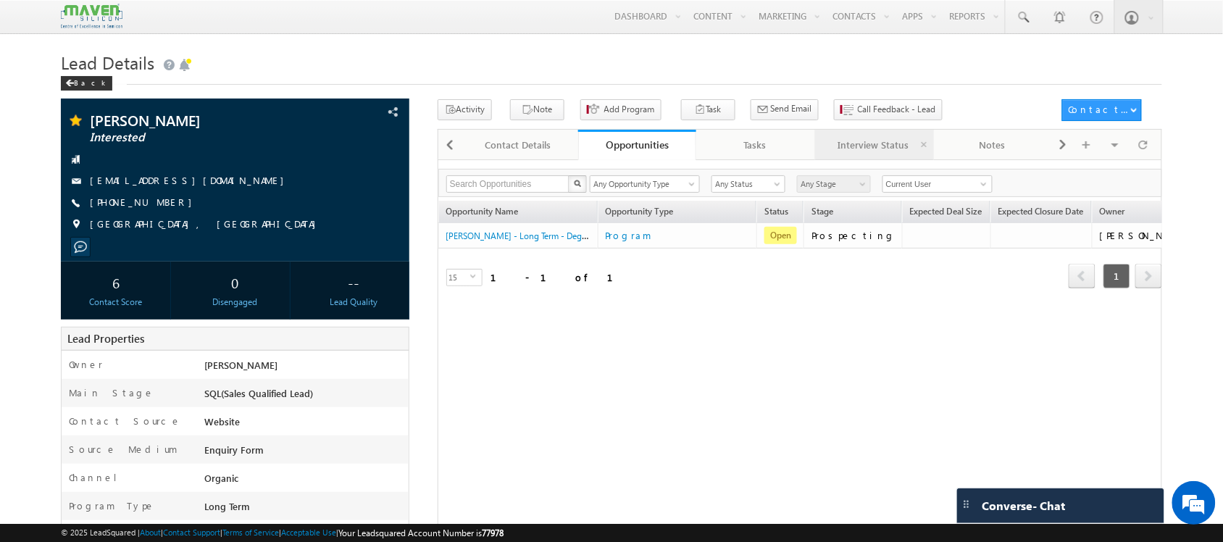
click at [860, 143] on div "Interview Status" at bounding box center [874, 144] width 94 height 17
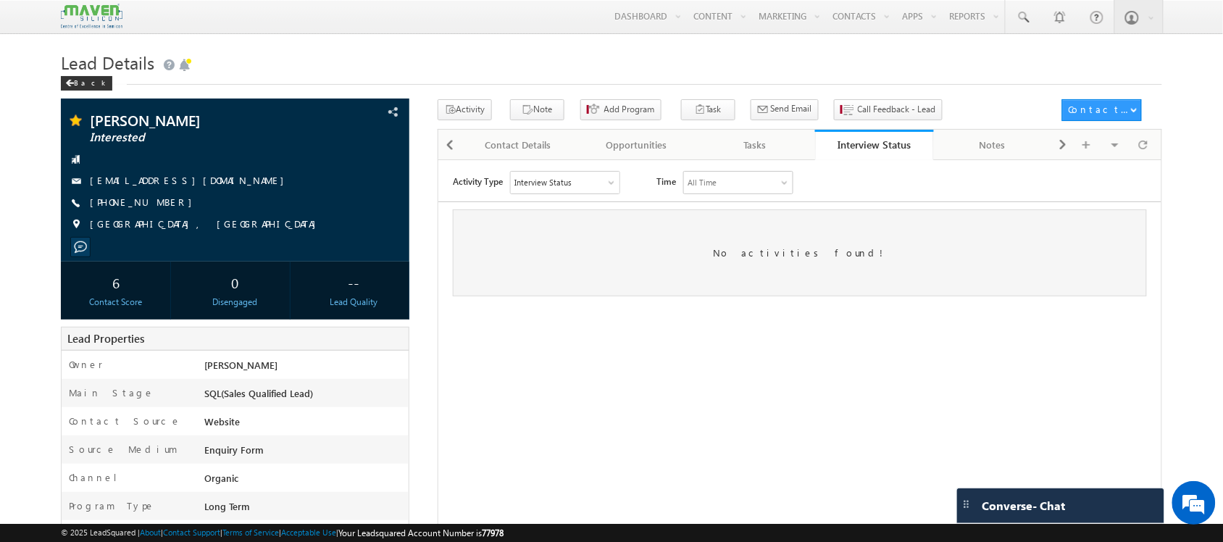
click at [746, 180] on div "All Time" at bounding box center [737, 182] width 109 height 22
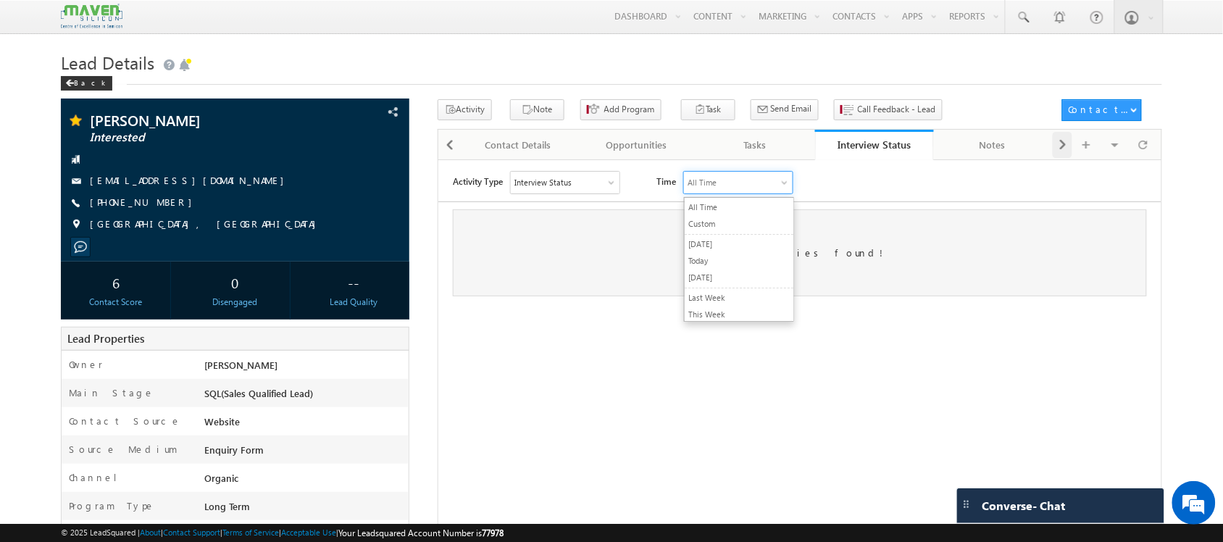
click at [1056, 150] on div at bounding box center [1063, 145] width 20 height 26
click at [883, 153] on div "Documents" at bounding box center [873, 144] width 94 height 17
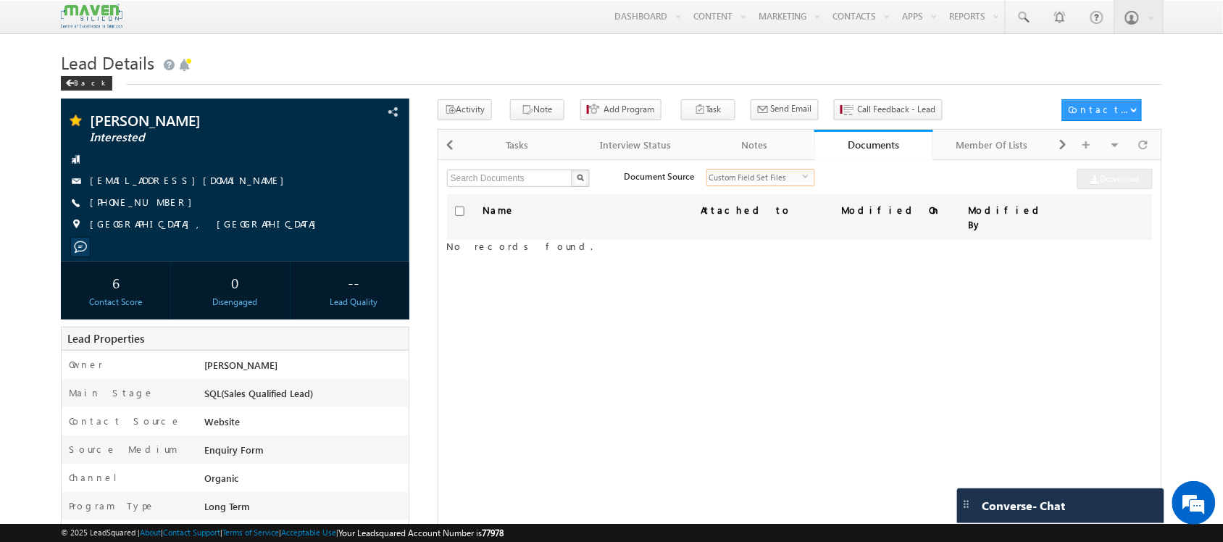
click at [781, 176] on span "Custom Field Set Files" at bounding box center [755, 178] width 96 height 16
click at [762, 207] on li "Custom Field Set Files" at bounding box center [752, 211] width 107 height 14
click at [725, 174] on span "Custom Field Set Files" at bounding box center [755, 178] width 96 height 16
click at [739, 194] on li "Attachments" at bounding box center [752, 196] width 107 height 14
click at [770, 181] on span "Attachments" at bounding box center [755, 178] width 96 height 16
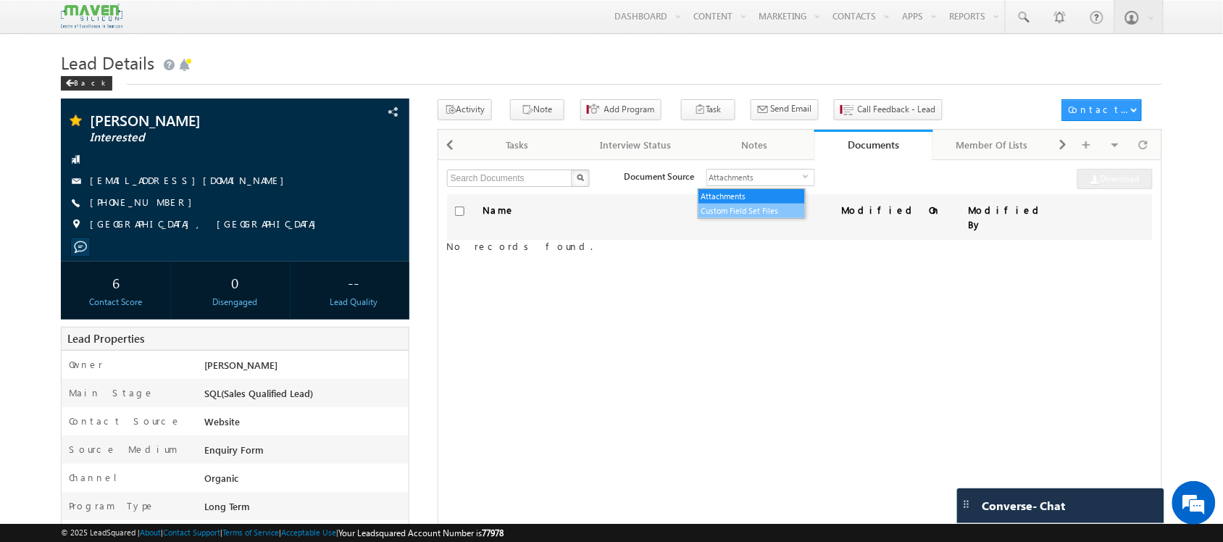
click at [761, 212] on li "Custom Field Set Files" at bounding box center [752, 211] width 107 height 14
click at [525, 152] on div "Tasks" at bounding box center [517, 144] width 94 height 17
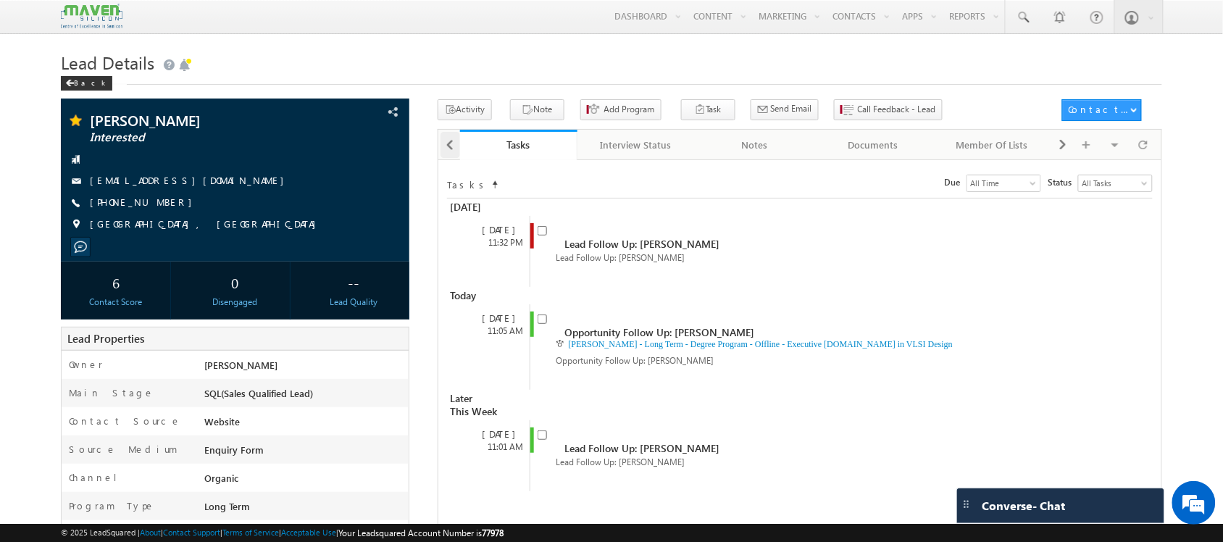
click at [446, 154] on span at bounding box center [450, 145] width 9 height 26
click at [482, 152] on div "Activity History" at bounding box center [519, 144] width 94 height 17
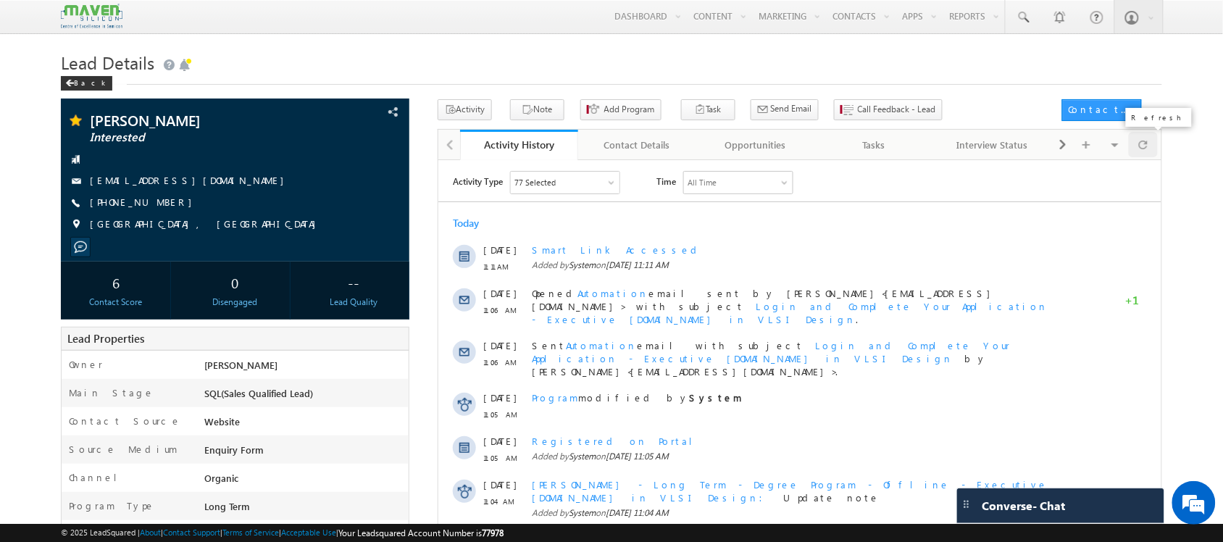
click at [1152, 147] on div at bounding box center [1143, 144] width 28 height 25
click at [1147, 149] on span at bounding box center [1143, 144] width 9 height 25
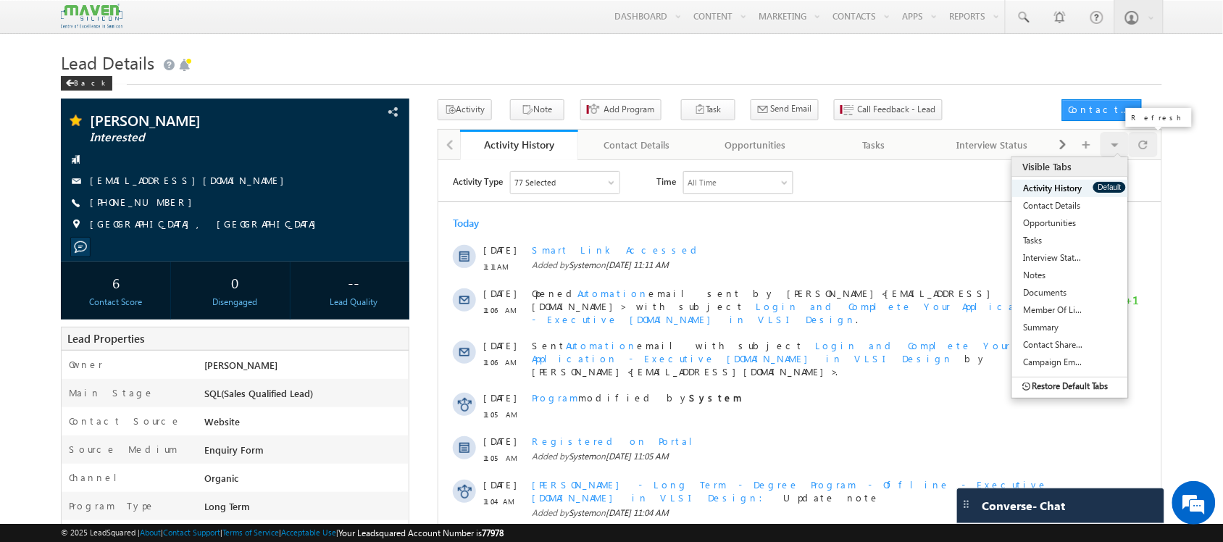
click at [1149, 146] on div at bounding box center [1143, 144] width 28 height 25
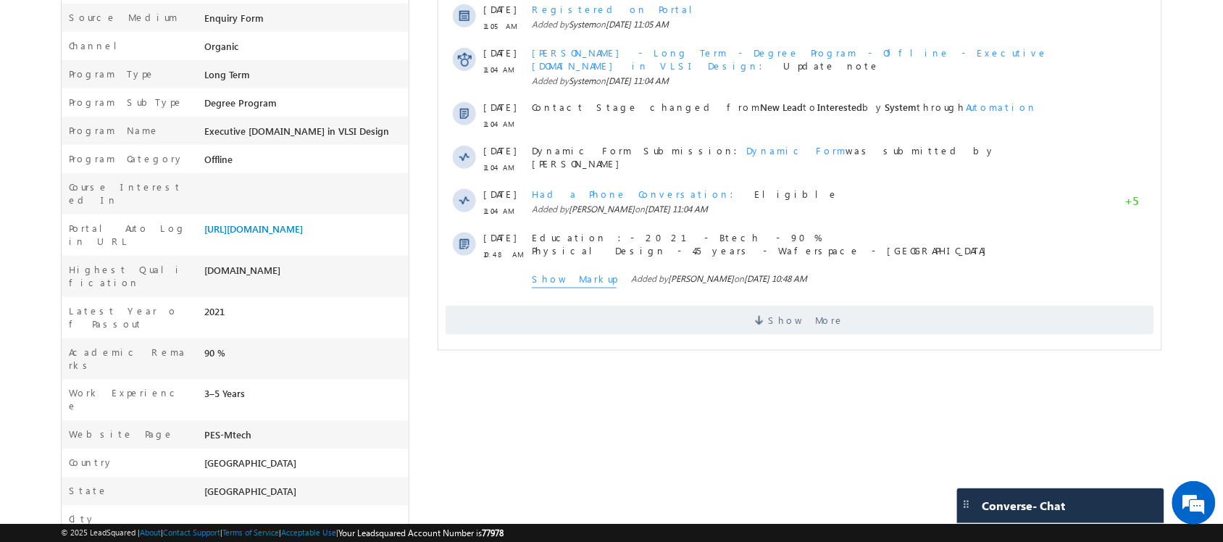
drag, startPoint x: 301, startPoint y: 214, endPoint x: 293, endPoint y: 225, distance: 13.7
click at [293, 225] on div "https://lsq.mx/n9Eq" at bounding box center [305, 232] width 208 height 20
drag, startPoint x: 293, startPoint y: 225, endPoint x: 204, endPoint y: 225, distance: 89.9
click at [204, 225] on div "https://lsq.mx/n9Eq" at bounding box center [305, 232] width 208 height 20
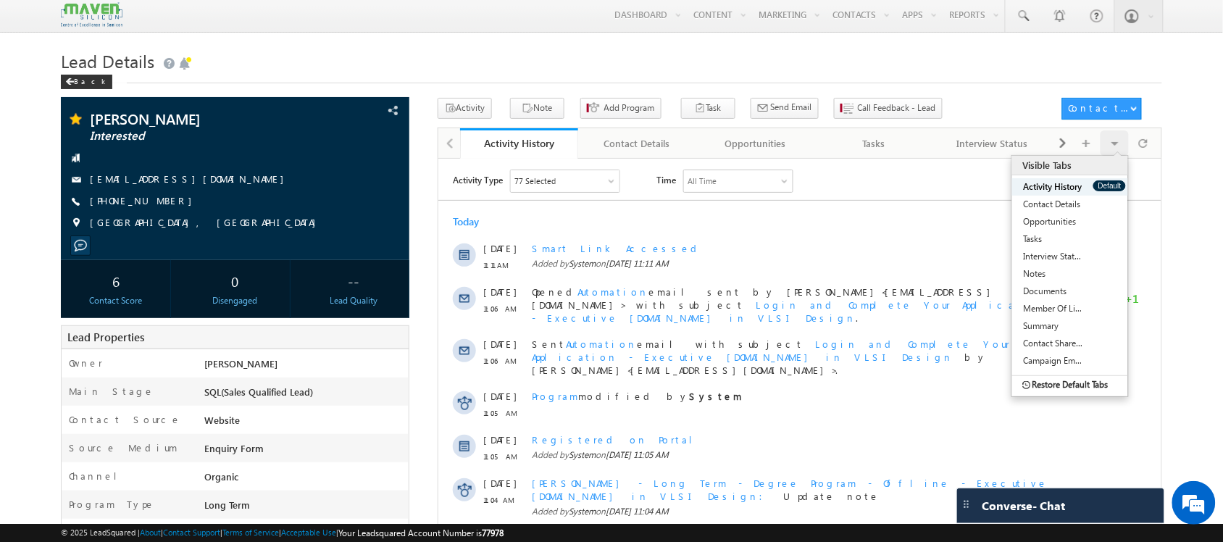
scroll to position [0, 0]
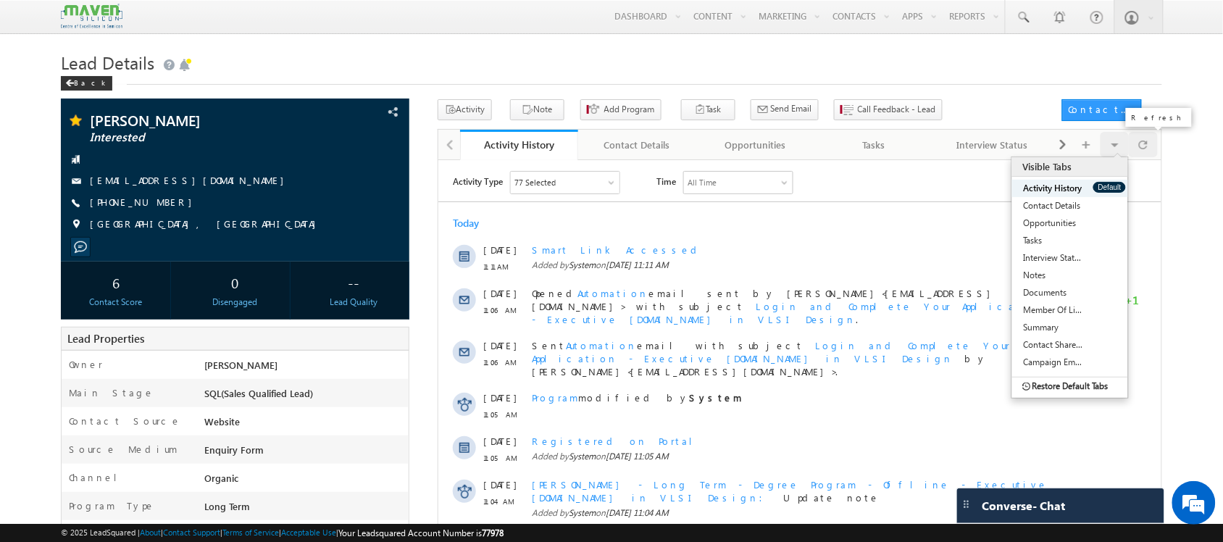
click at [1135, 151] on div at bounding box center [1143, 144] width 28 height 25
drag, startPoint x: 210, startPoint y: 179, endPoint x: 215, endPoint y: 192, distance: 14.0
click at [215, 192] on div "Jeevan J M Interested jeevanjm709@gmail.com +91-7795238081" at bounding box center [234, 176] width 333 height 126
copy div "jeevanjm709@gmail.com"
click at [1147, 150] on span at bounding box center [1143, 144] width 9 height 25
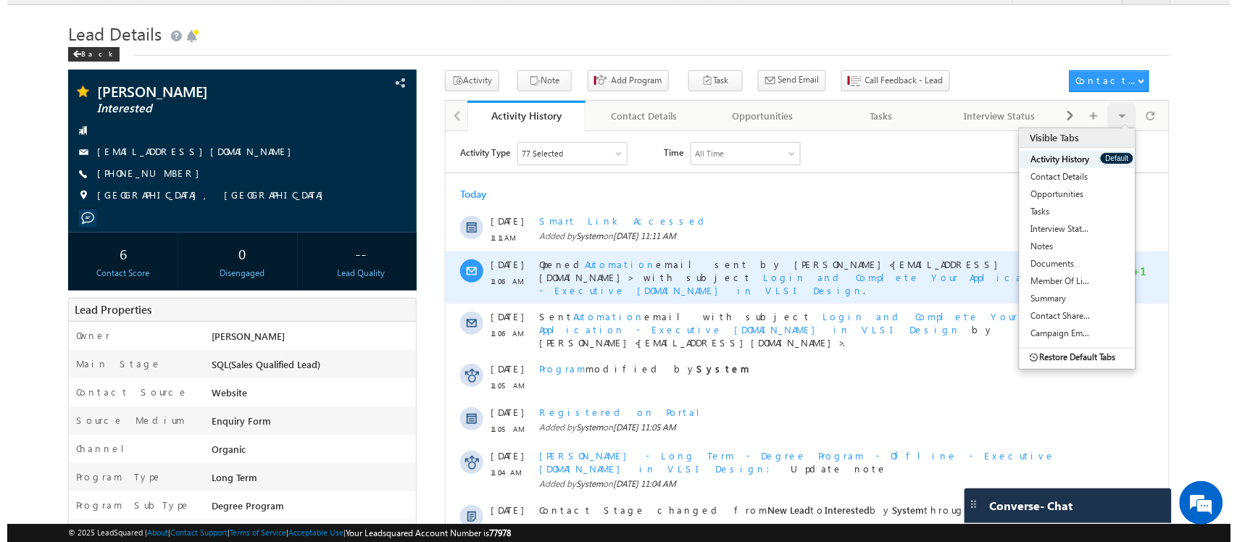
scroll to position [30, 0]
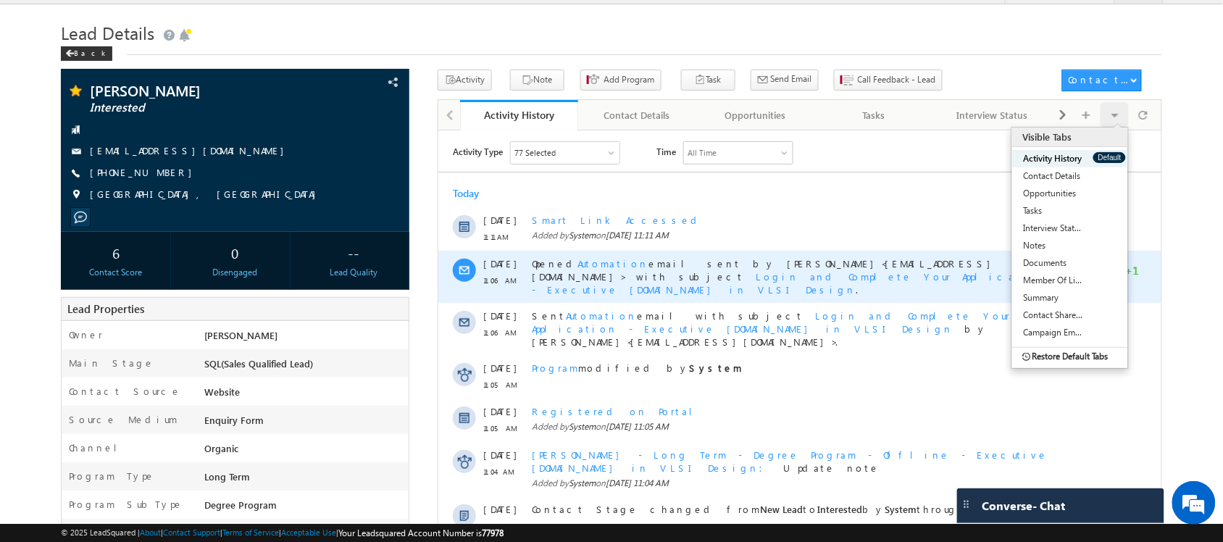
click at [928, 270] on span "Login and Complete Your Application - Executive M.Tech in VLSI Design" at bounding box center [789, 282] width 517 height 25
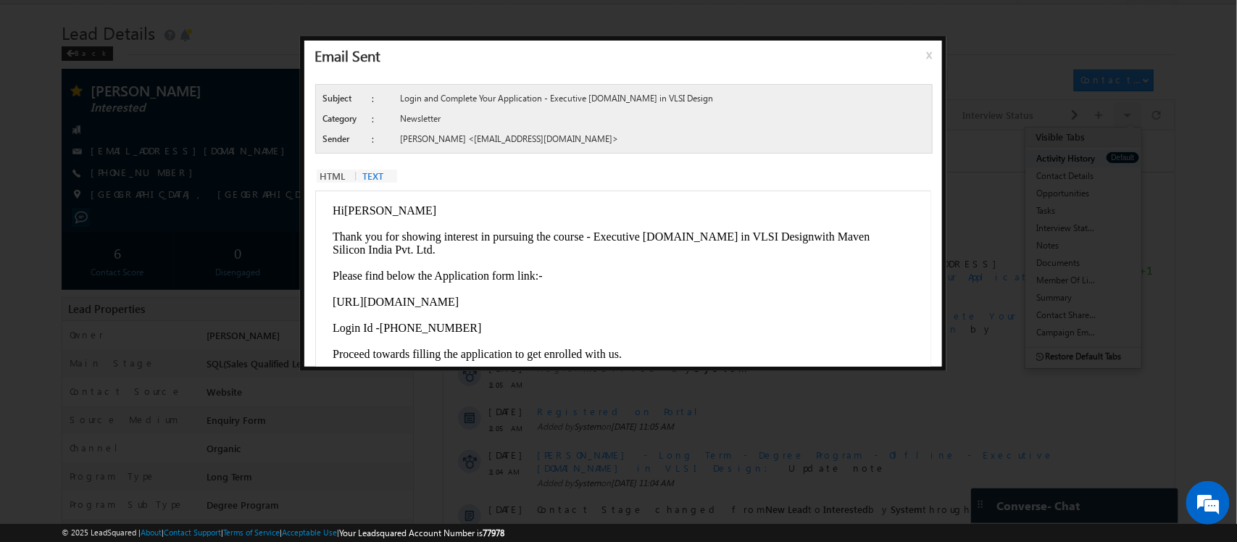
scroll to position [0, 0]
drag, startPoint x: 722, startPoint y: 109, endPoint x: 391, endPoint y: 102, distance: 331.2
click at [391, 102] on div "Subject : Login and Complete Your Application - Executive M.Tech in VLSI Design" at bounding box center [631, 102] width 616 height 20
copy div ": Login and Complete Your Application - Executive M.Tech in VLSI Design"
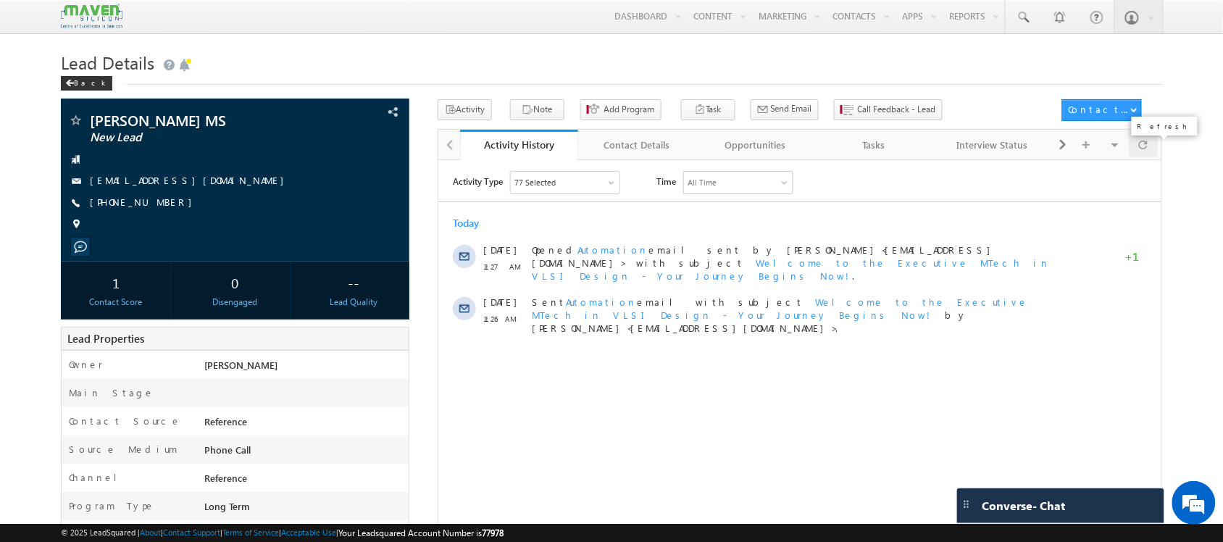
click at [1146, 157] on span at bounding box center [1143, 144] width 9 height 25
click at [1152, 143] on div at bounding box center [1143, 144] width 28 height 25
click at [858, 105] on span "Call Feedback - Lead" at bounding box center [897, 109] width 78 height 13
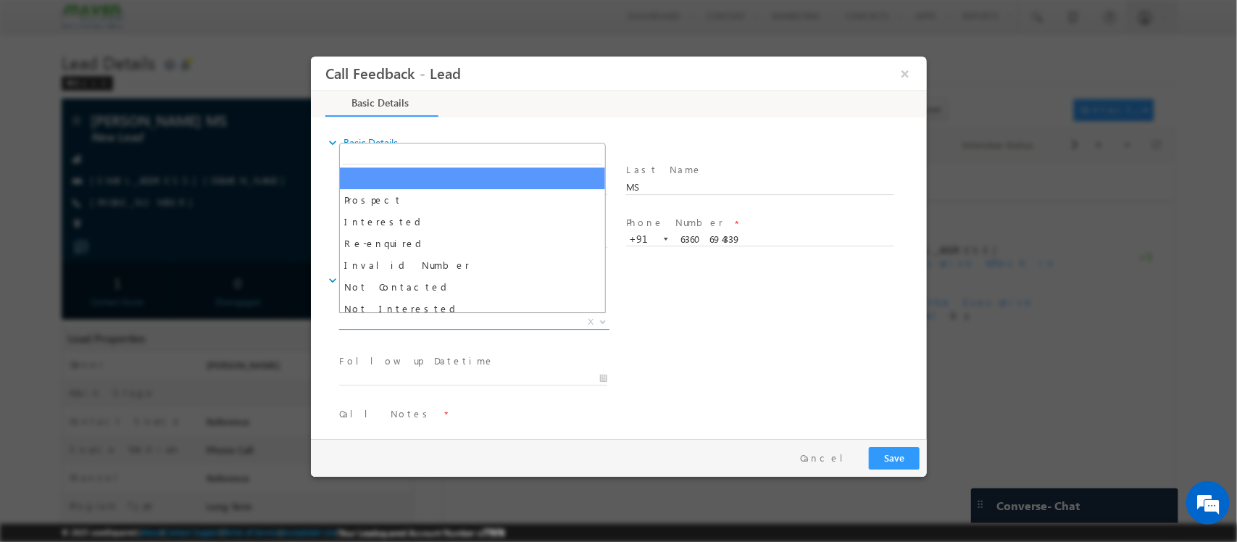
click at [517, 323] on span "X" at bounding box center [473, 322] width 270 height 14
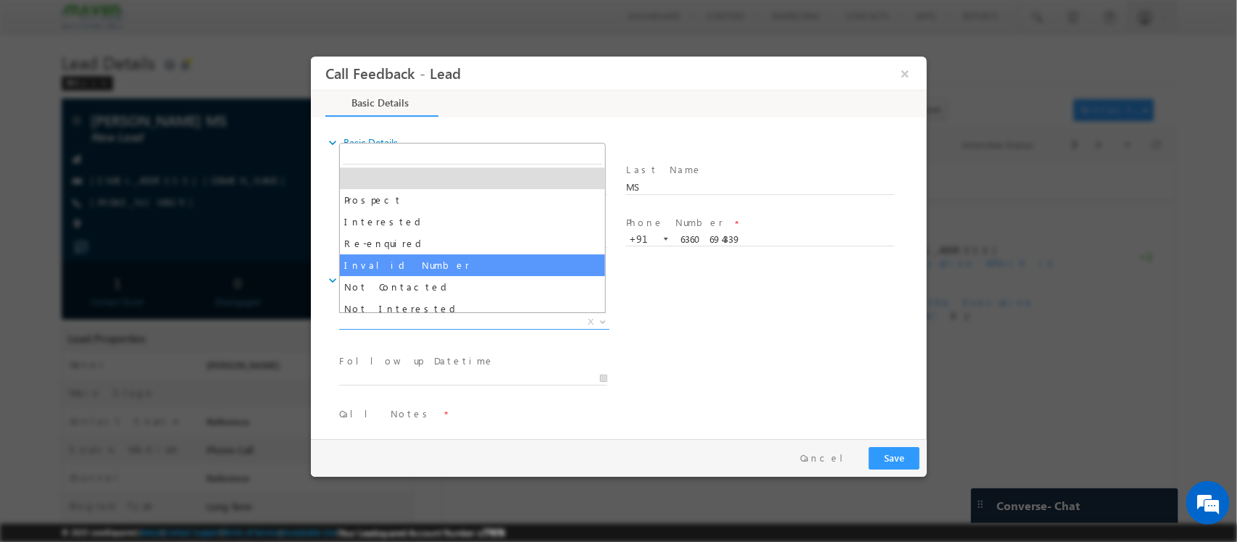
scroll to position [49, 0]
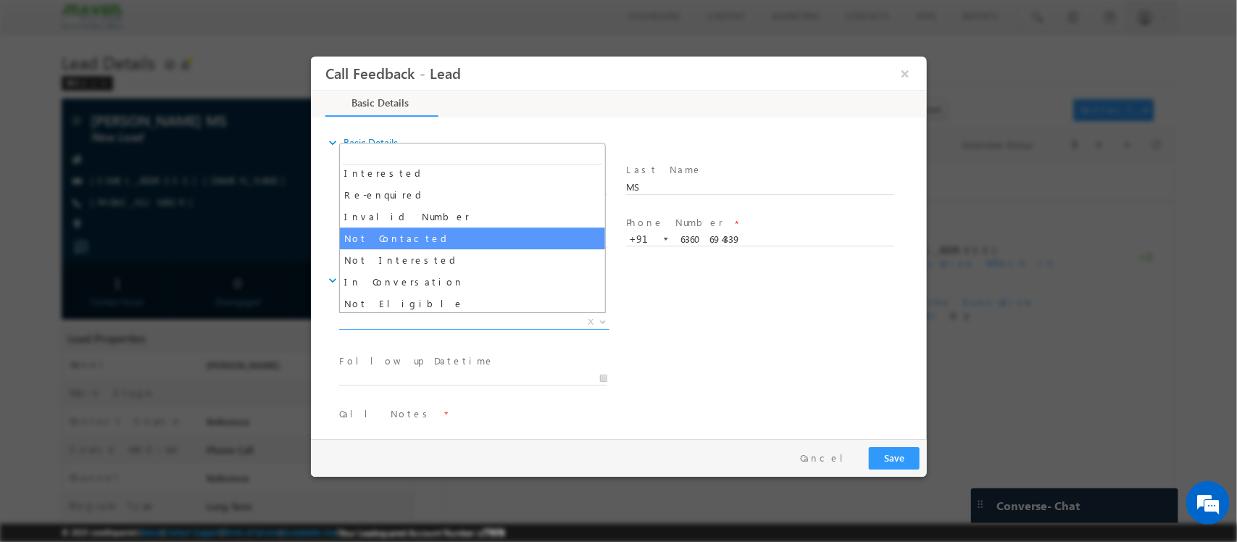
select select "Not Contacted"
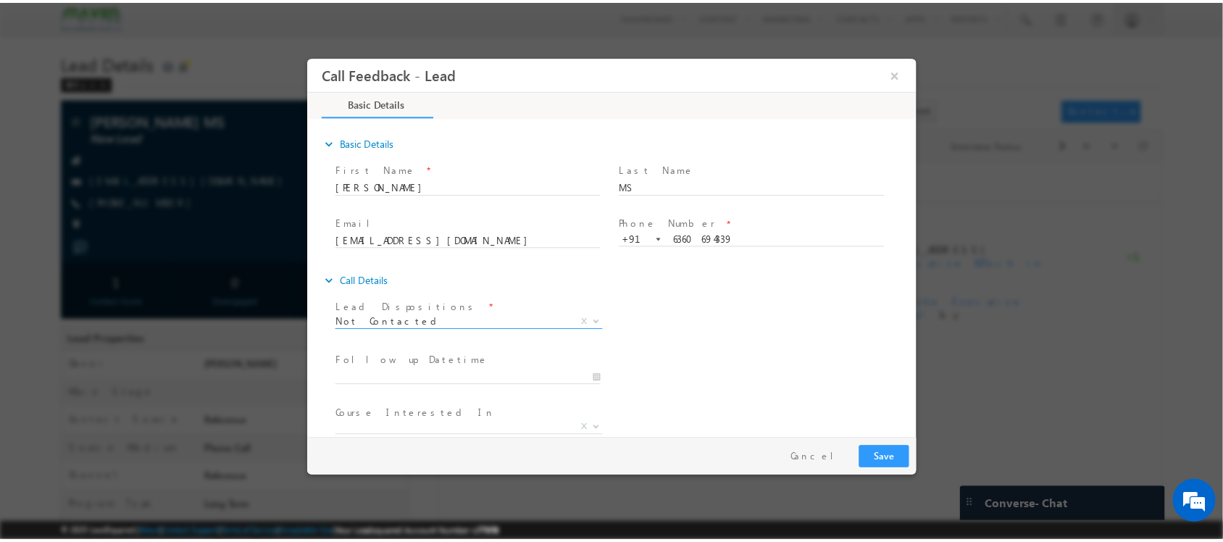
scroll to position [78, 0]
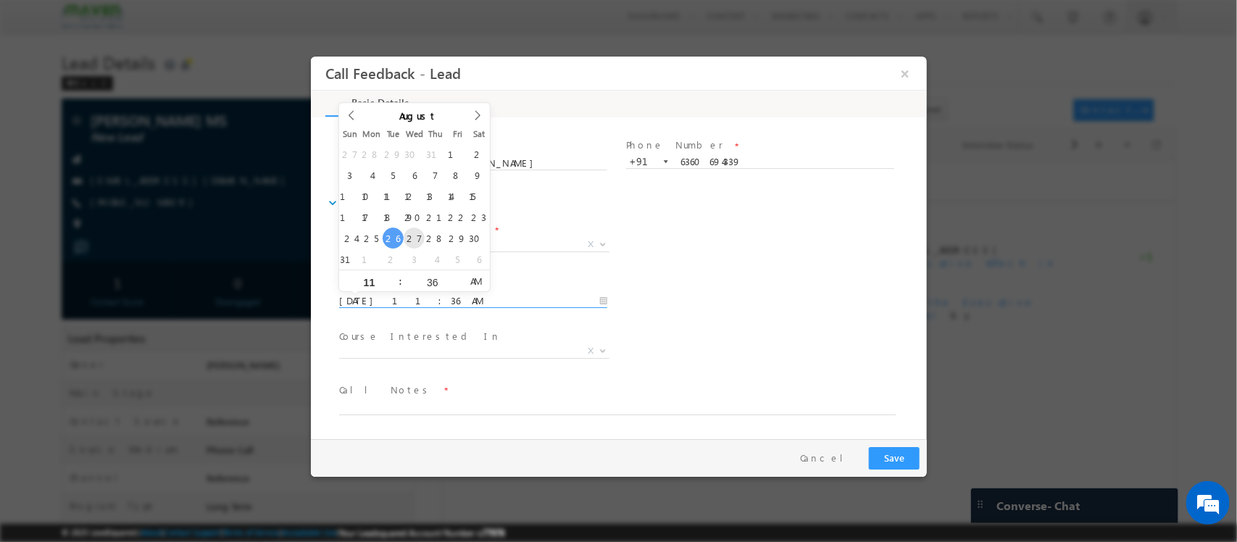
drag, startPoint x: 430, startPoint y: 302, endPoint x: 406, endPoint y: 241, distance: 66.1
click at [406, 241] on body "Call Feedback - Lead × Basic Details" at bounding box center [618, 247] width 616 height 381
type input "[DATE] 11:36 AM"
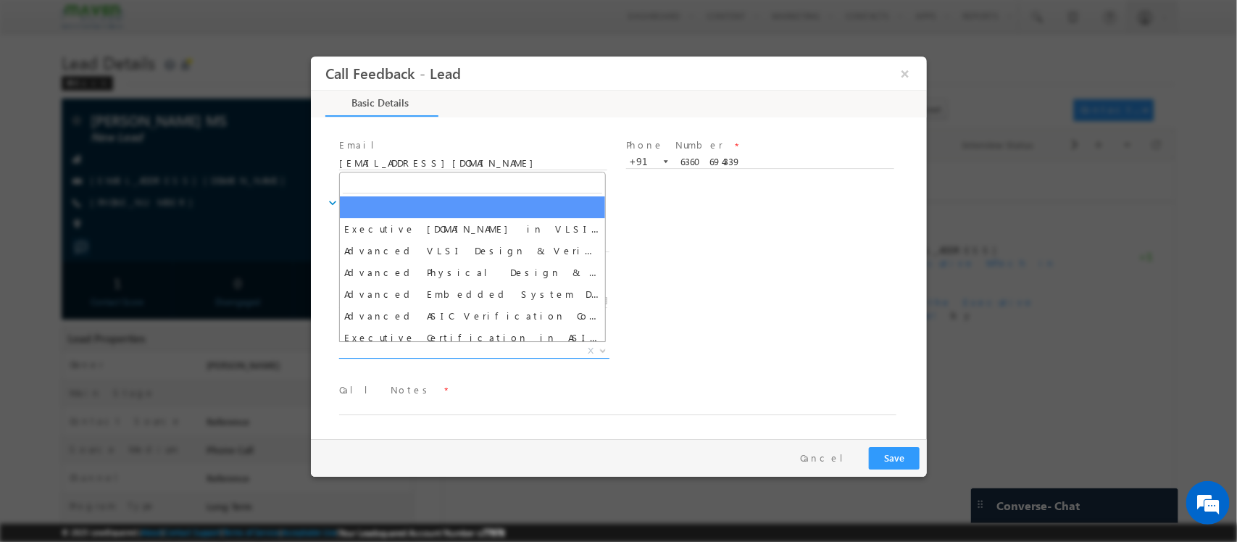
click at [454, 345] on span "X" at bounding box center [473, 351] width 270 height 14
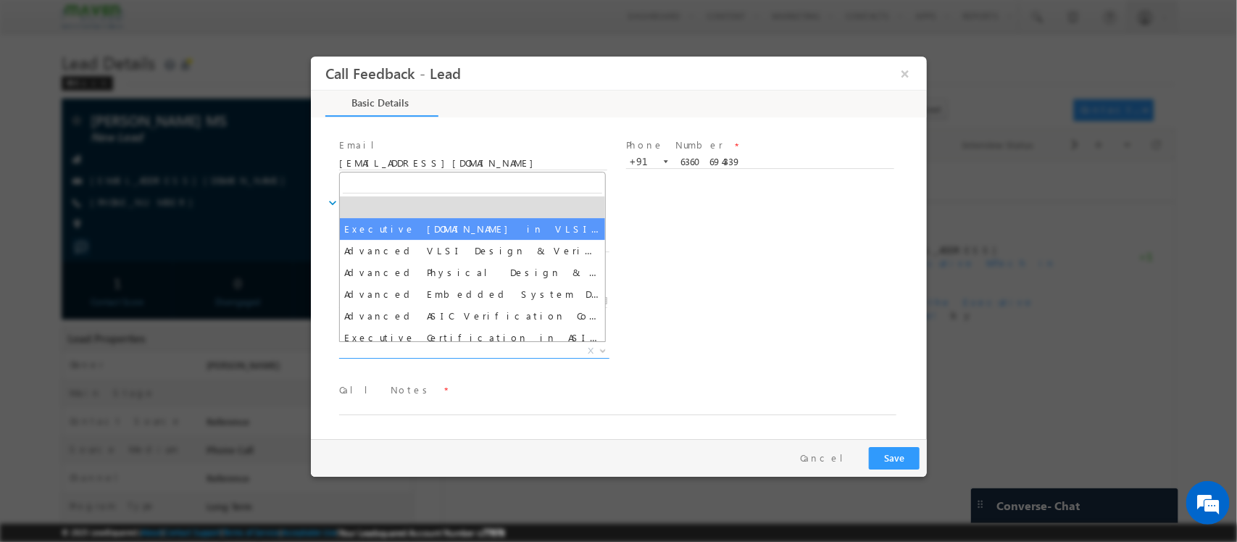
select select "Executive [DOMAIN_NAME] in VLSI Design"
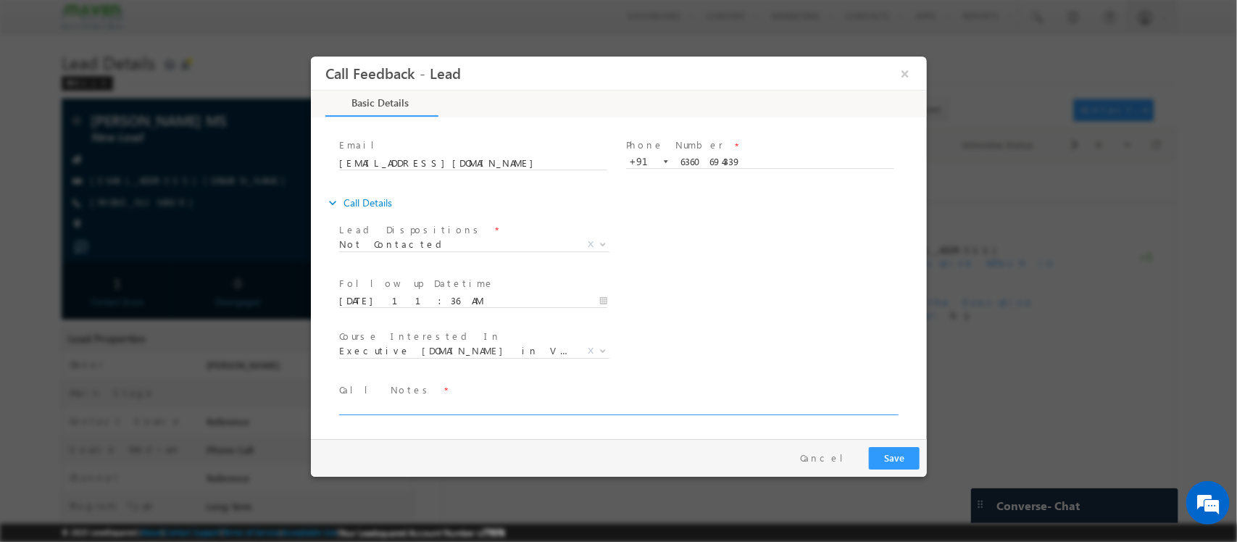
click at [444, 401] on textarea at bounding box center [616, 407] width 557 height 17
type textarea "DNP details sent on [GEOGRAPHIC_DATA]"
click at [901, 462] on button "Save" at bounding box center [893, 458] width 51 height 22
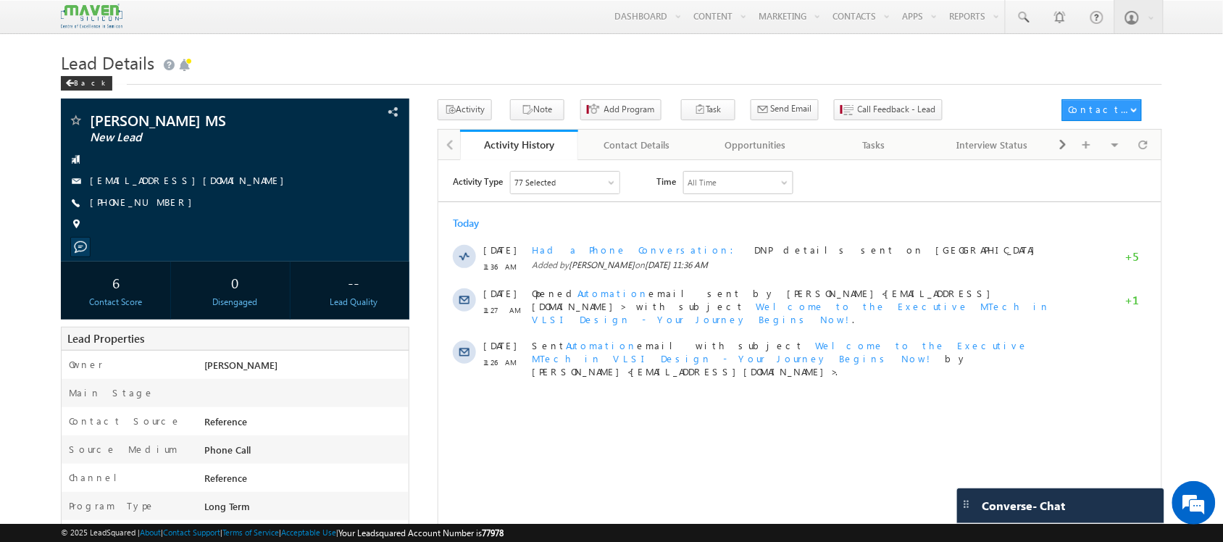
click at [1138, 159] on div "Activity History Activity History Contact Details Contact Details Opportunities…" at bounding box center [800, 144] width 725 height 30
click at [1143, 147] on span at bounding box center [1143, 144] width 9 height 25
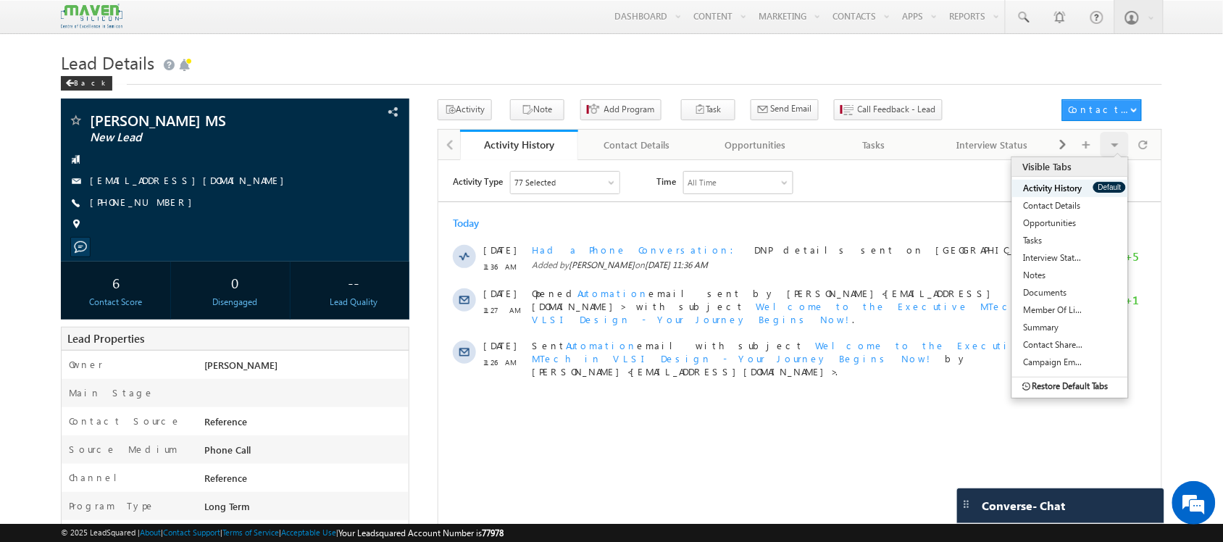
scroll to position [0, 0]
click at [1151, 136] on div at bounding box center [1143, 144] width 28 height 25
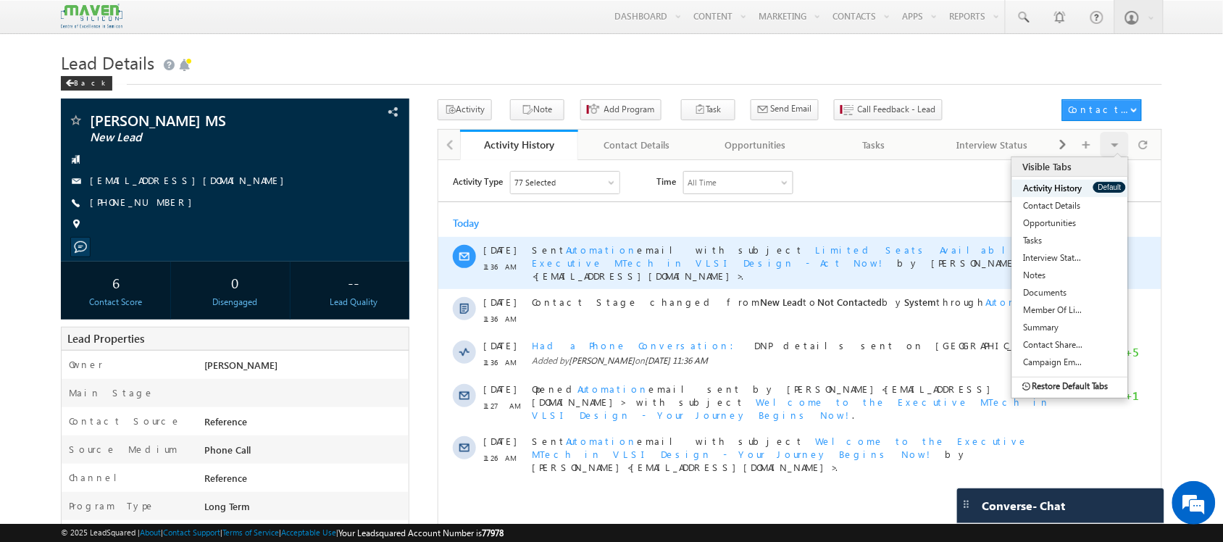
click at [751, 246] on span "Limited Seats Available for Executive MTech in VLSI Design - Act Now!" at bounding box center [796, 255] width 530 height 25
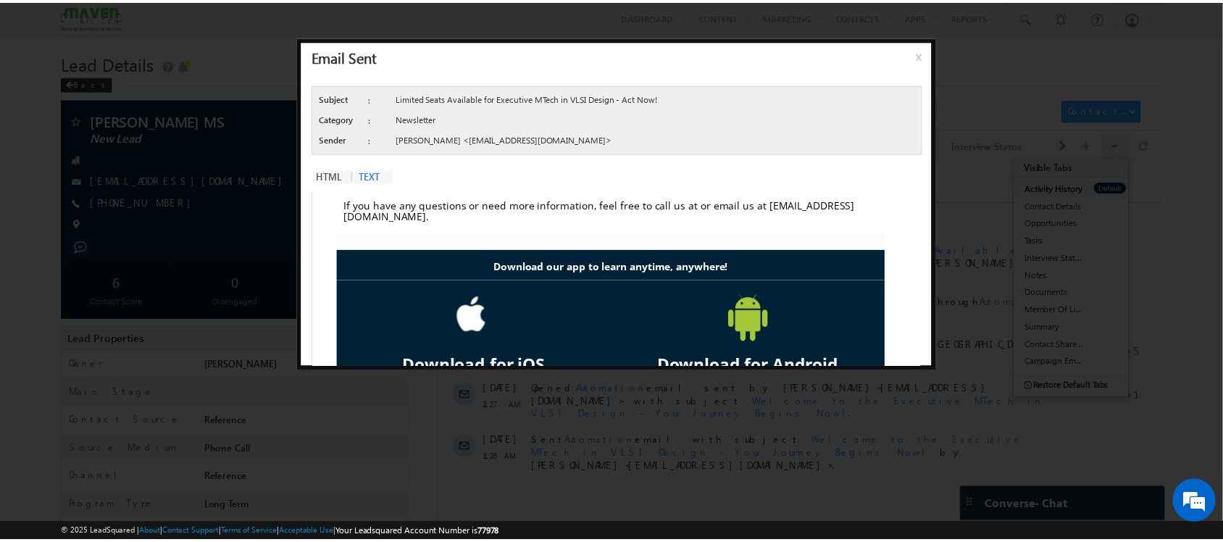
scroll to position [718, 0]
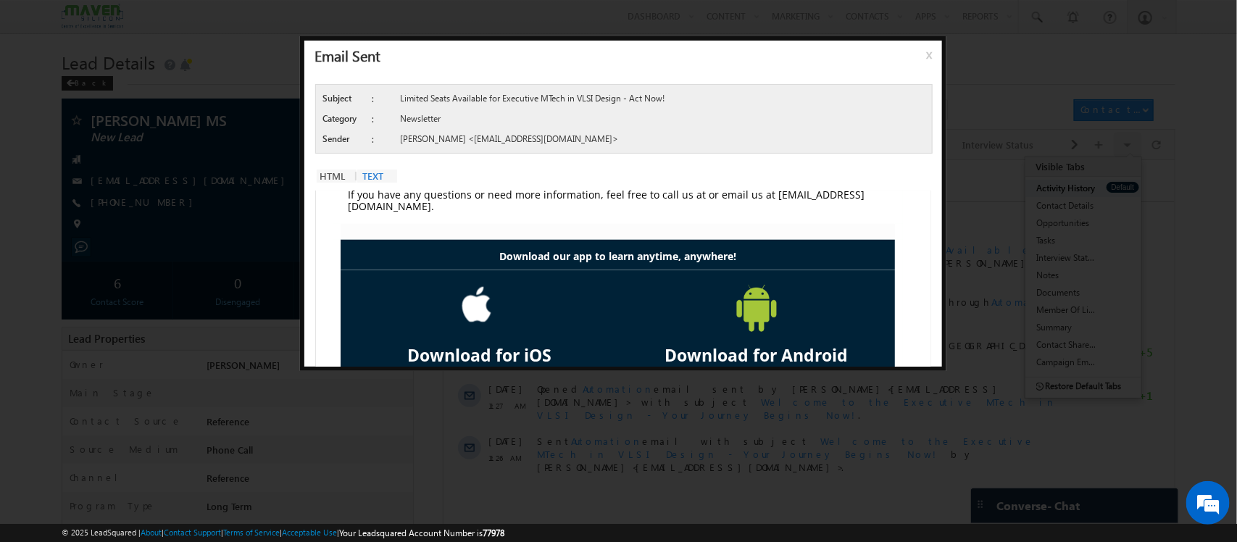
click at [932, 52] on span "x" at bounding box center [932, 60] width 12 height 26
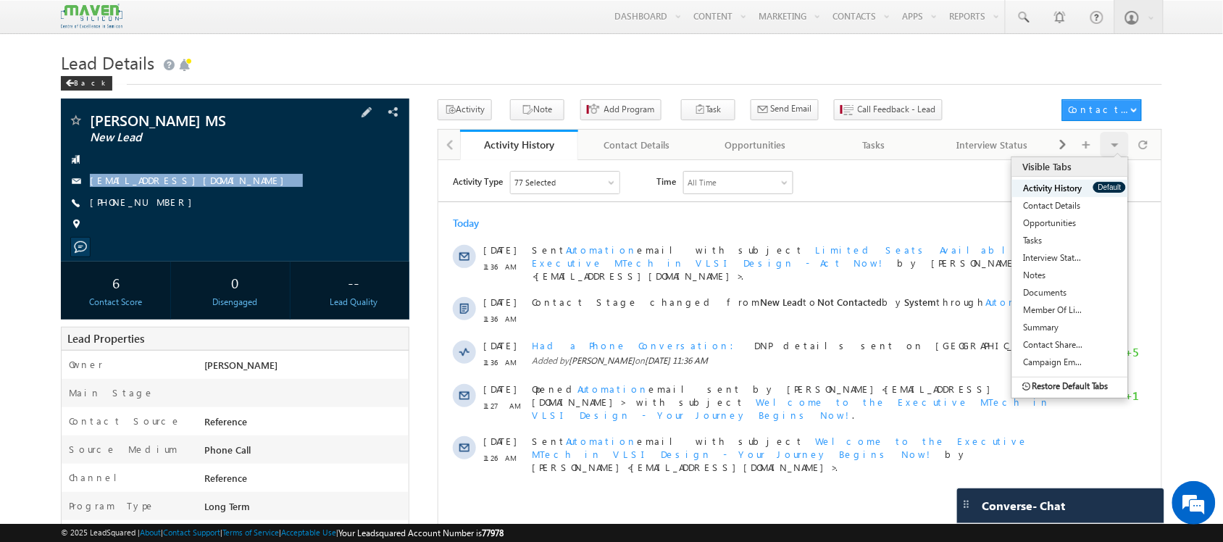
drag, startPoint x: 210, startPoint y: 172, endPoint x: 210, endPoint y: 199, distance: 26.8
click at [210, 199] on div "[PERSON_NAME] MS New Lead [EMAIL_ADDRESS][DOMAIN_NAME] [PHONE_NUMBER]" at bounding box center [234, 176] width 333 height 126
copy div "[EMAIL_ADDRESS][DOMAIN_NAME]"
click at [1132, 131] on div "Visible Tabs Activity History Default Contact Details Default Opportunities Def…" at bounding box center [1105, 144] width 105 height 28
click at [1140, 136] on span at bounding box center [1143, 144] width 9 height 25
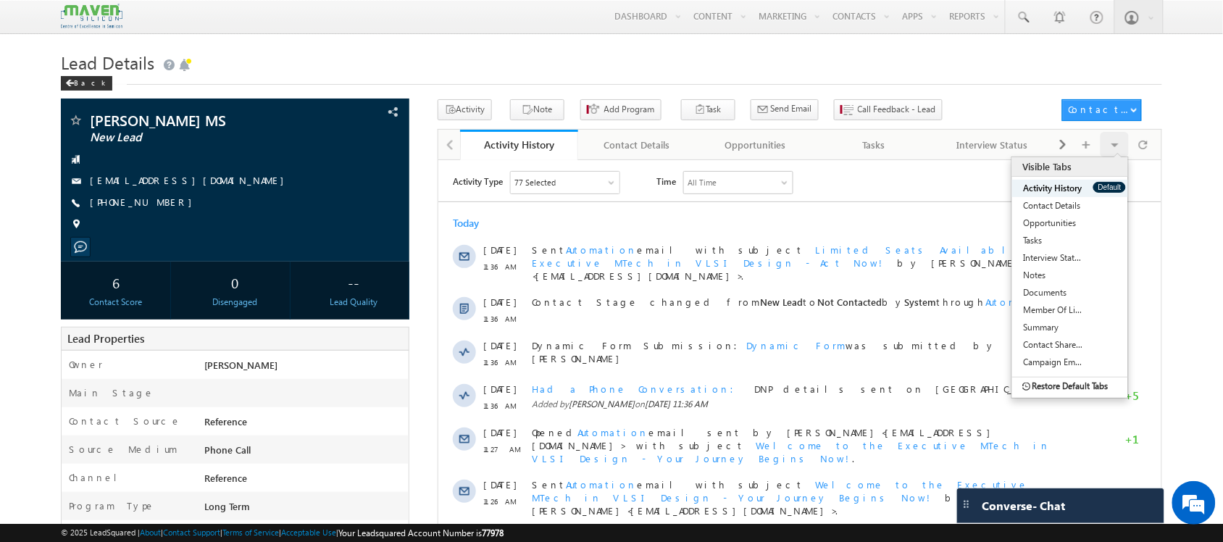
scroll to position [0, 0]
click at [1152, 145] on div at bounding box center [1143, 144] width 28 height 25
